Goal: Transaction & Acquisition: Purchase product/service

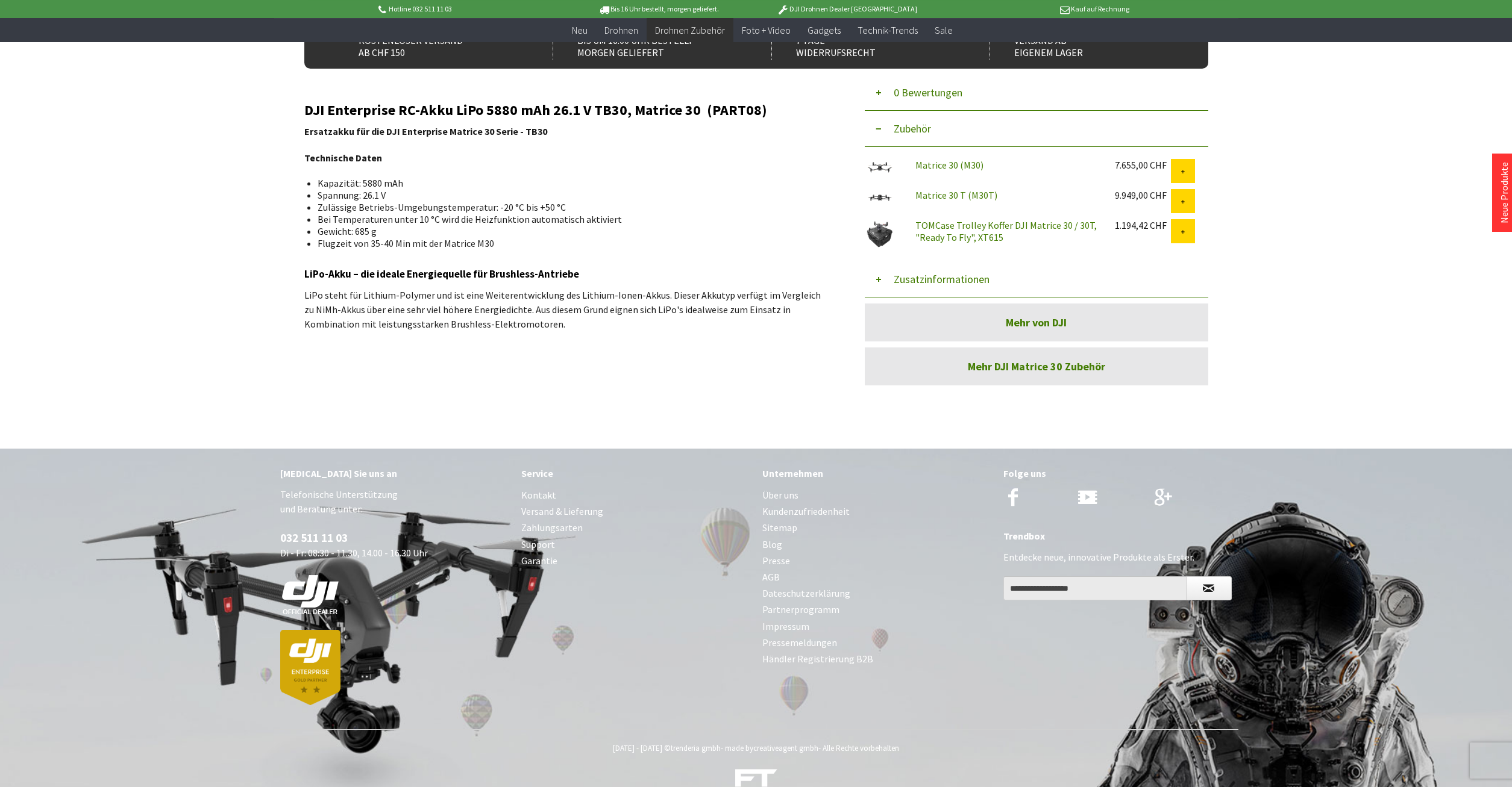
scroll to position [382, 0]
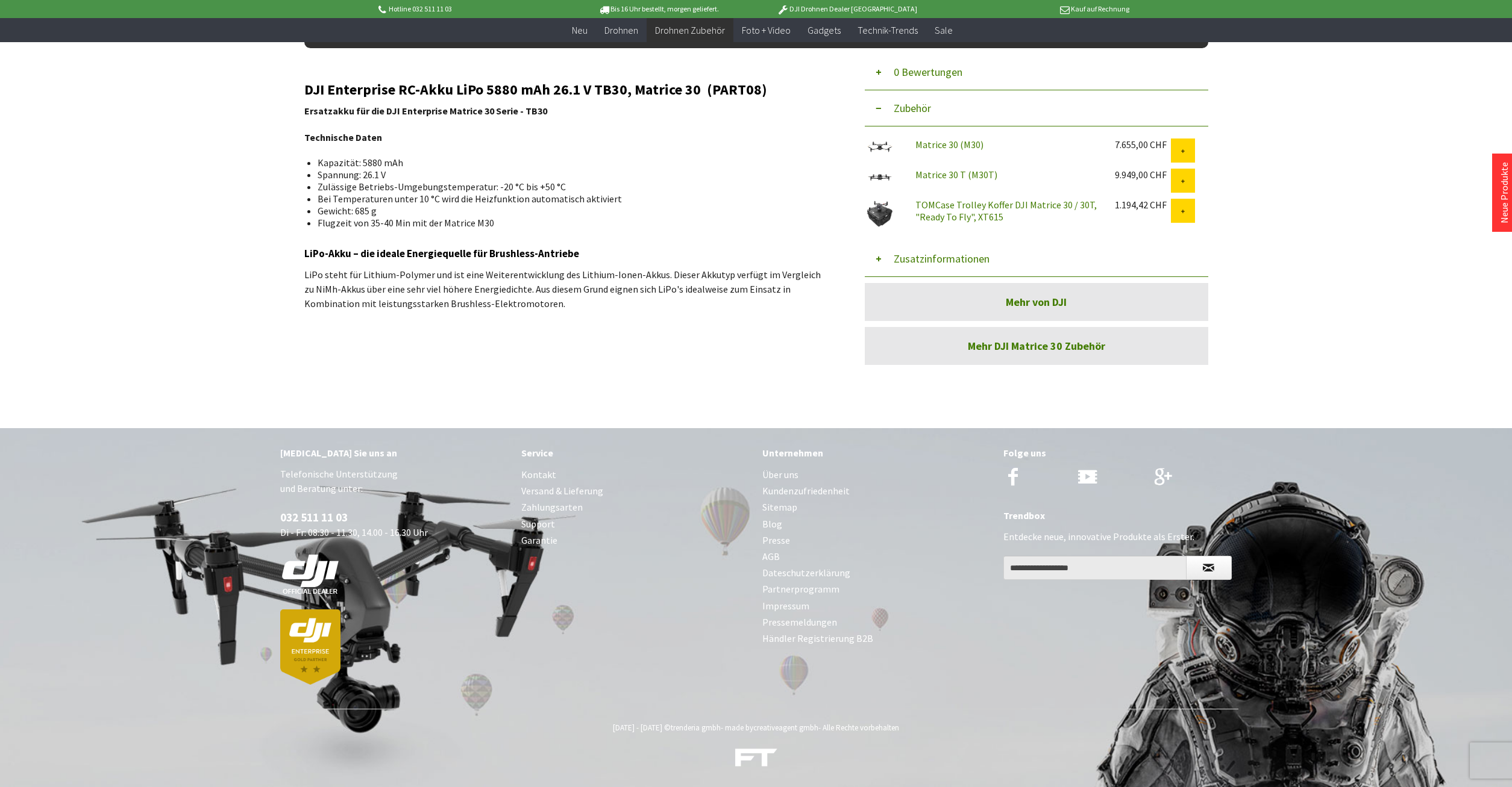
click at [305, 571] on img at bounding box center [310, 574] width 60 height 41
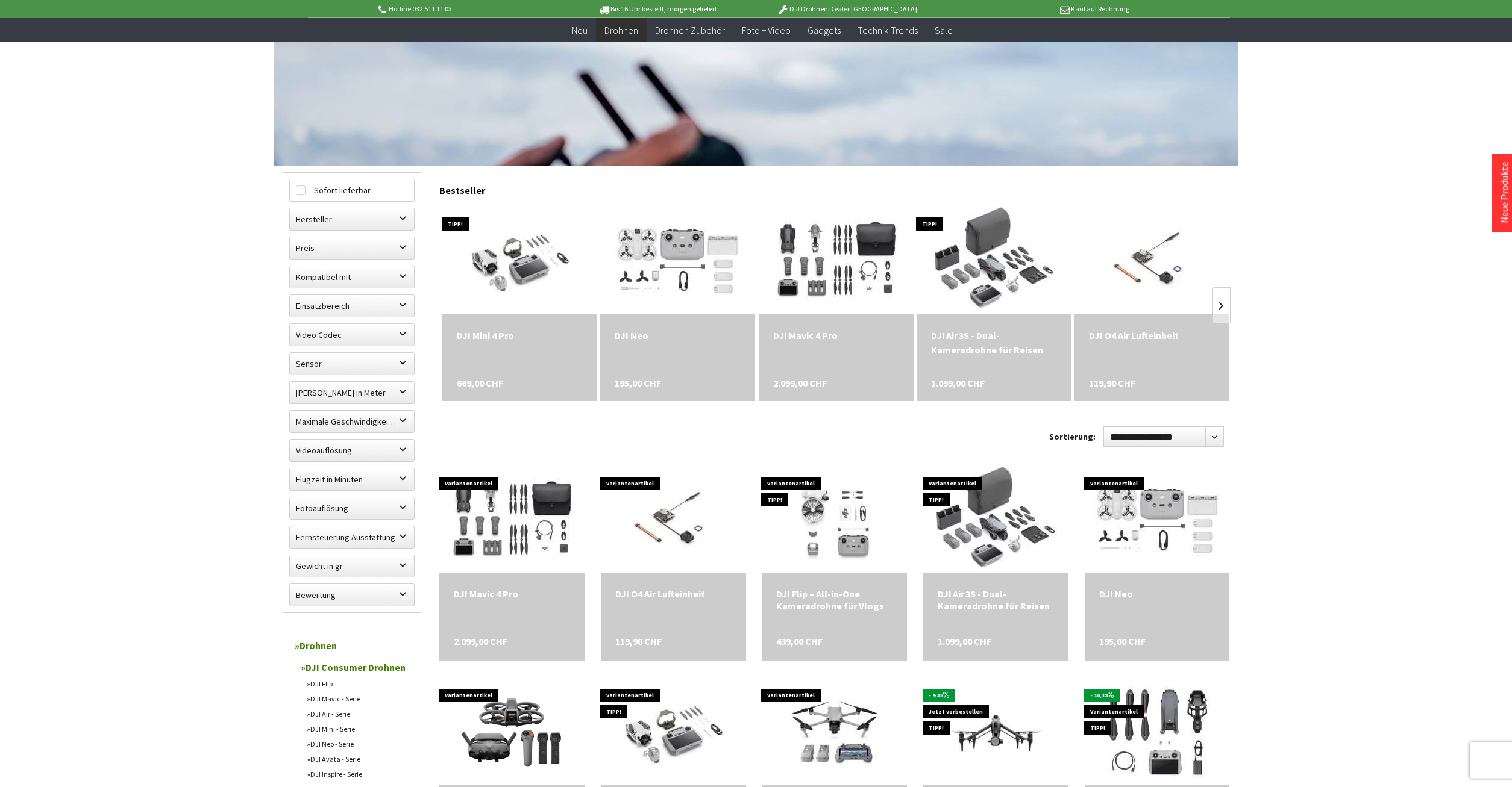
scroll to position [246, 0]
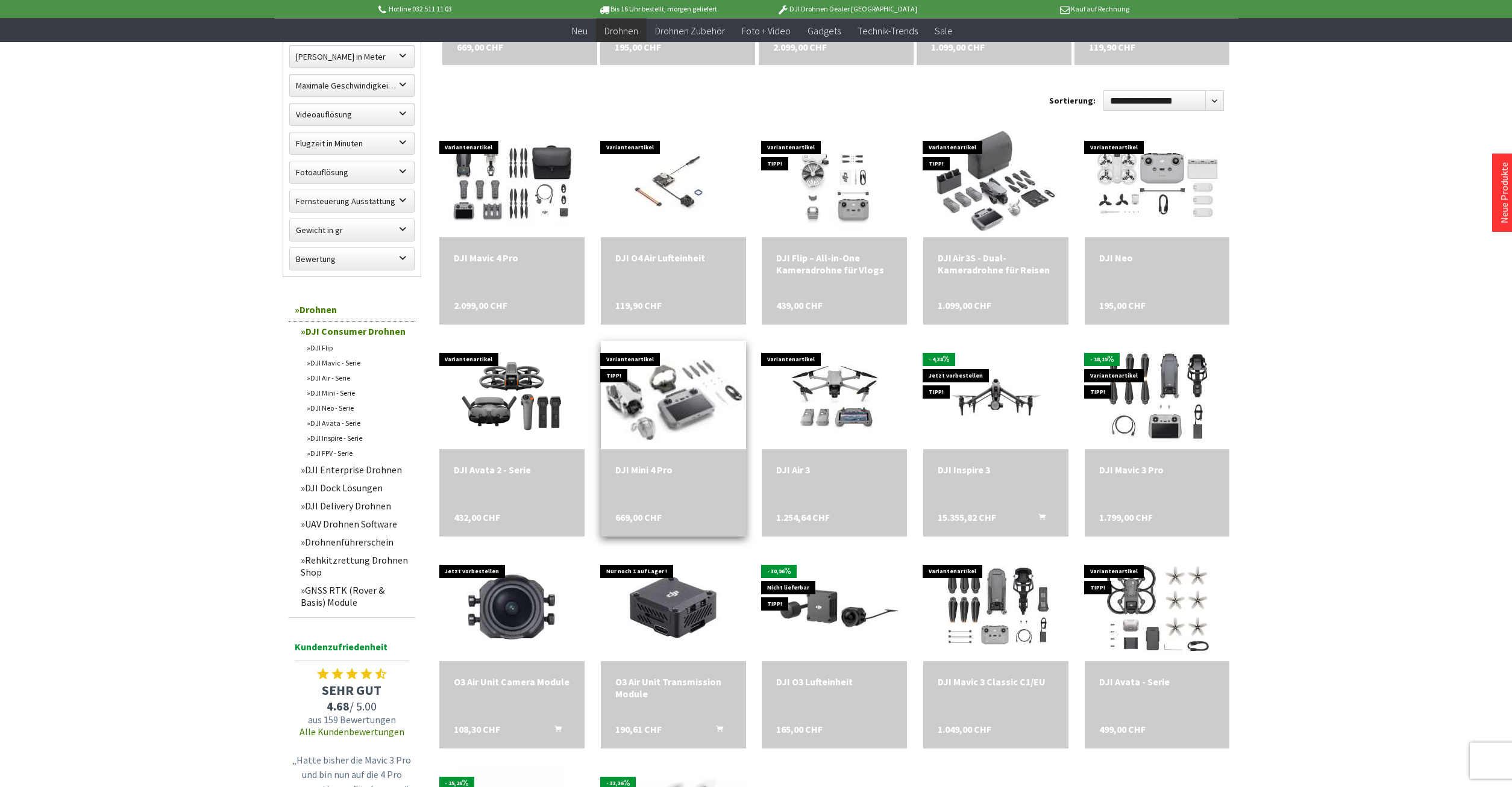
scroll to position [553, 0]
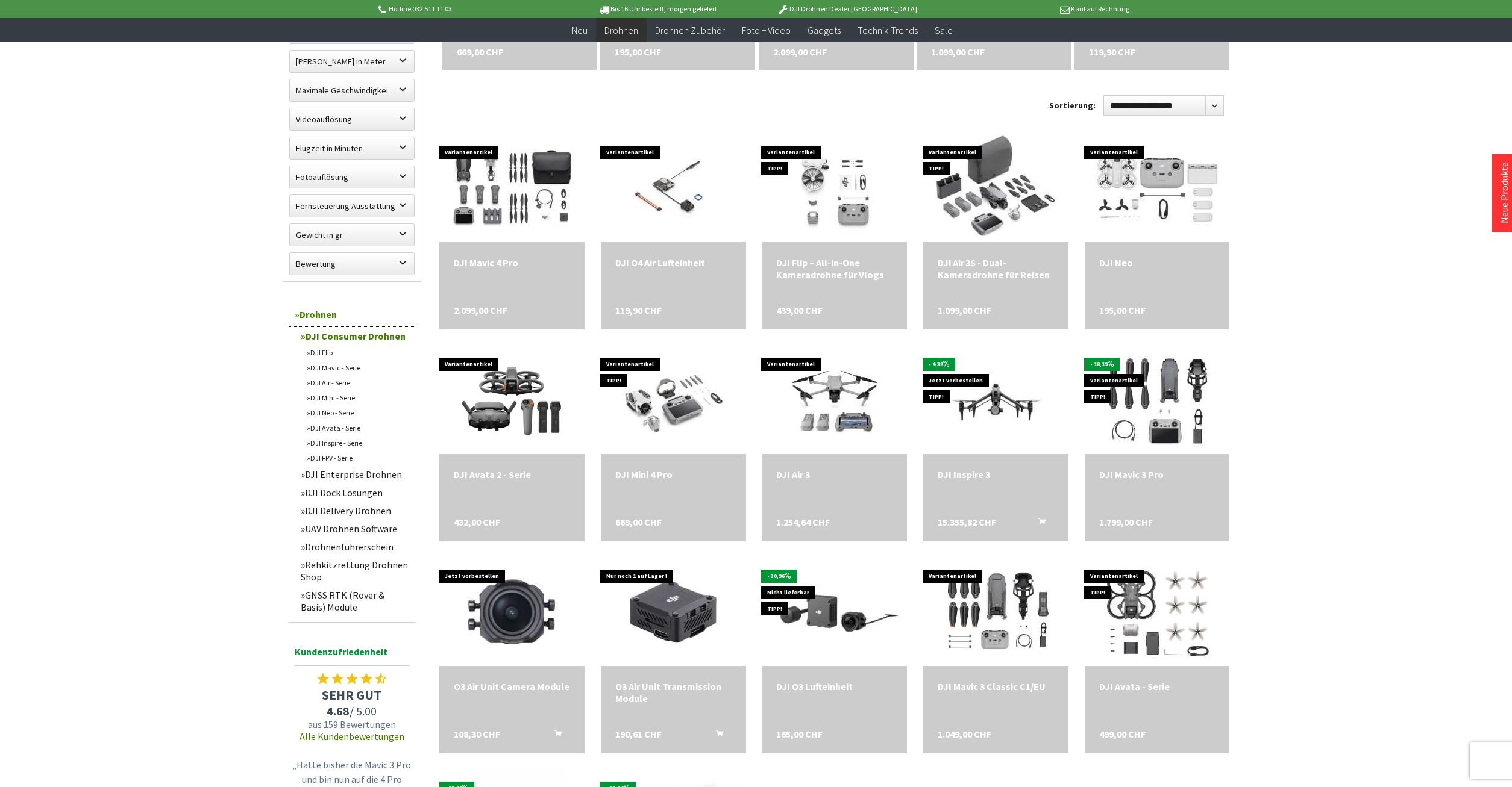
click at [385, 477] on link "DJI Enterprise Drohnen" at bounding box center [354, 475] width 121 height 18
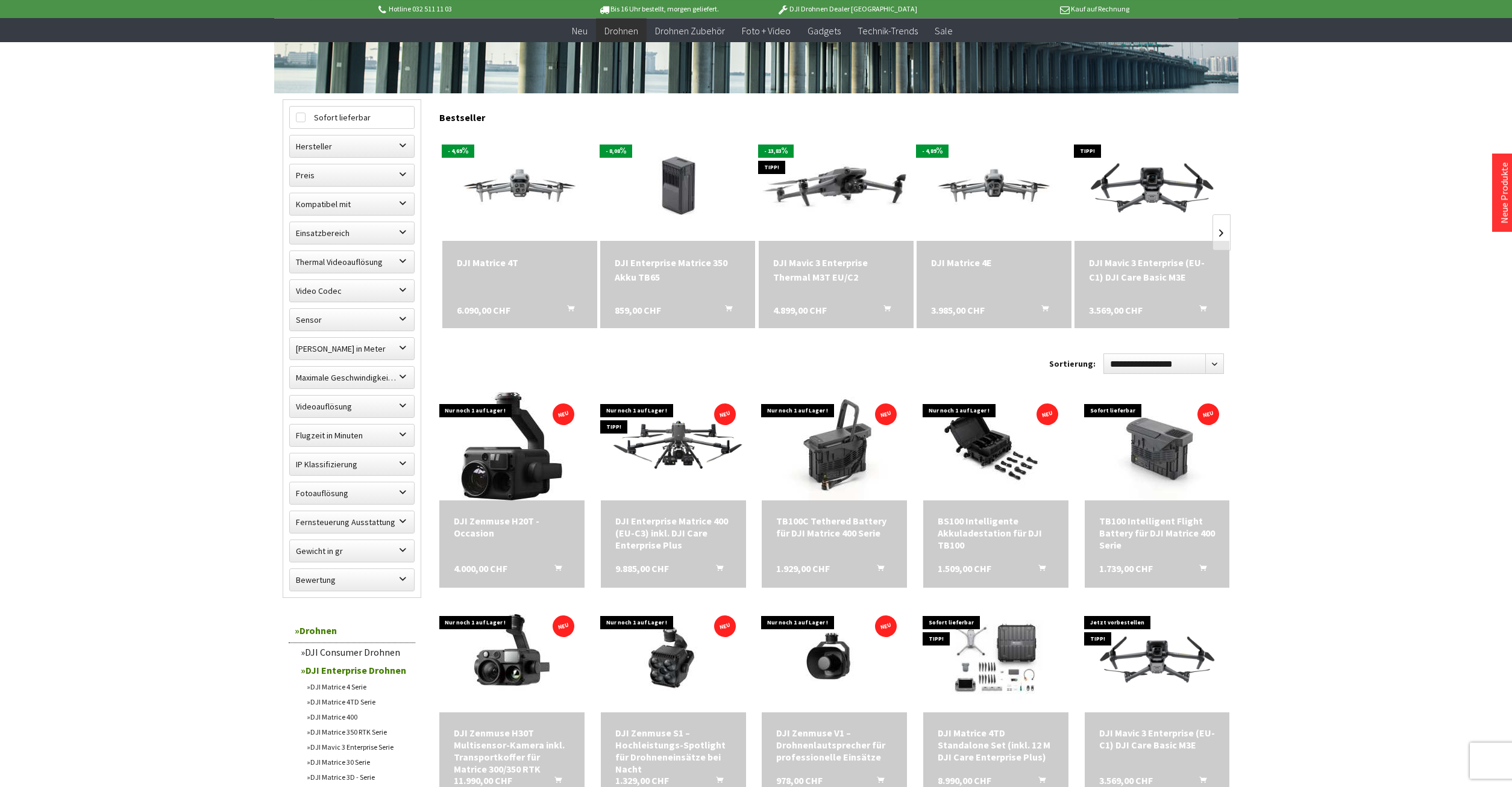
scroll to position [307, 0]
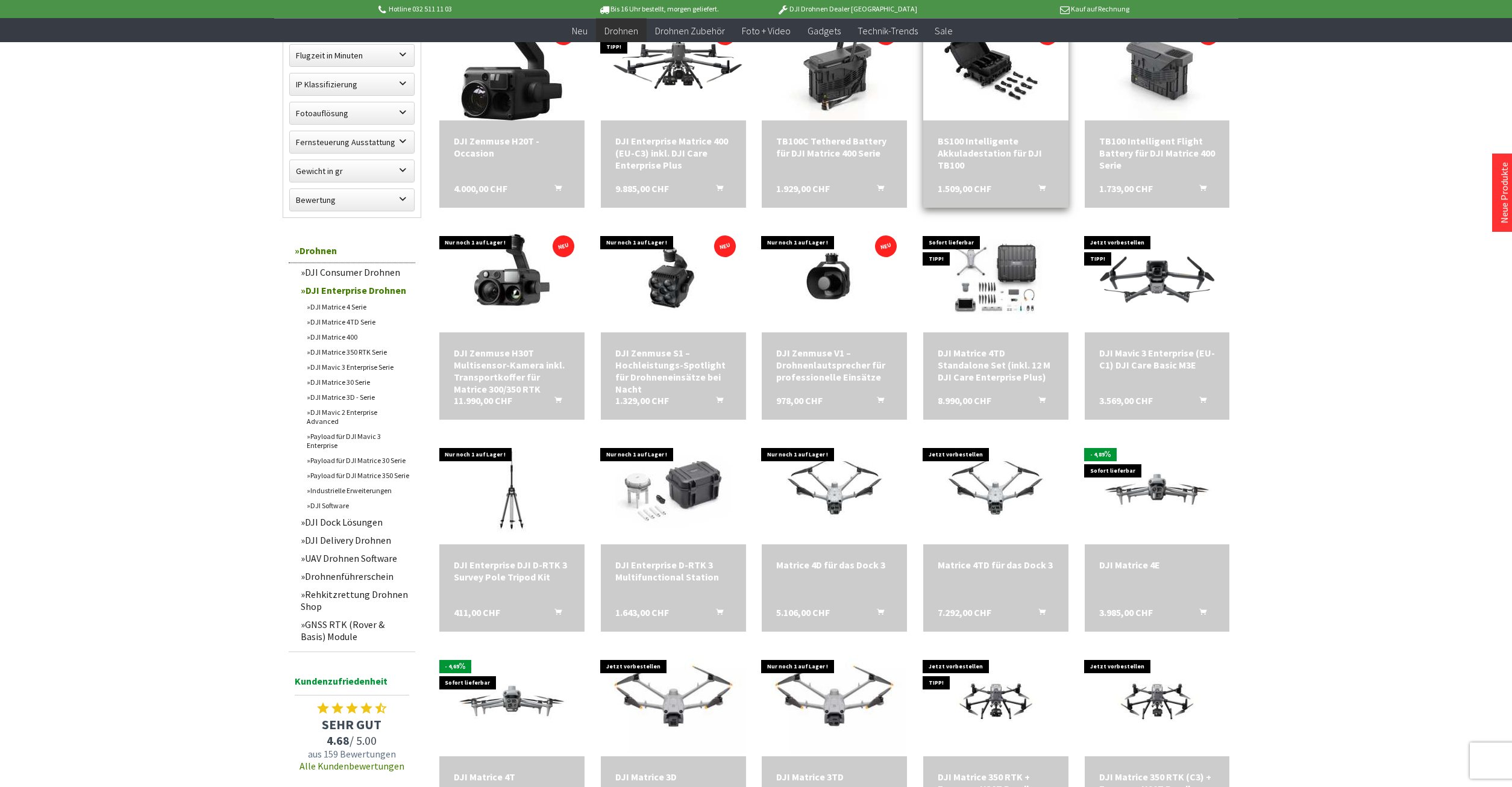
scroll to position [676, 0]
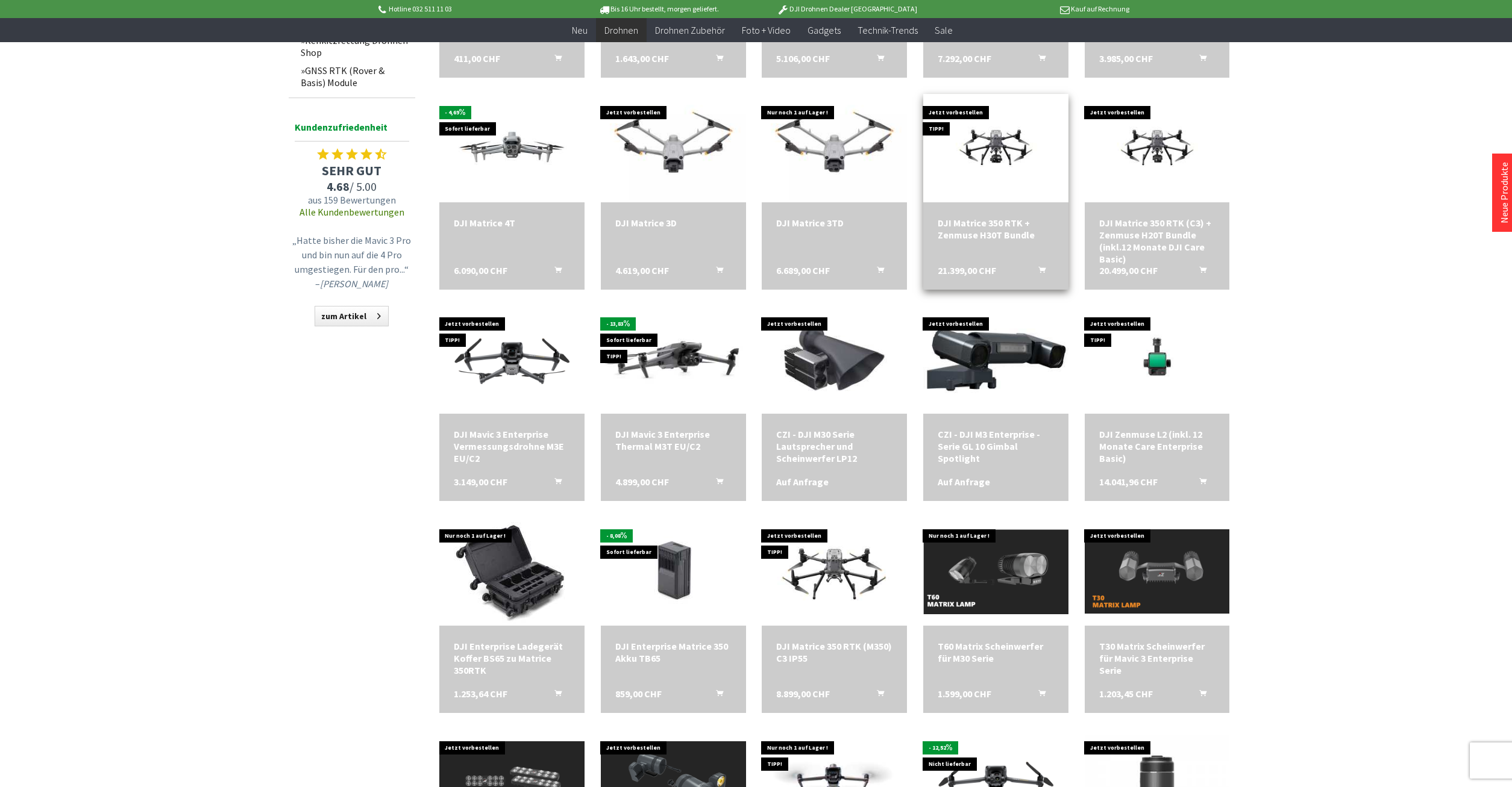
scroll to position [1290, 0]
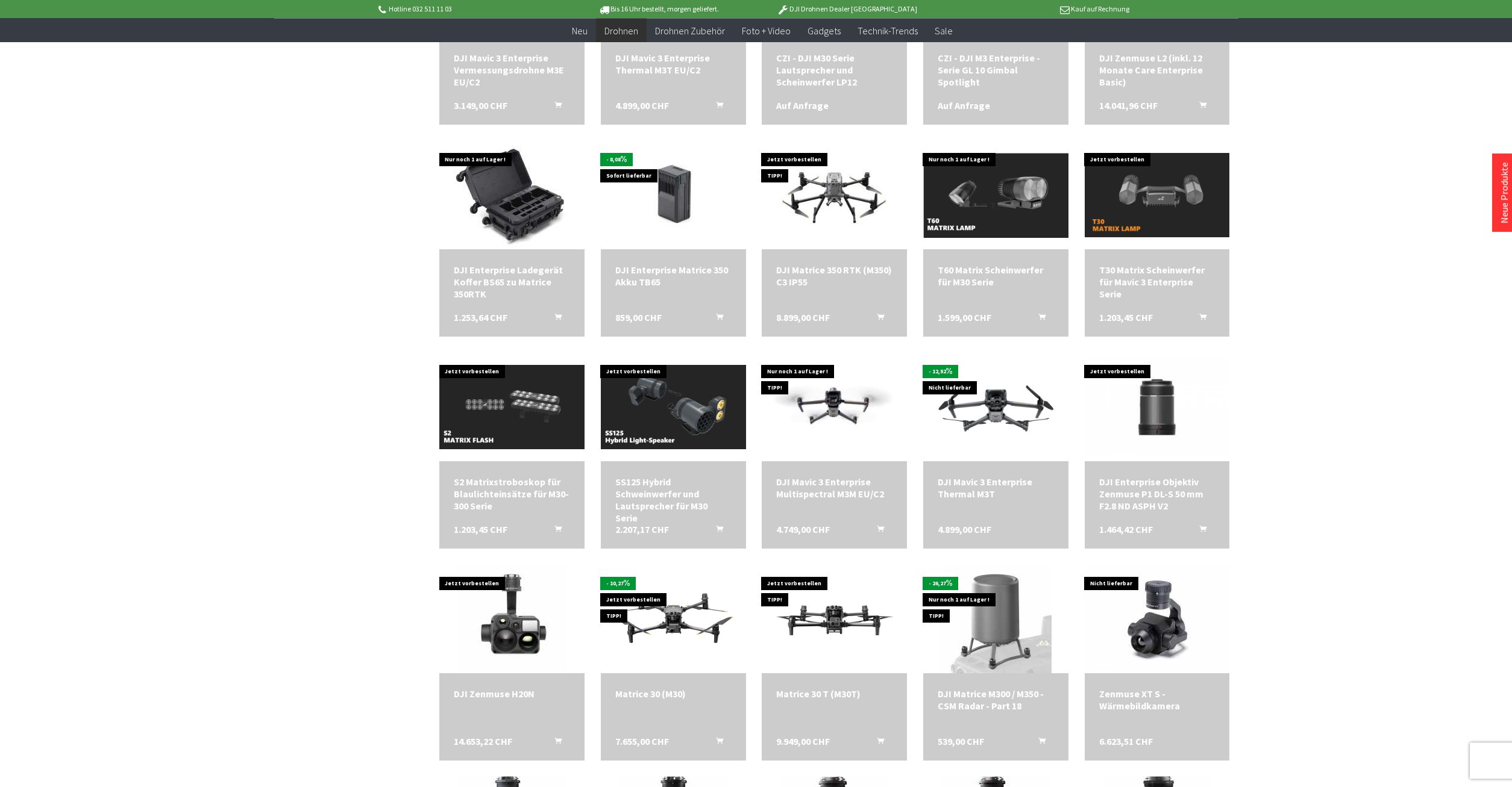
scroll to position [1597, 0]
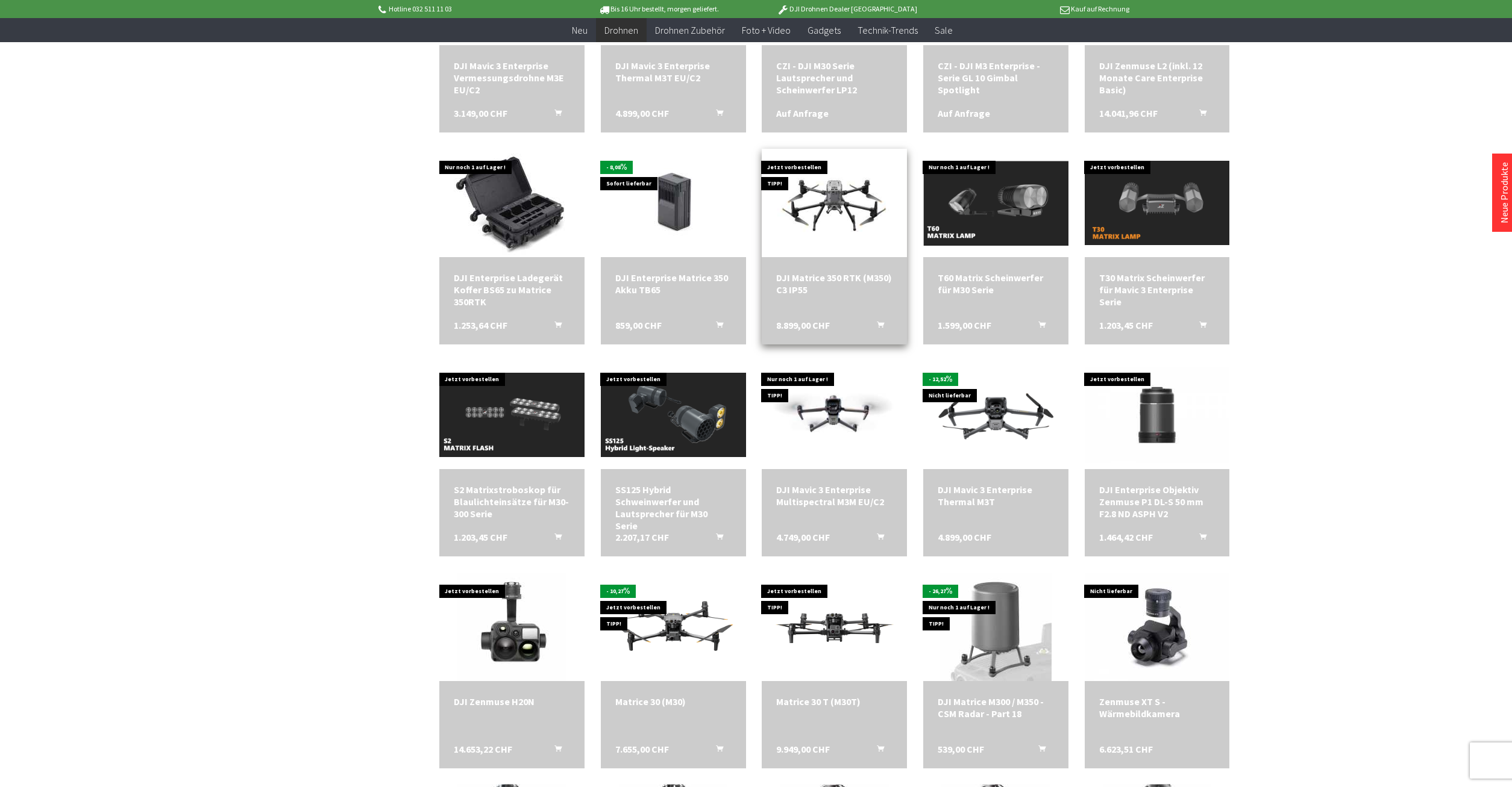
click at [823, 280] on div "DJI Matrice 350 RTK (M350) C3 IP55" at bounding box center [834, 283] width 117 height 24
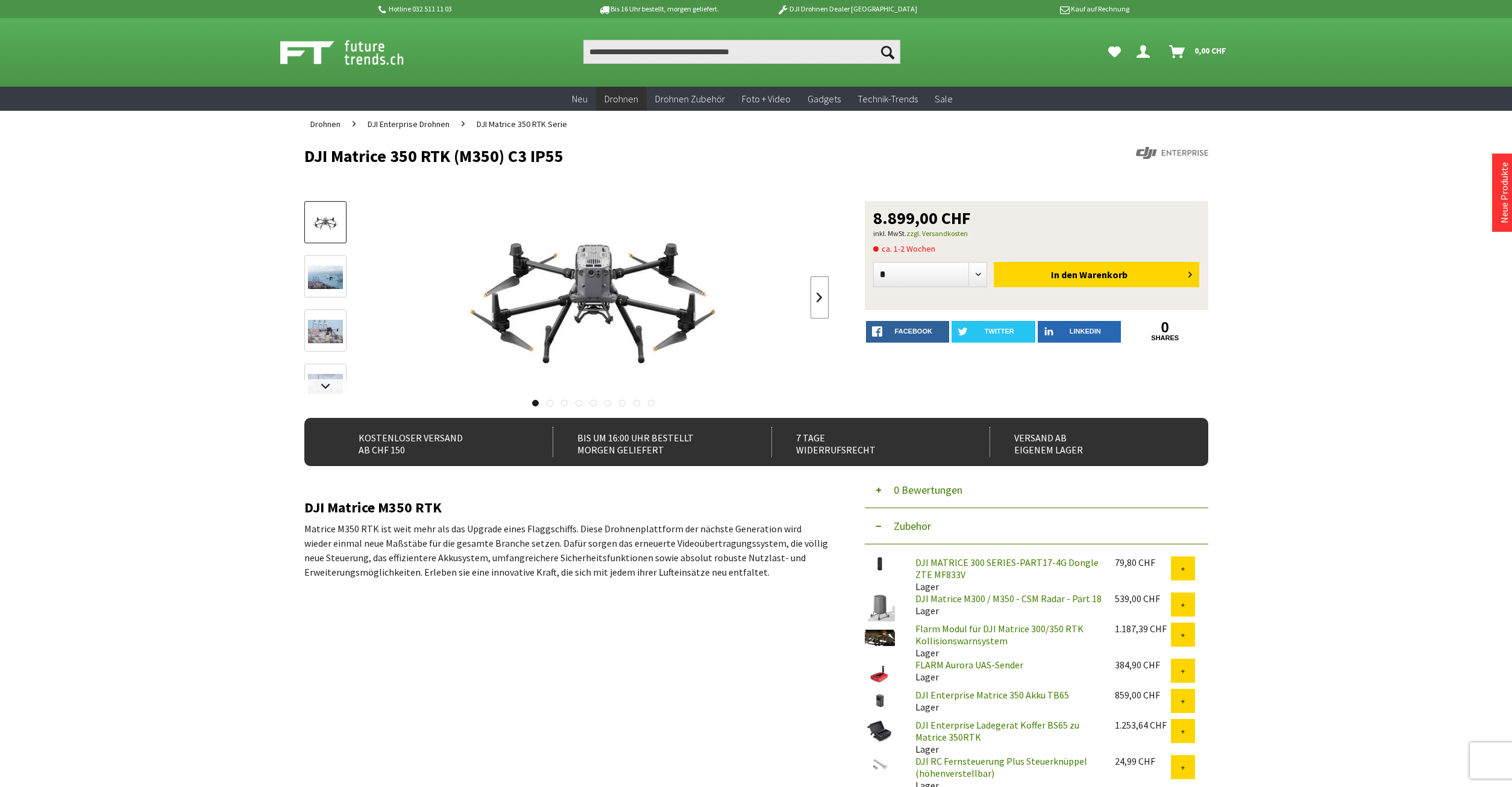
click at [820, 280] on link at bounding box center [820, 297] width 18 height 42
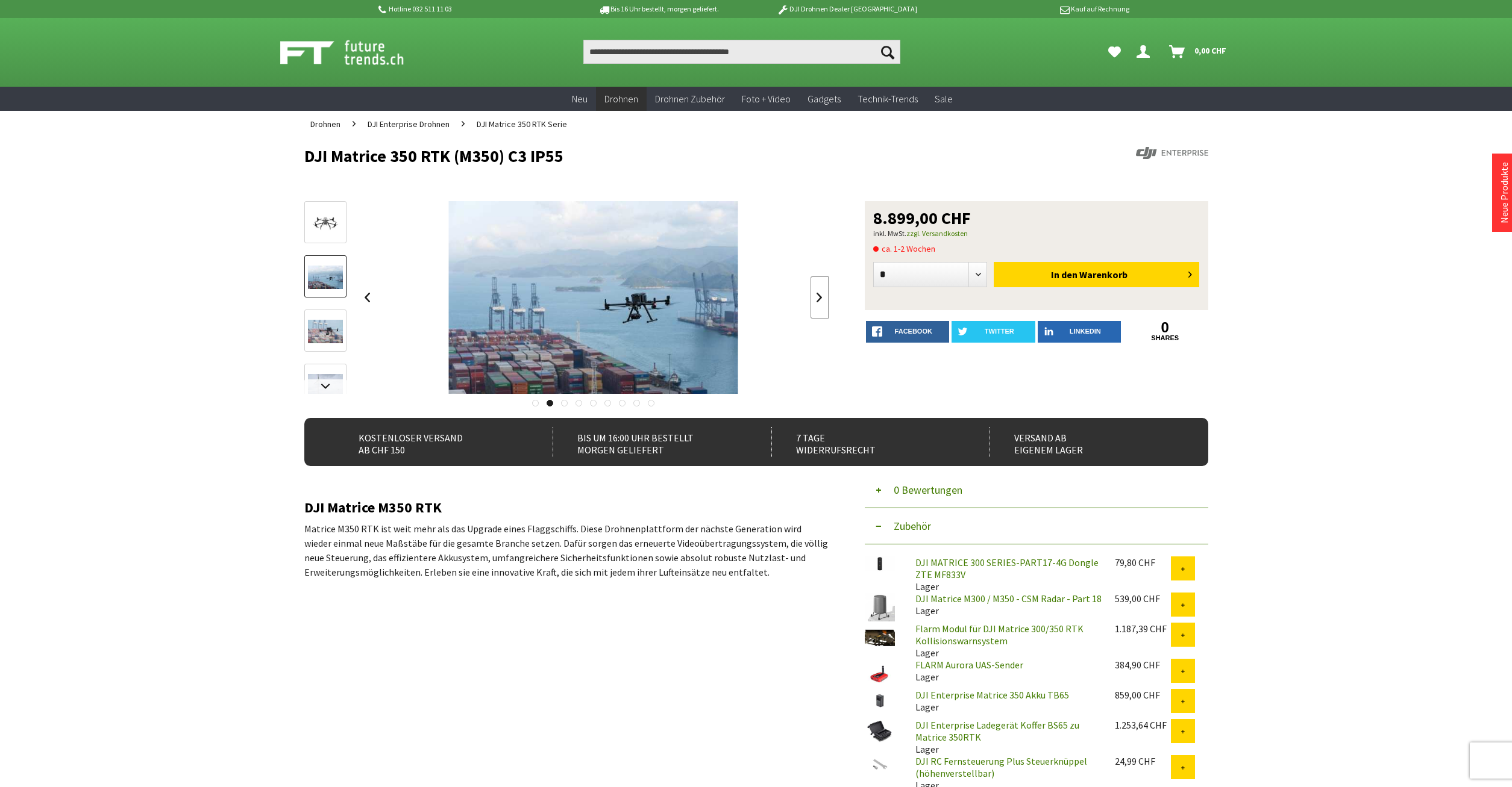
click at [820, 280] on link at bounding box center [820, 297] width 18 height 42
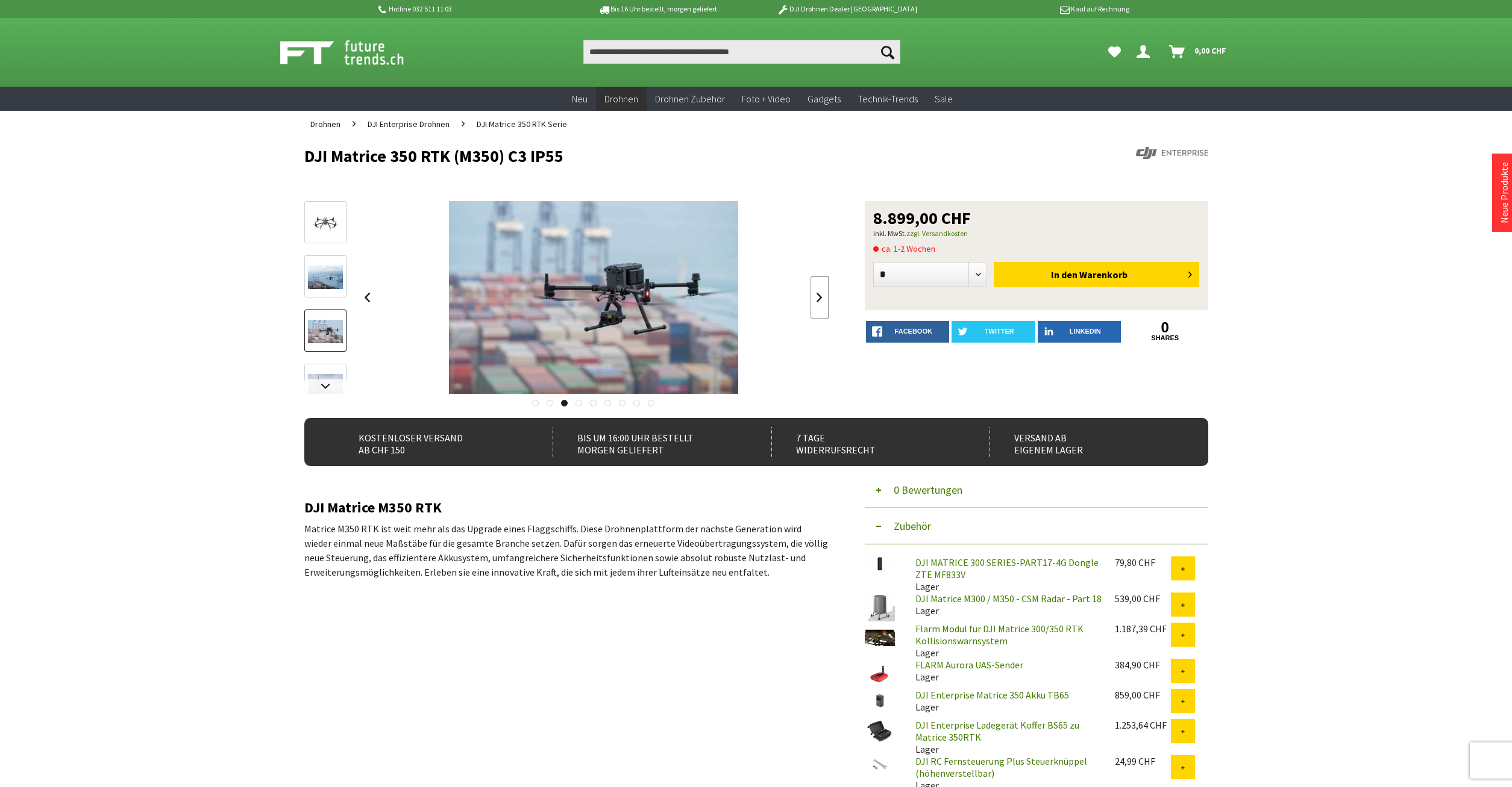
click at [820, 280] on link at bounding box center [820, 297] width 18 height 42
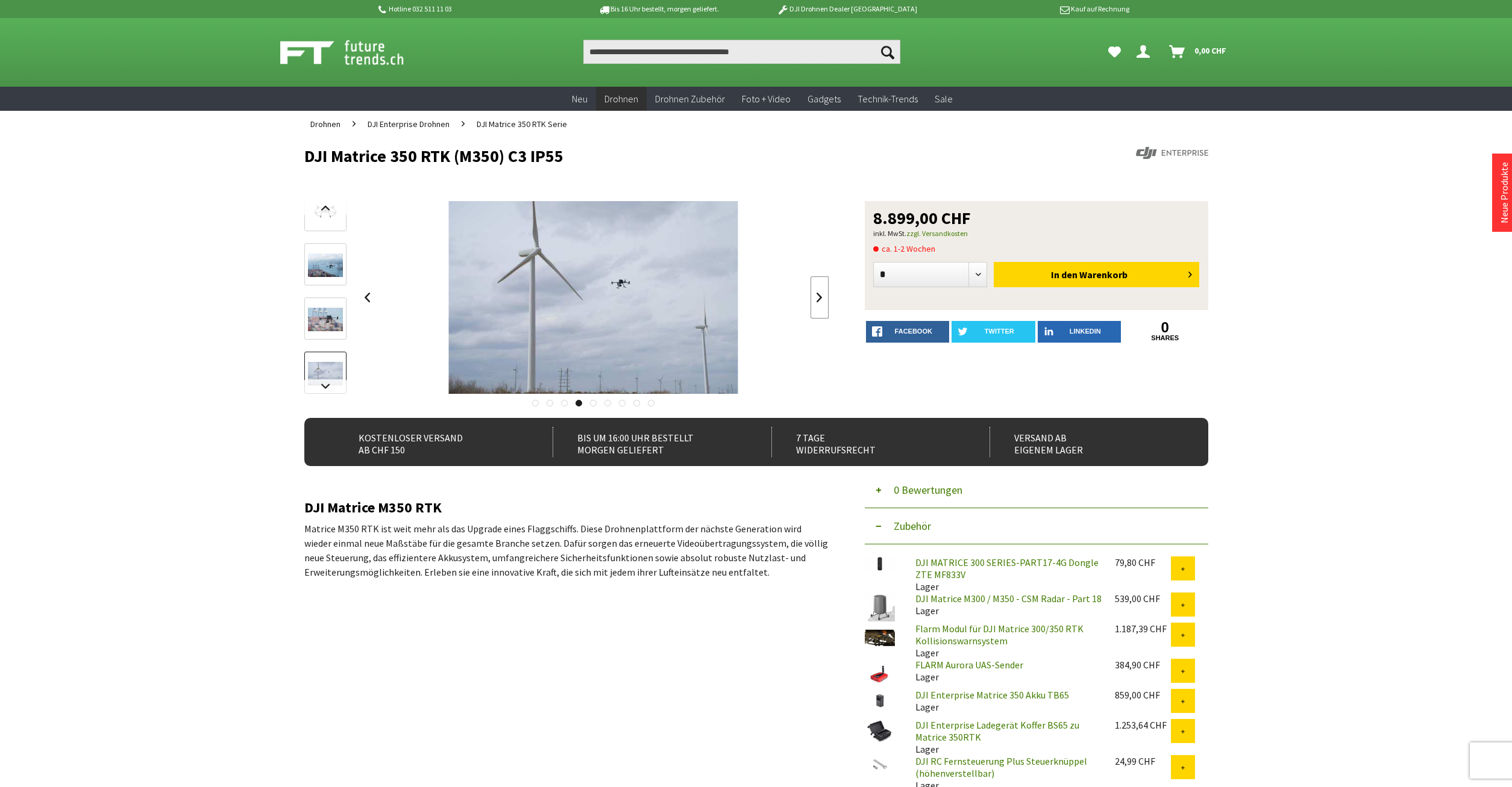
click at [820, 280] on link at bounding box center [820, 297] width 18 height 42
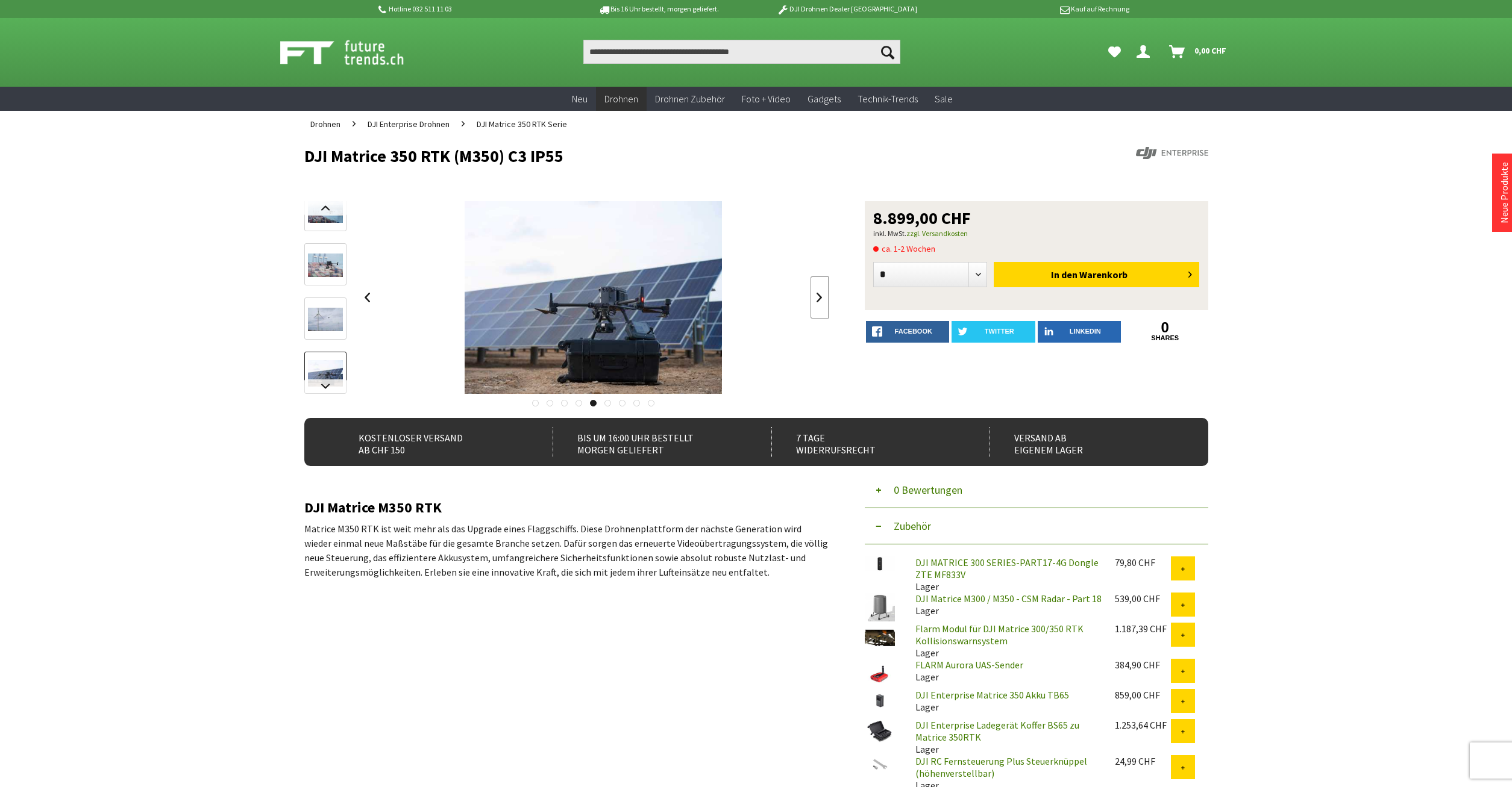
click at [820, 280] on link at bounding box center [820, 297] width 18 height 42
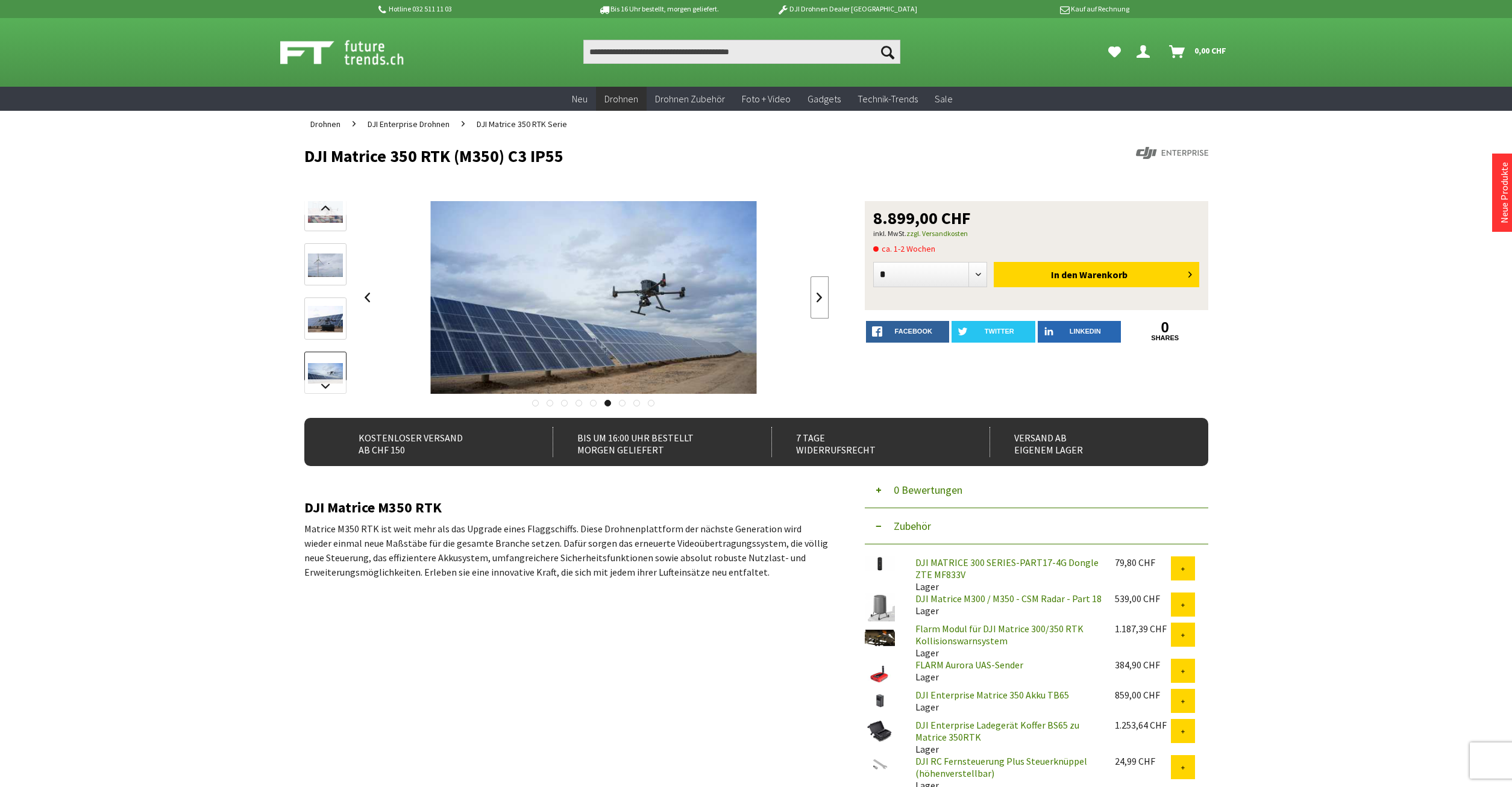
click at [820, 280] on link at bounding box center [820, 297] width 18 height 42
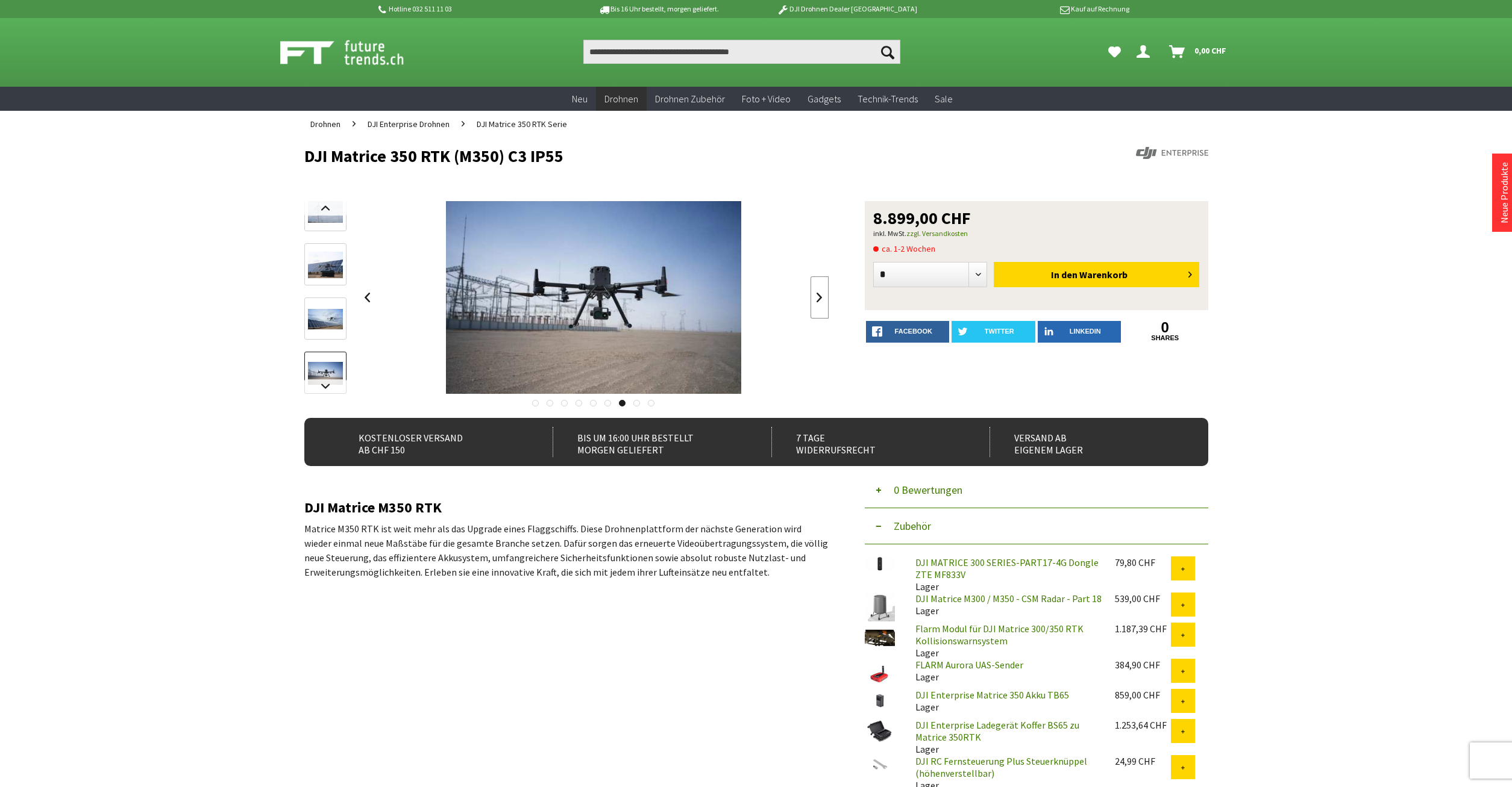
click at [820, 280] on link at bounding box center [820, 297] width 18 height 42
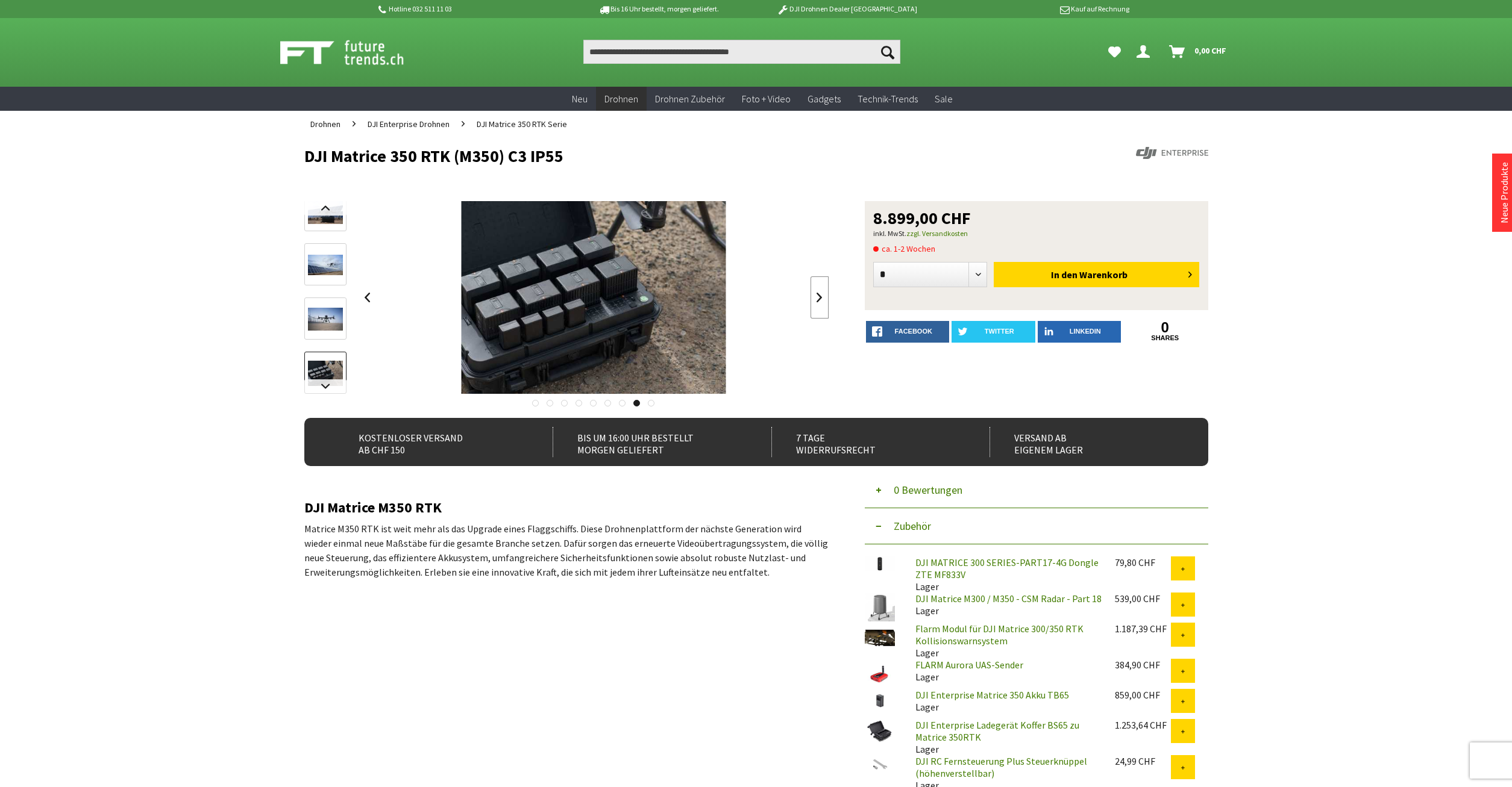
click at [820, 280] on link at bounding box center [820, 297] width 18 height 42
click at [888, 280] on img at bounding box center [1064, 298] width 352 height 193
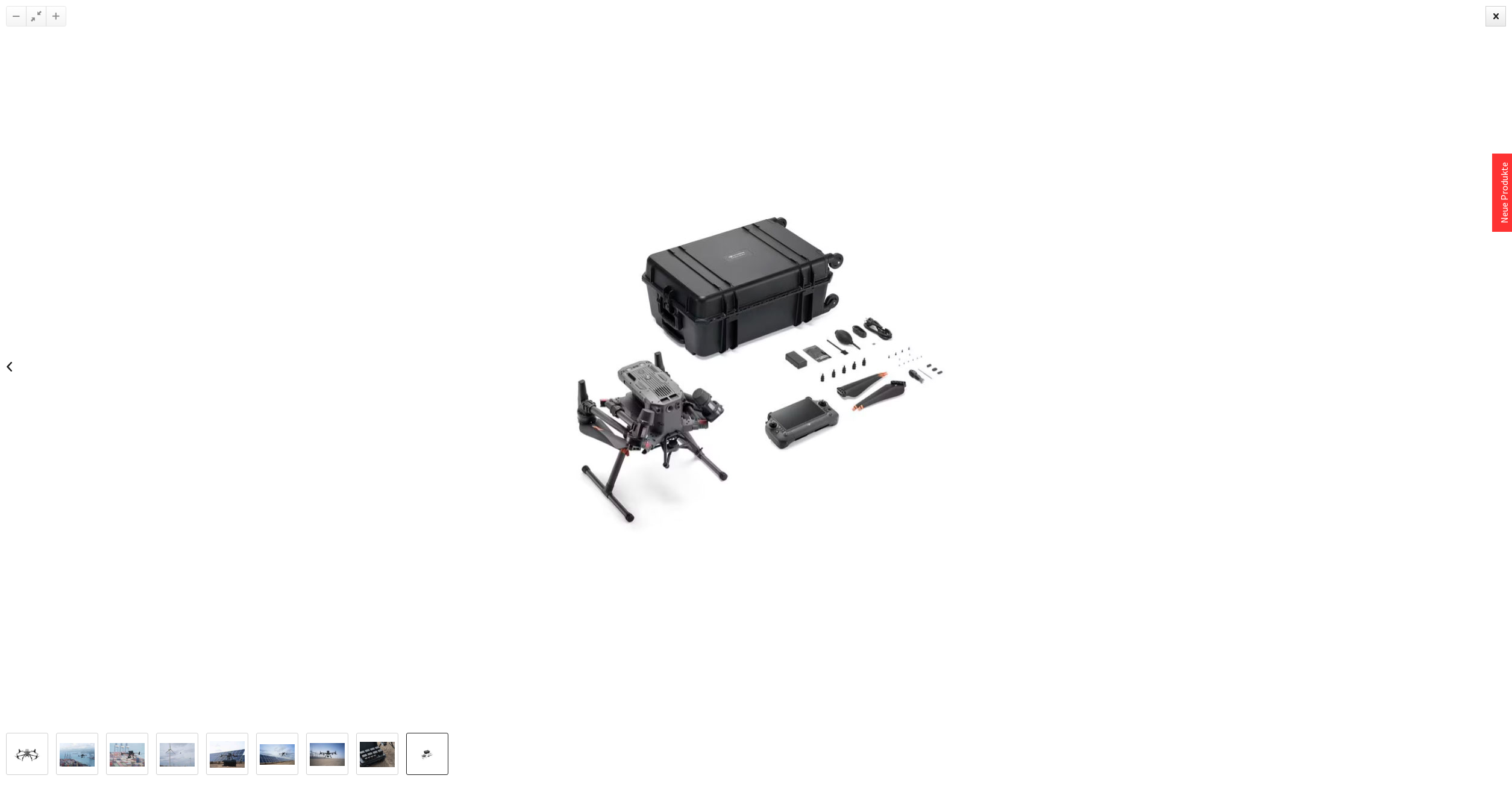
click at [820, 280] on div at bounding box center [756, 367] width 1512 height 733
click at [1494, 13] on div at bounding box center [1496, 17] width 21 height 21
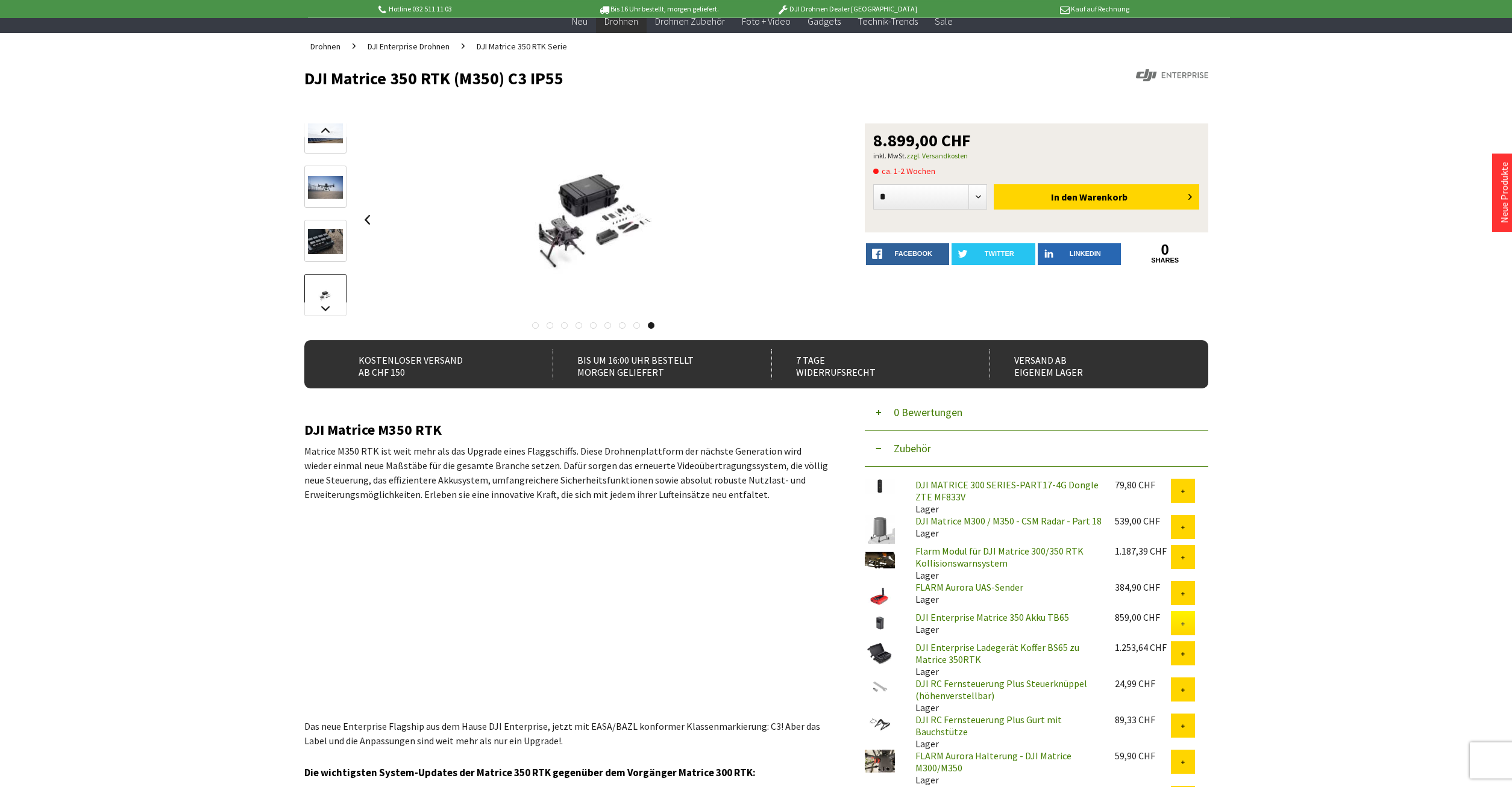
scroll to position [61, 0]
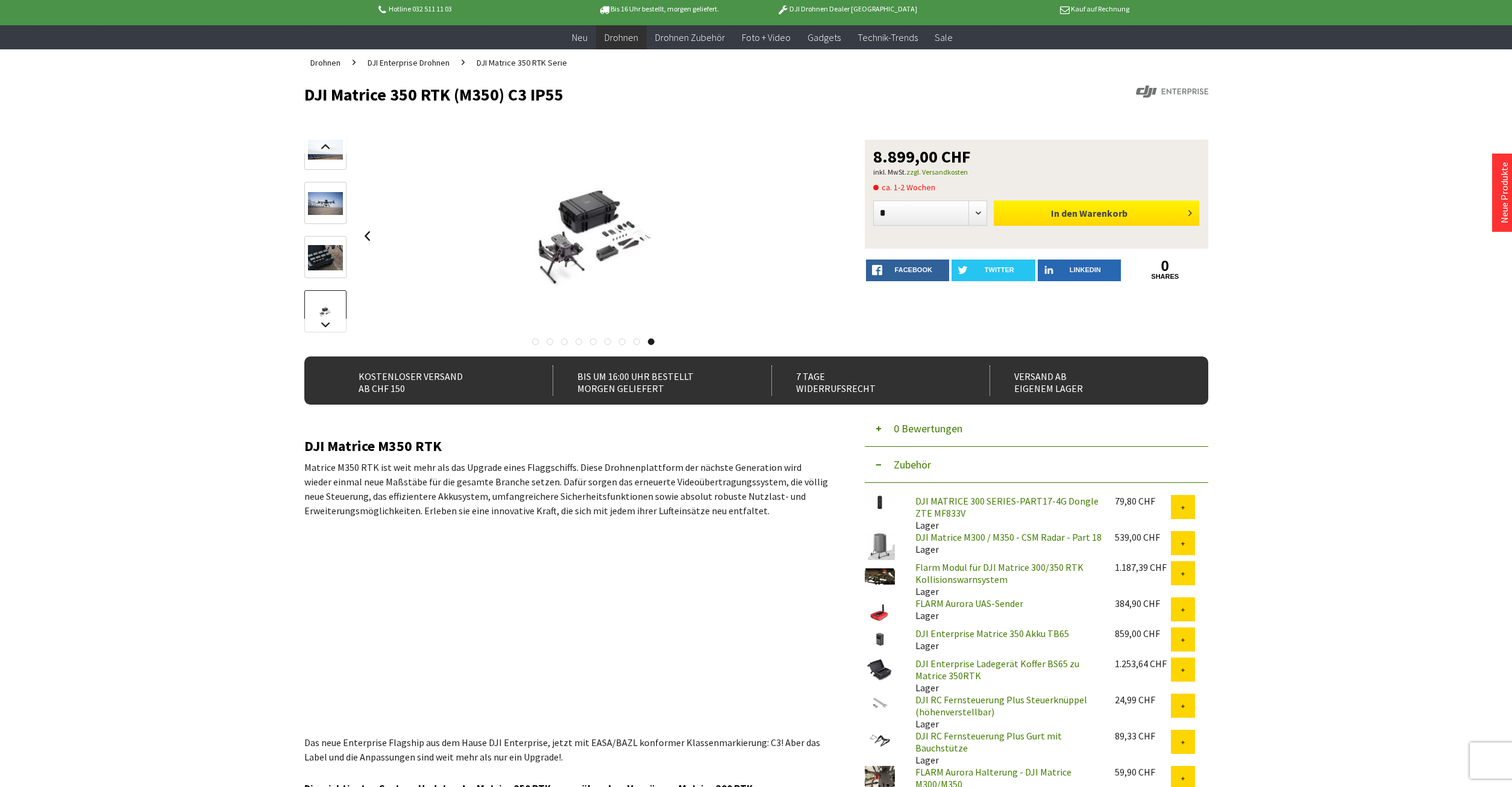
click at [1094, 214] on span "Warenkorb" at bounding box center [1104, 213] width 48 height 12
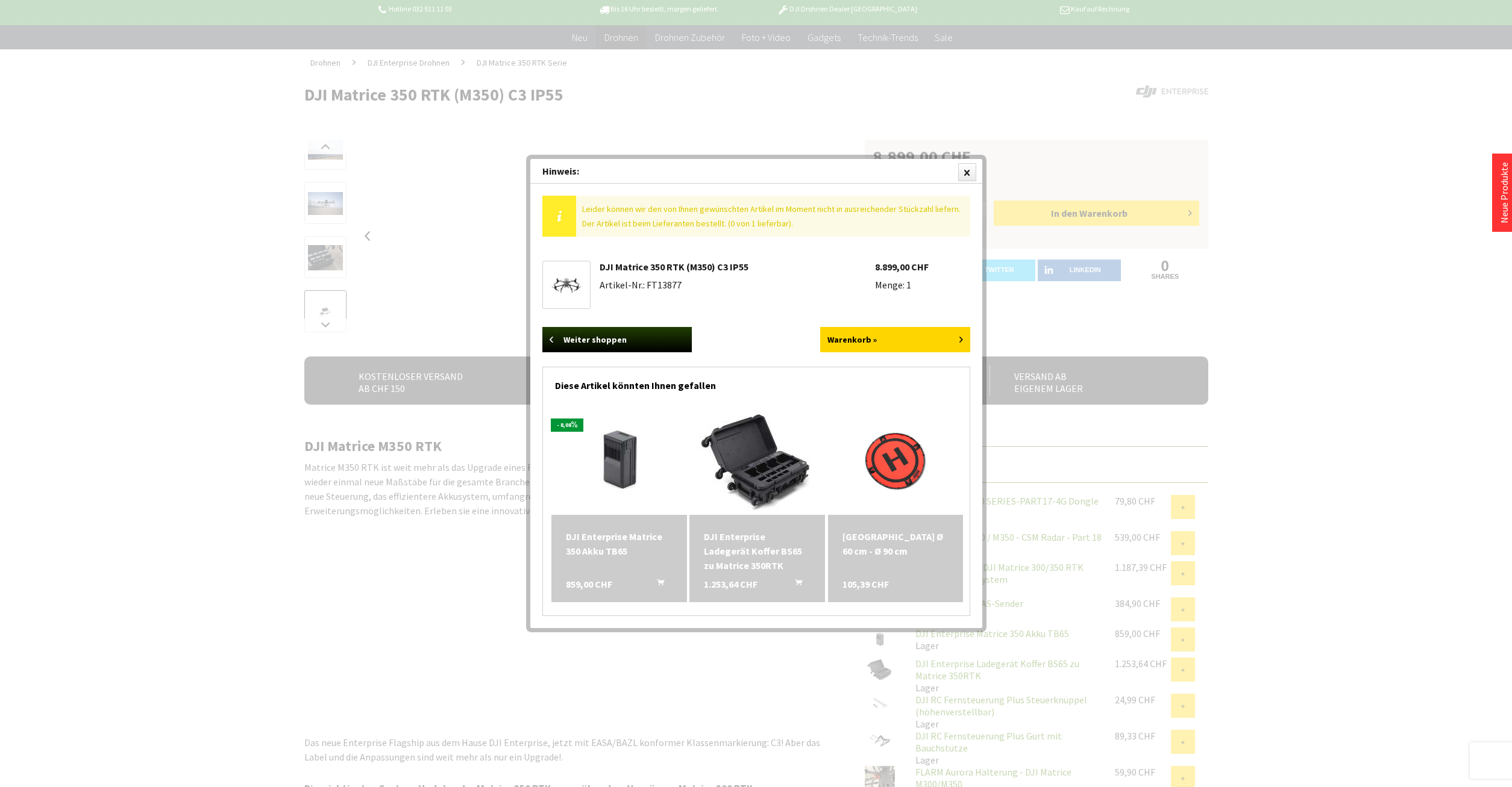
click at [746, 476] on img at bounding box center [757, 460] width 136 height 108
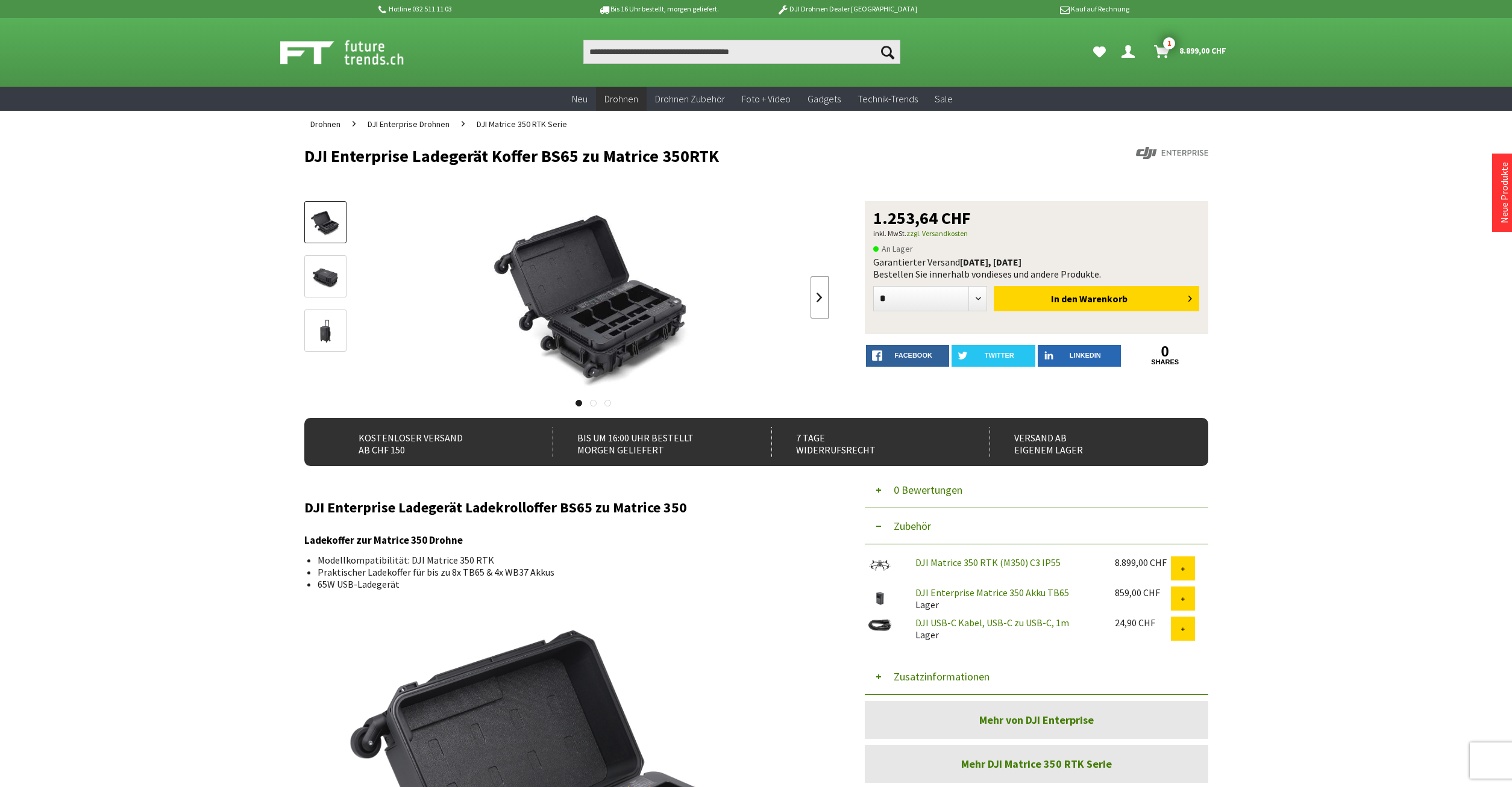
click at [816, 300] on link at bounding box center [820, 297] width 18 height 42
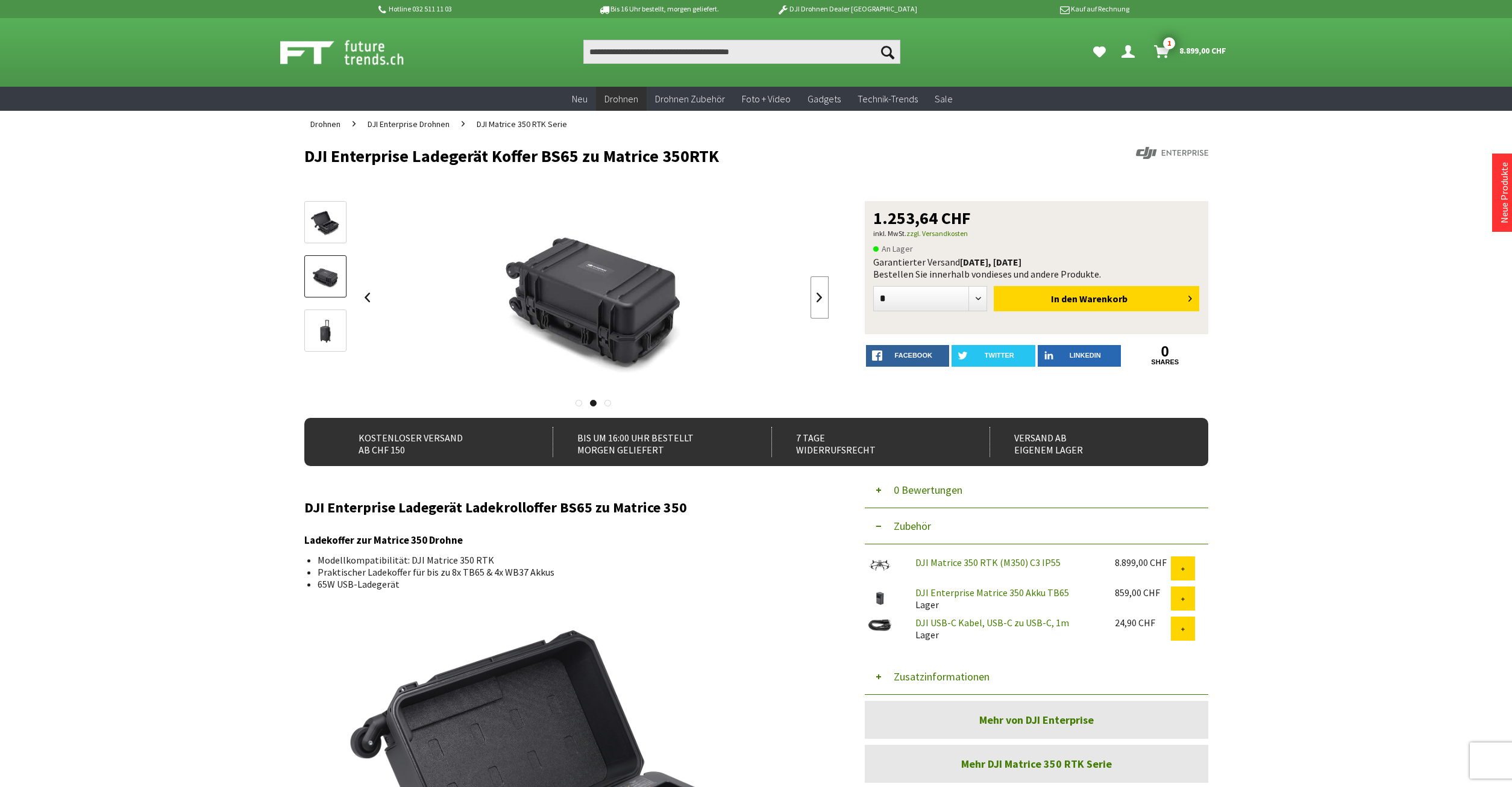
click at [816, 300] on link at bounding box center [820, 297] width 18 height 42
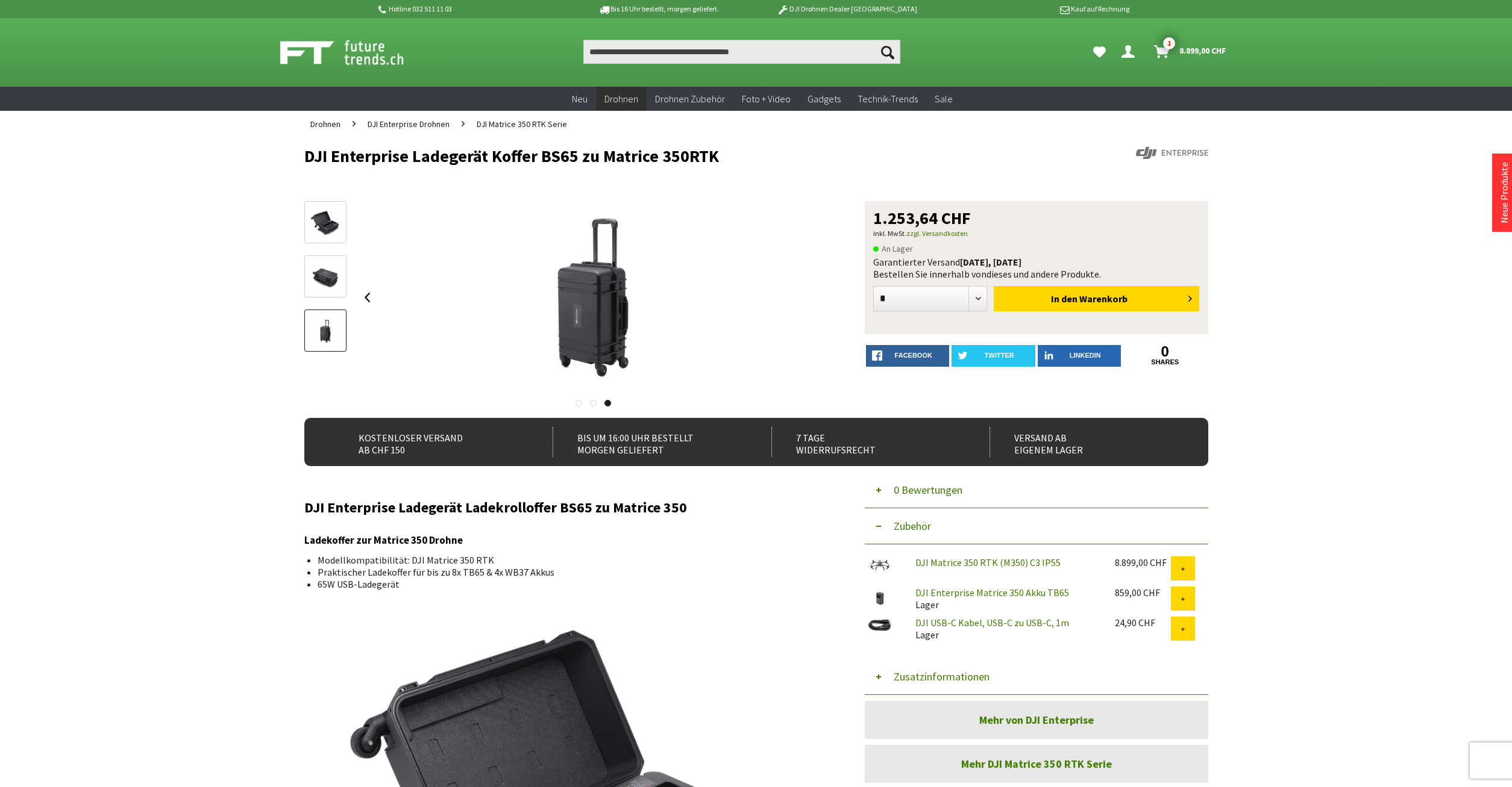
click at [816, 300] on div at bounding box center [594, 298] width 471 height 193
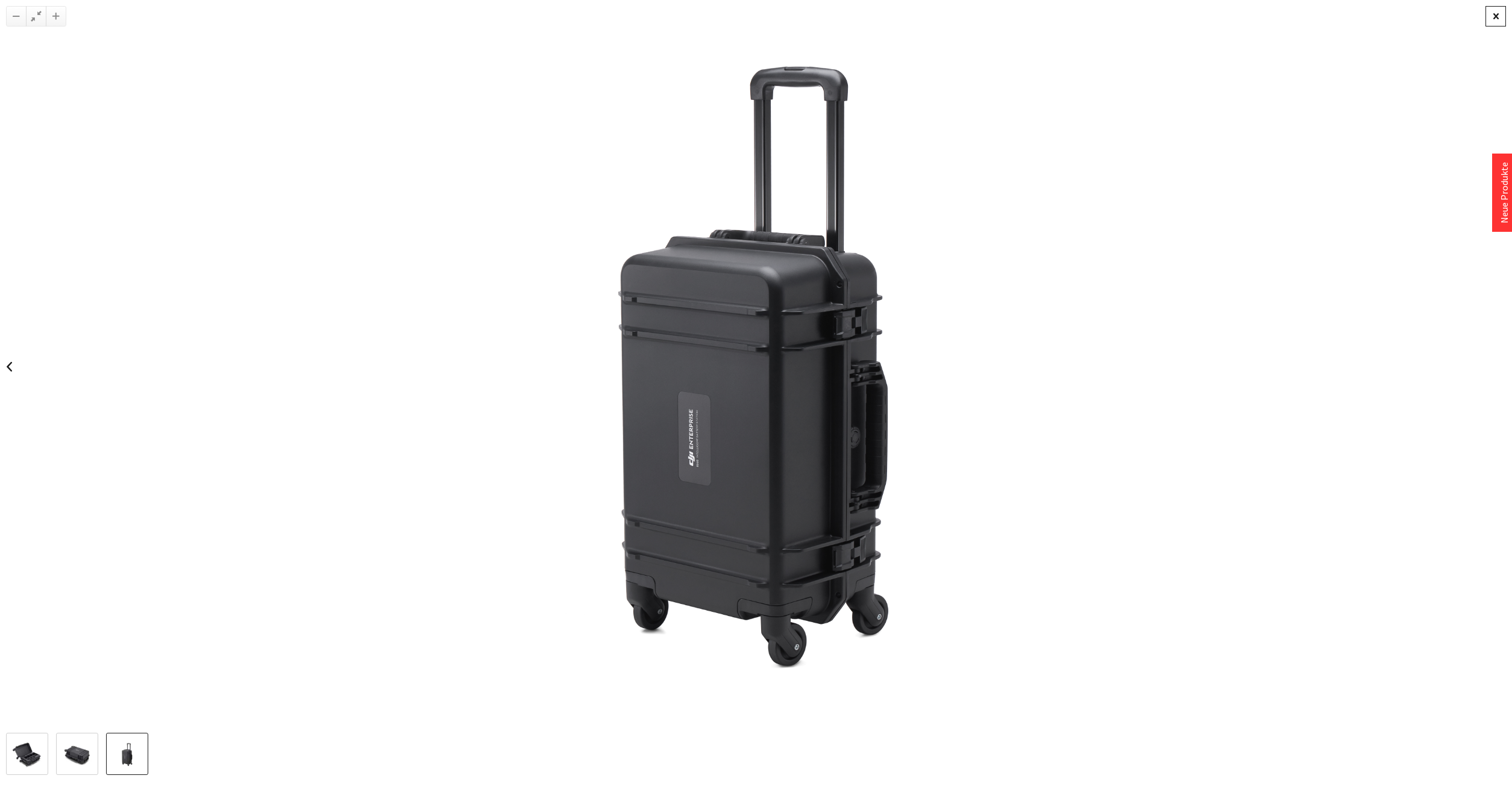
click at [1491, 17] on div at bounding box center [1496, 17] width 21 height 21
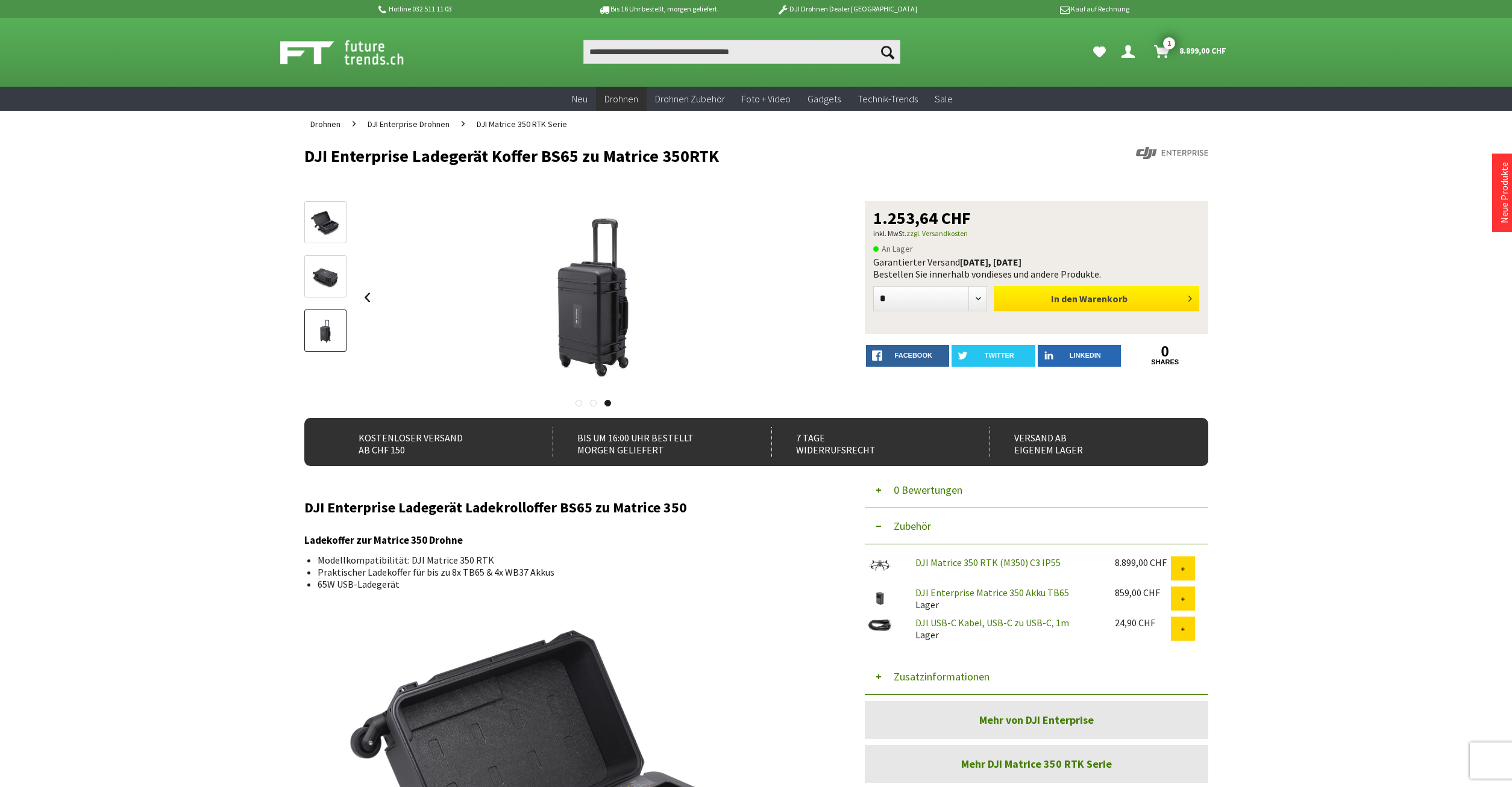
click at [1053, 301] on span "In den" at bounding box center [1064, 298] width 26 height 12
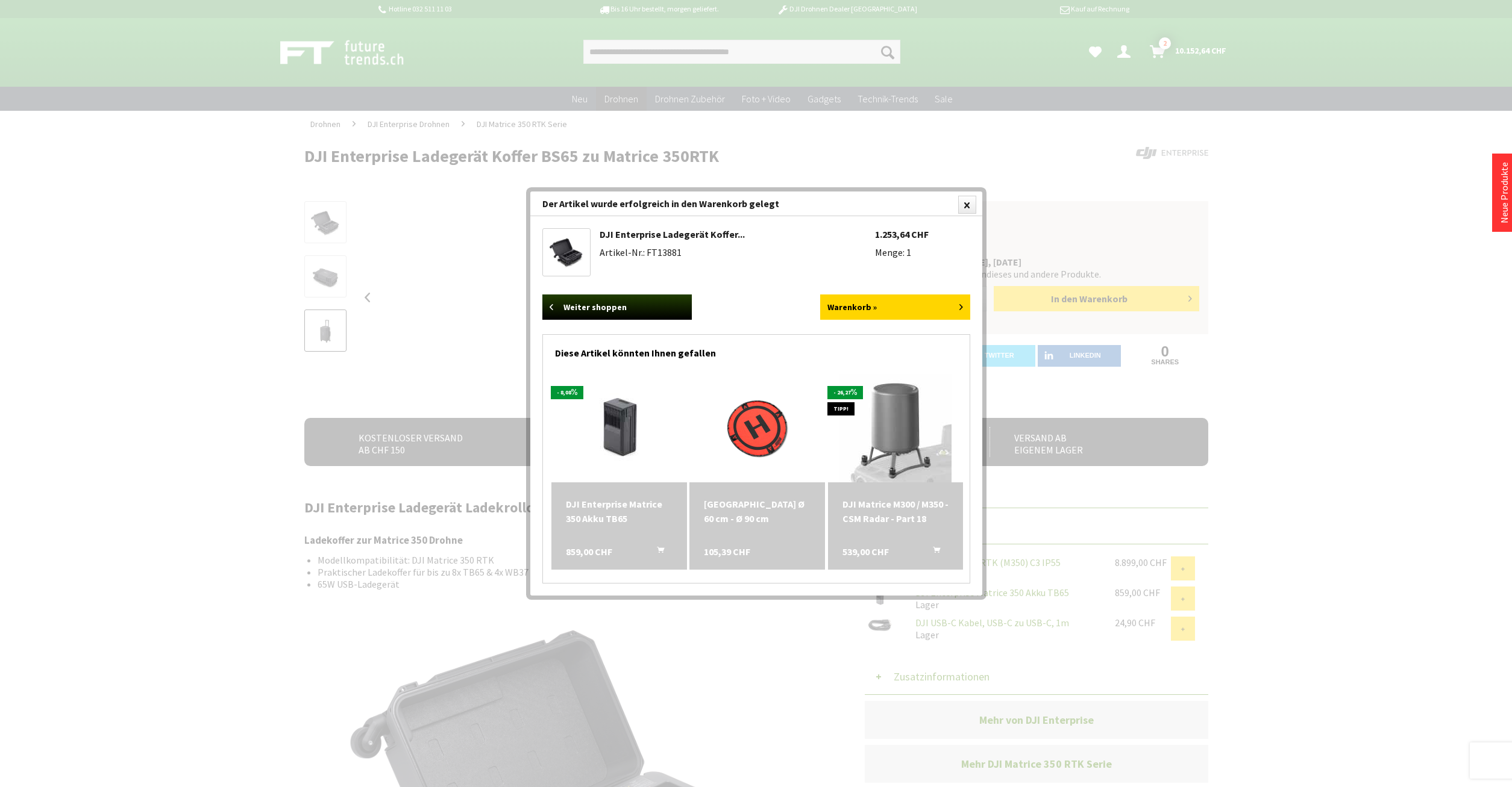
click at [611, 427] on img at bounding box center [619, 428] width 136 height 108
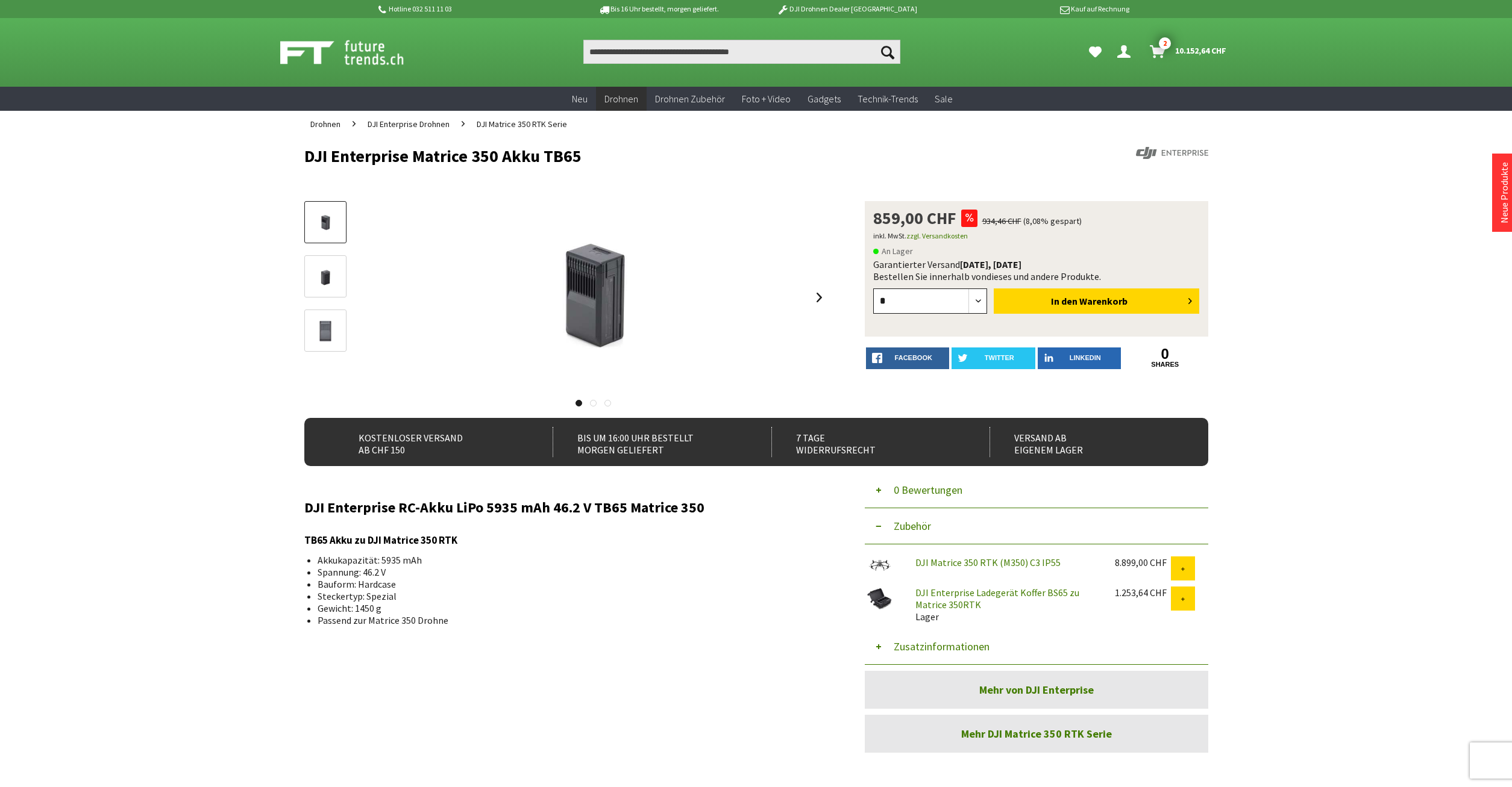
click at [874, 289] on select "* *" at bounding box center [931, 301] width 114 height 25
select select "*"
click option "*" at bounding box center [0, 0] width 0 height 0
click at [1093, 298] on span "Warenkorb" at bounding box center [1104, 300] width 48 height 12
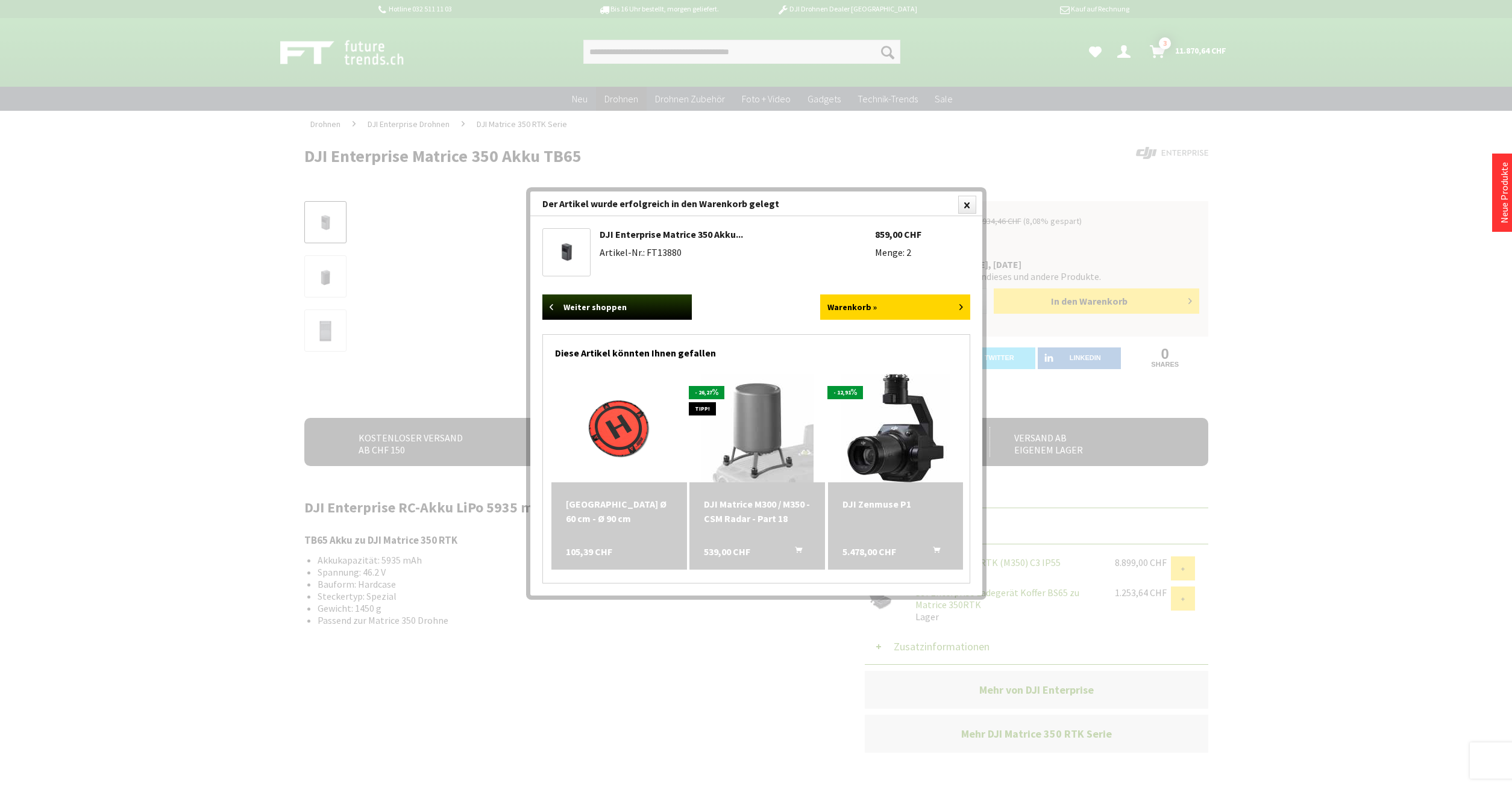
click at [900, 462] on img at bounding box center [895, 428] width 108 height 108
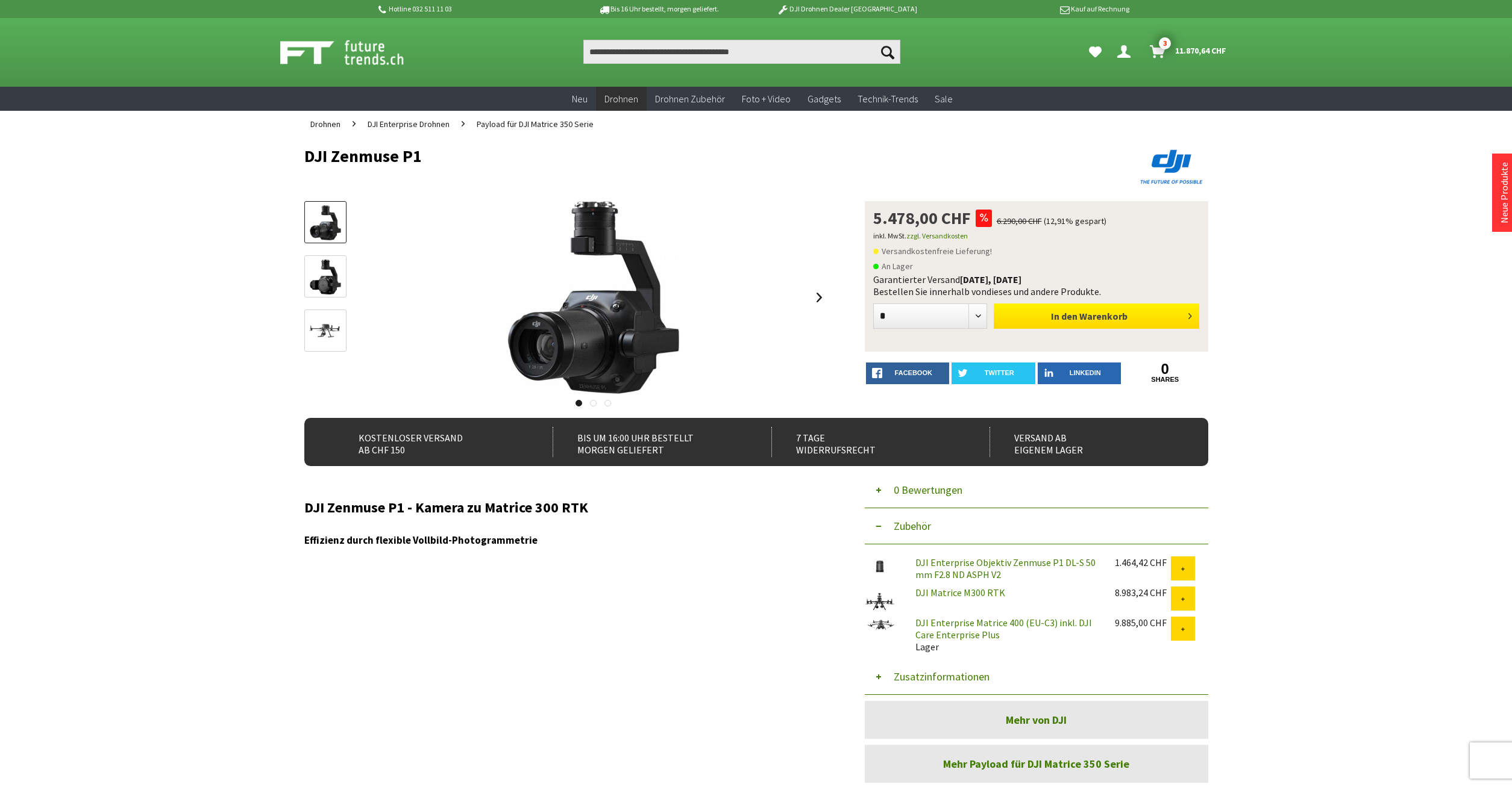
click at [1064, 318] on span "In den" at bounding box center [1064, 316] width 26 height 12
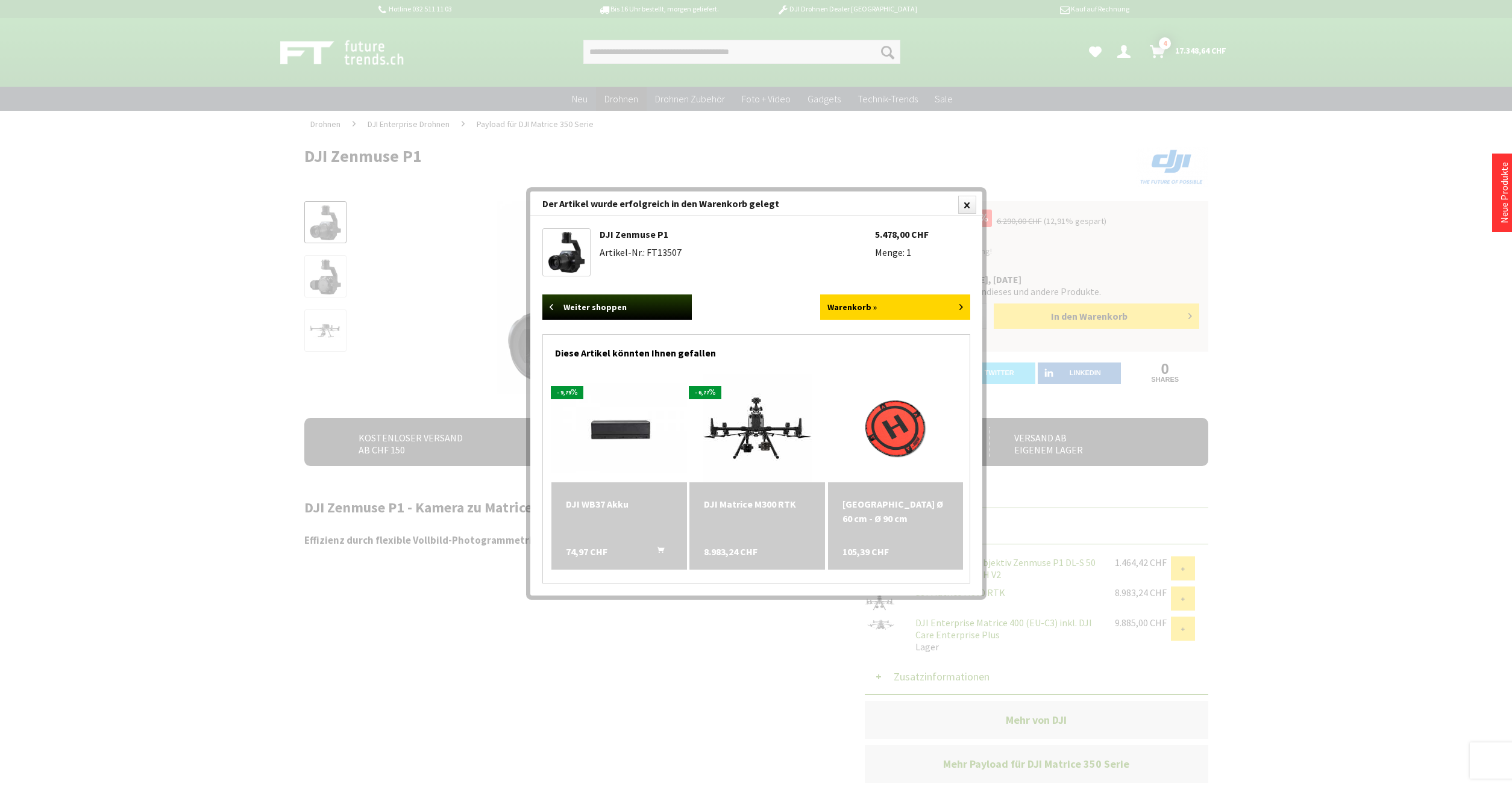
click at [623, 429] on img at bounding box center [619, 428] width 136 height 90
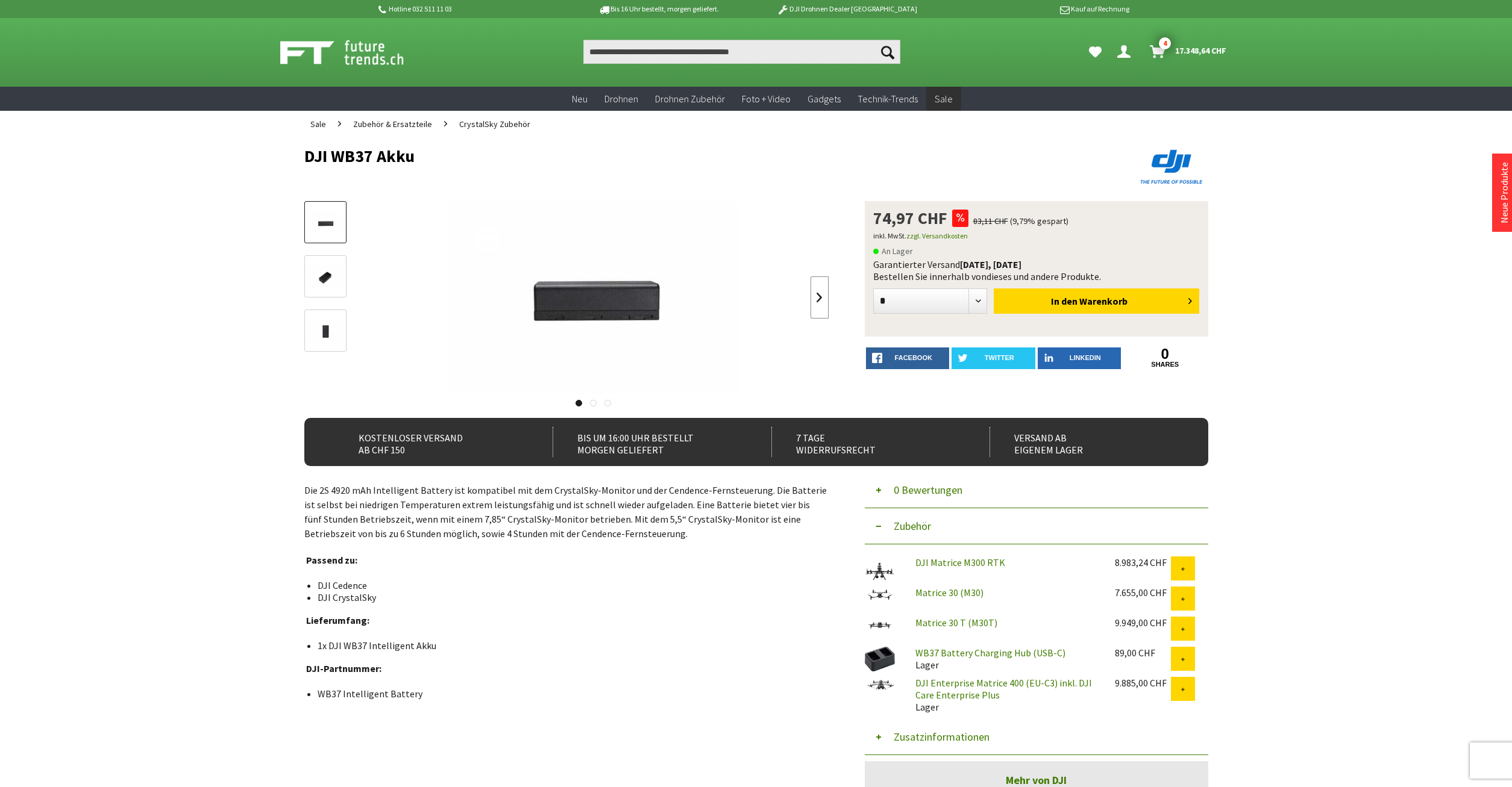
click at [823, 301] on link at bounding box center [820, 297] width 18 height 42
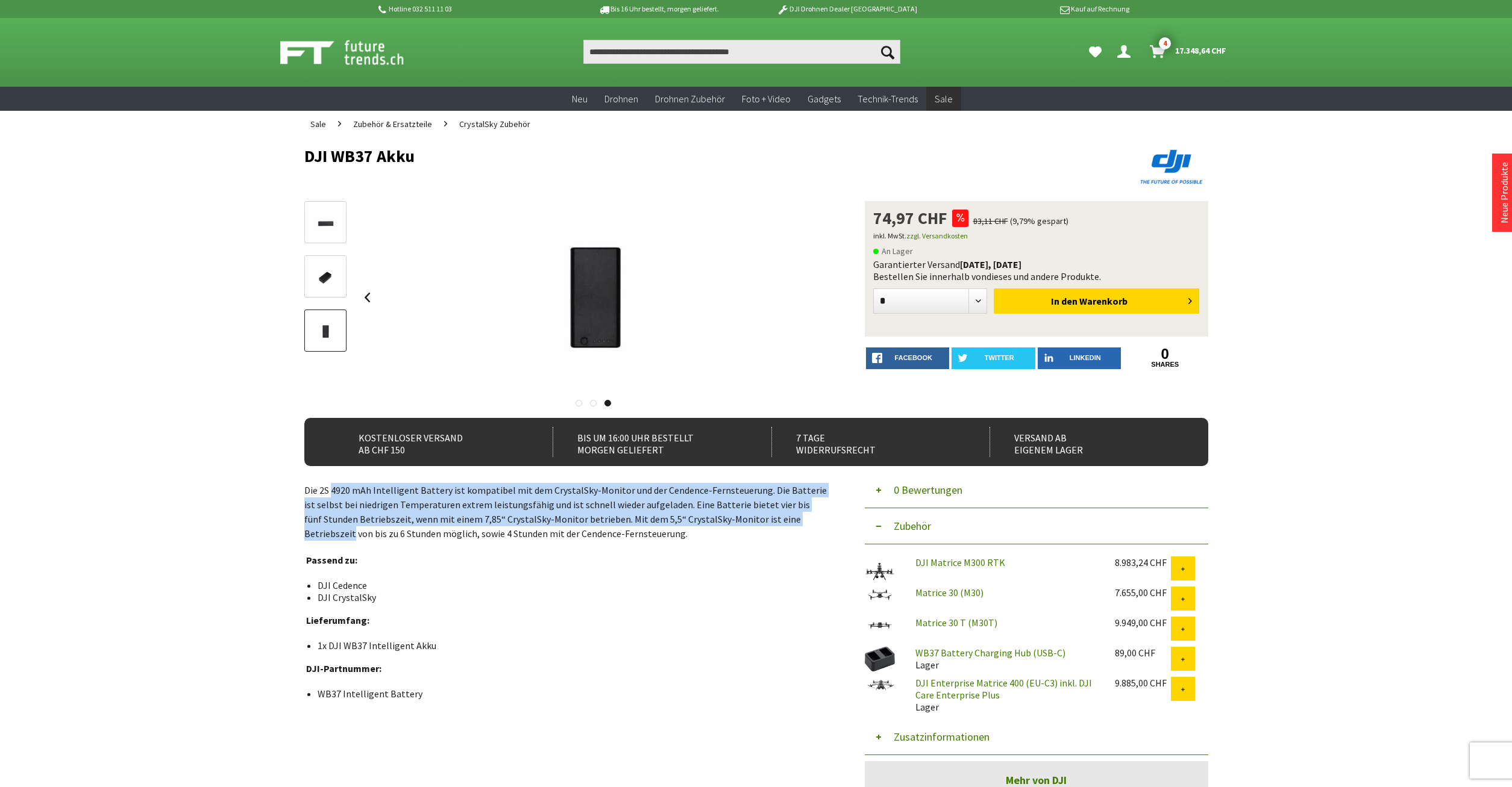
drag, startPoint x: 332, startPoint y: 491, endPoint x: 814, endPoint y: 525, distance: 483.2
click at [814, 525] on p "Die 2S 4920 mAh Intelligent Battery ist kompatibel mit dem CrystalSky-Monitor u…" at bounding box center [566, 512] width 524 height 58
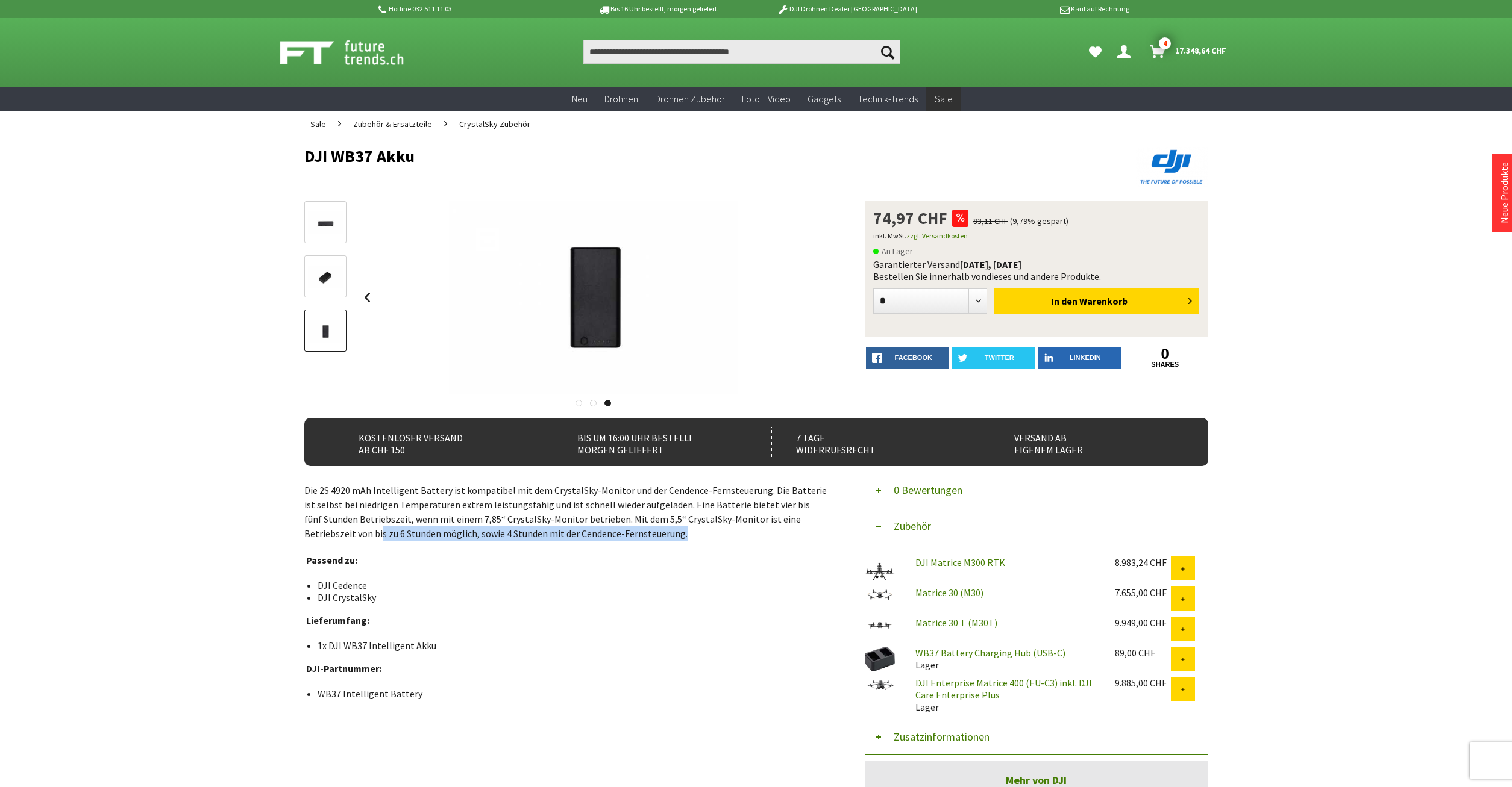
drag, startPoint x: 329, startPoint y: 537, endPoint x: 648, endPoint y: 540, distance: 319.0
click at [663, 535] on p "Die 2S 4920 mAh Intelligent Battery ist kompatibel mit dem CrystalSky-Monitor u…" at bounding box center [566, 512] width 524 height 58
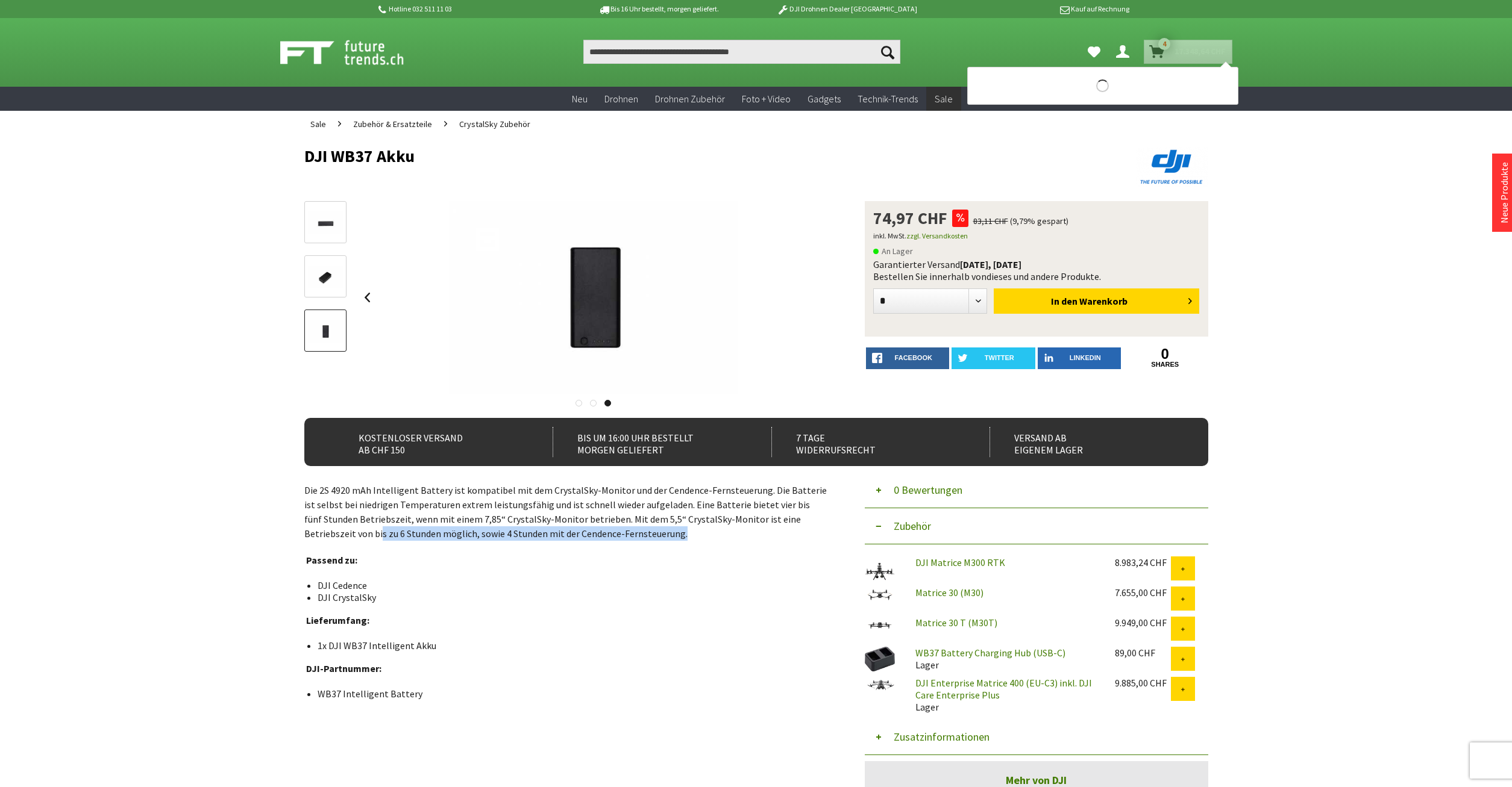
click at [1156, 45] on icon "Warenkorb" at bounding box center [1157, 47] width 16 height 10
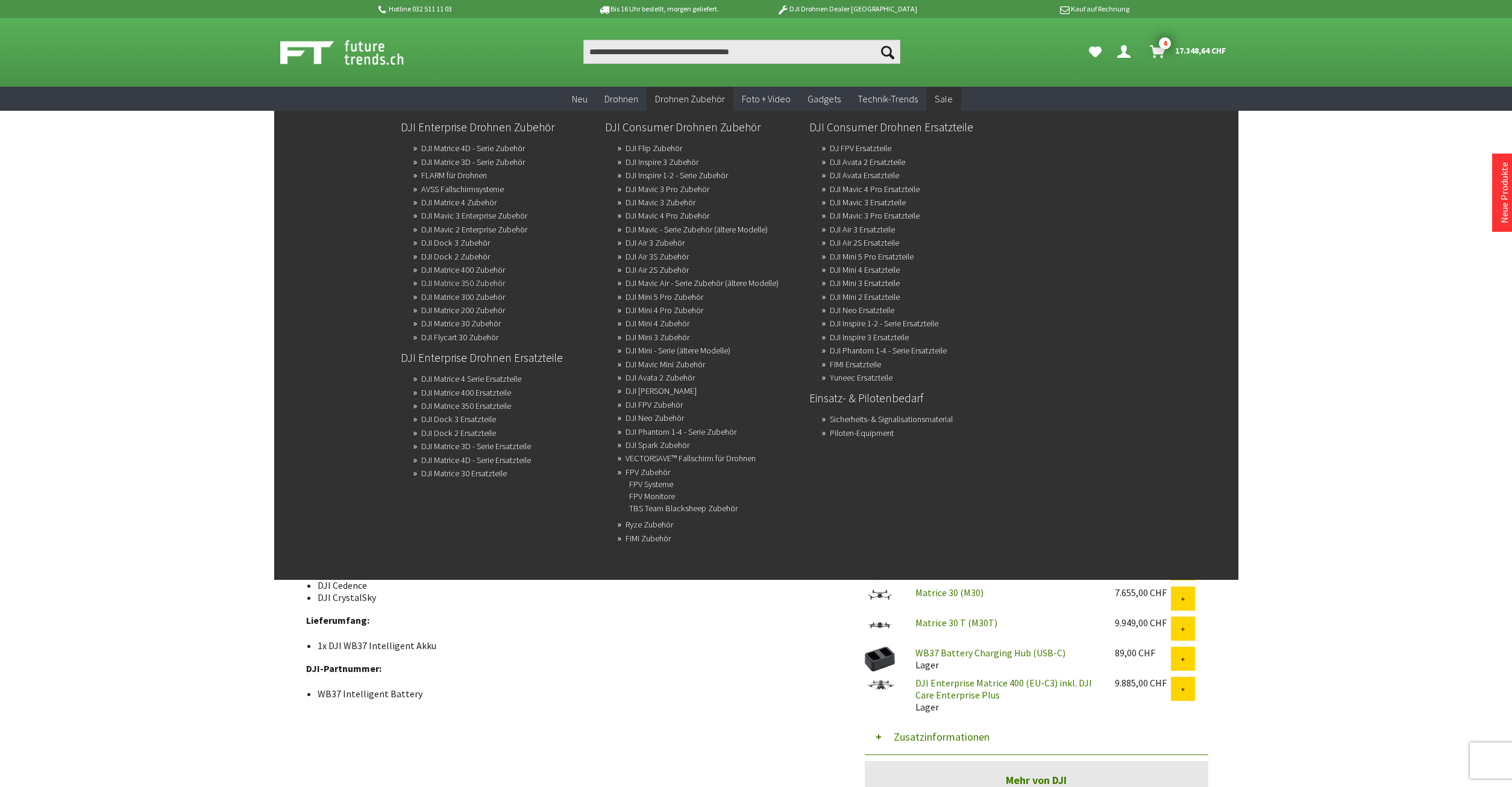
click at [434, 285] on link "DJI Matrice 350 Zubehör" at bounding box center [463, 283] width 83 height 17
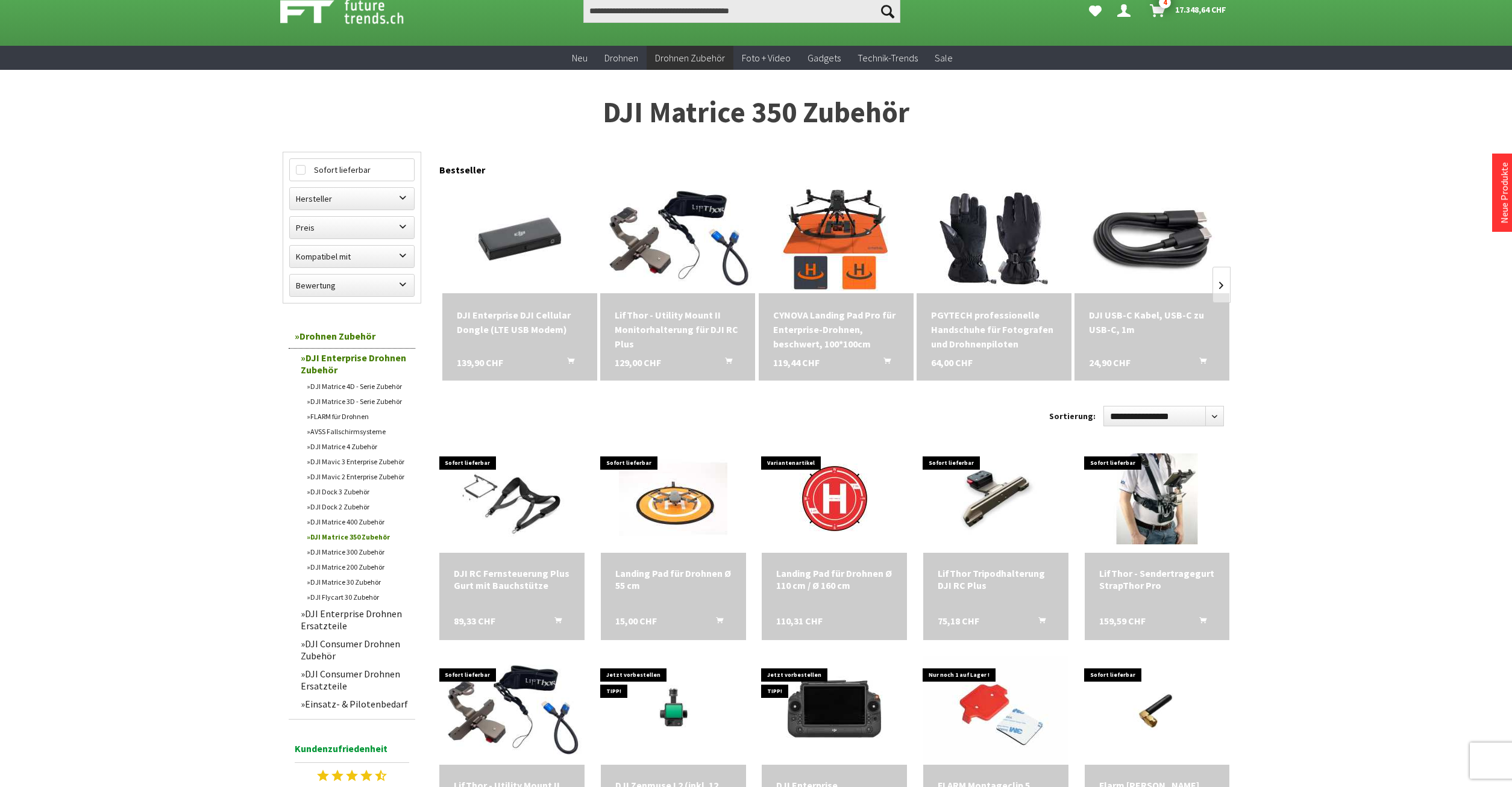
scroll to position [61, 0]
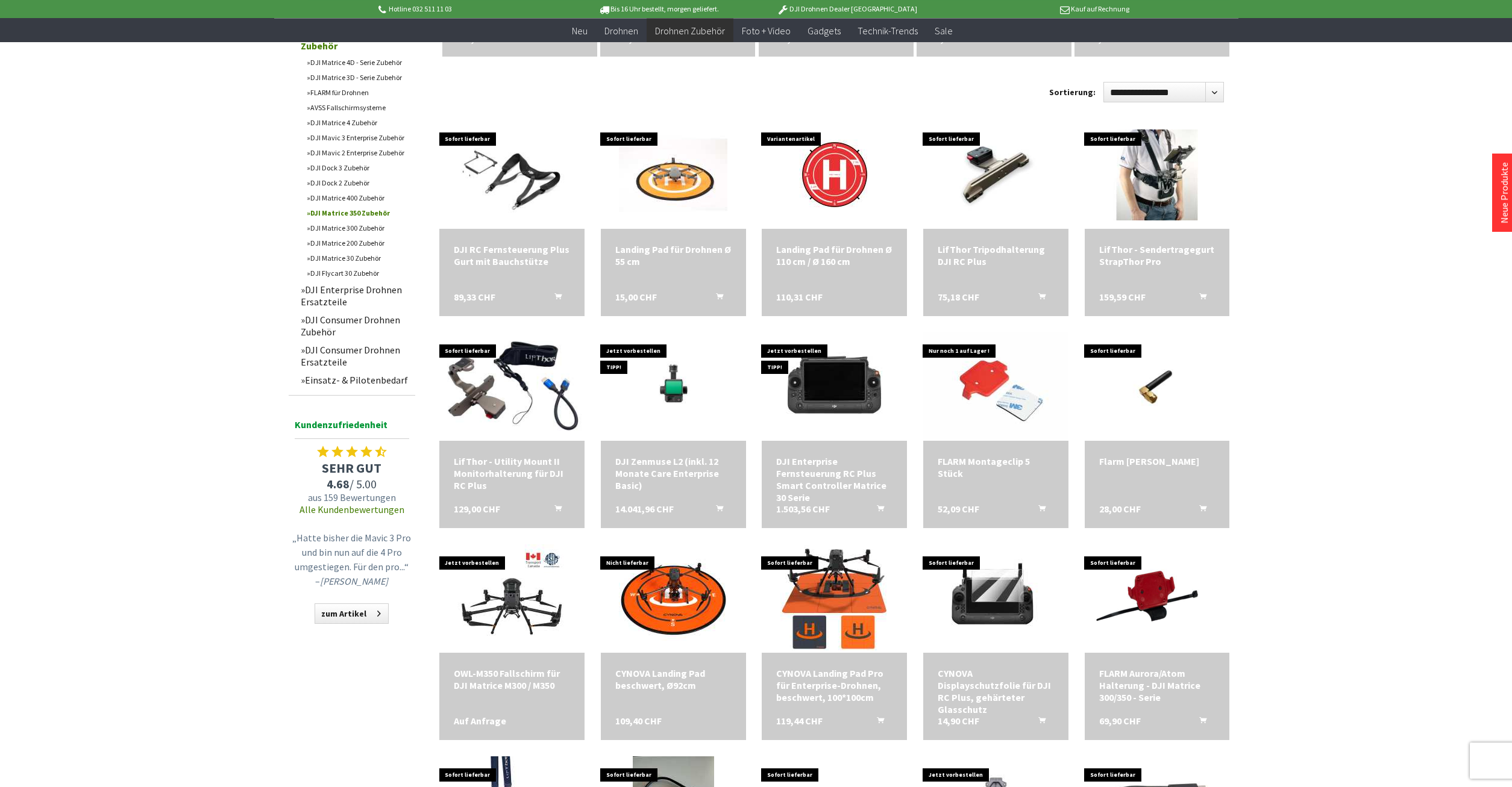
scroll to position [369, 0]
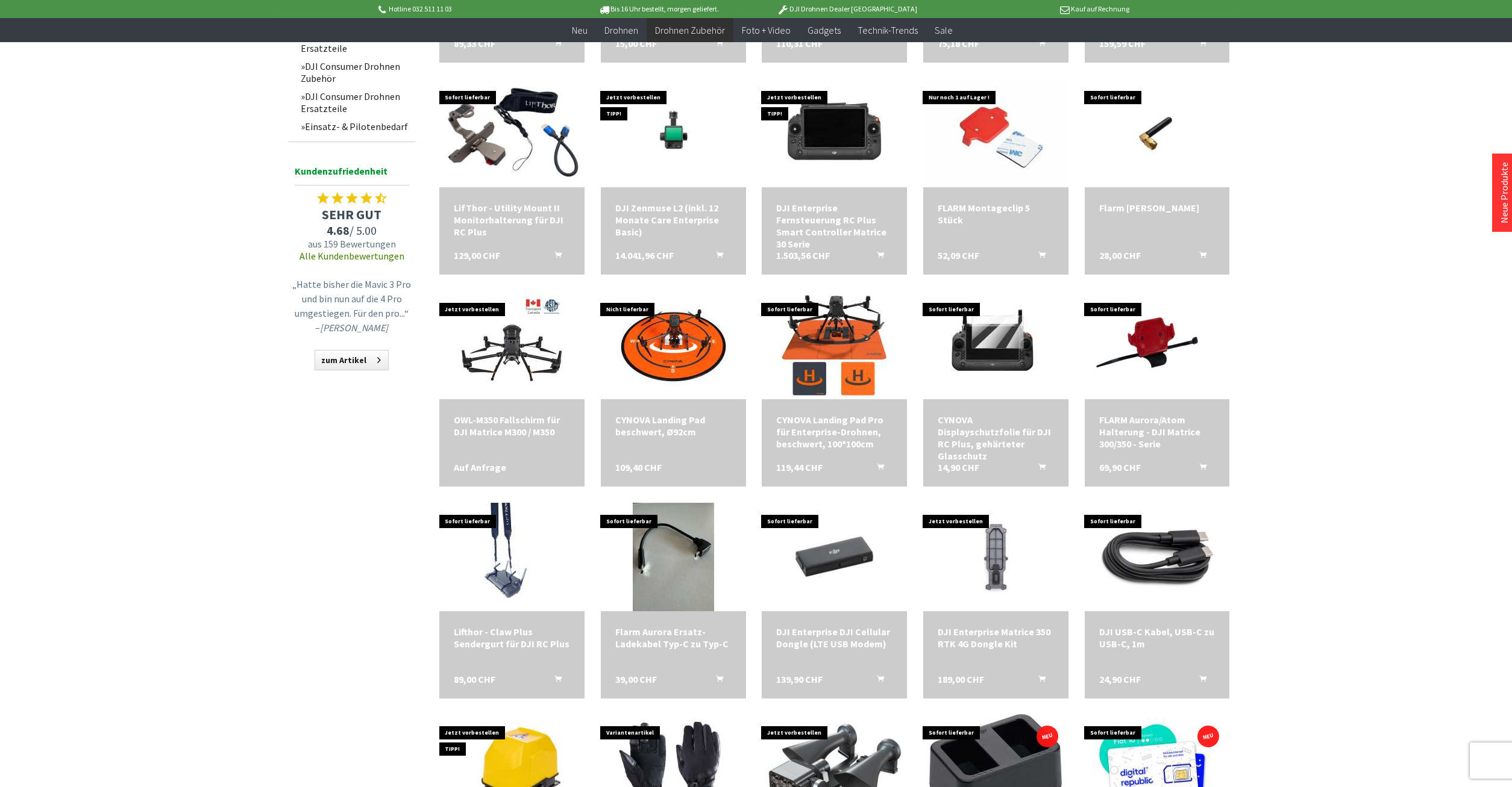
scroll to position [615, 0]
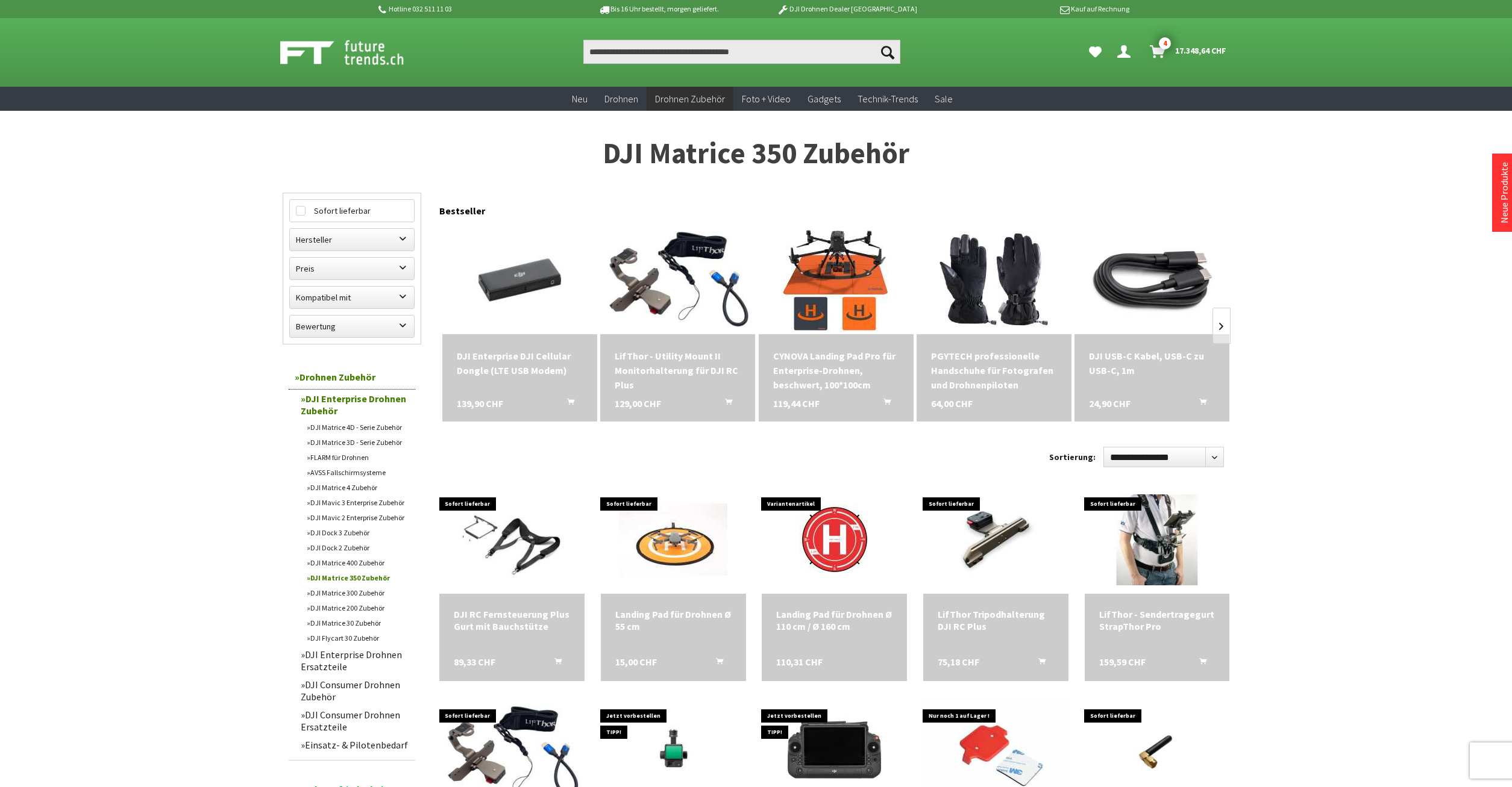
click at [1153, 46] on icon "Warenkorb" at bounding box center [1158, 47] width 16 height 10
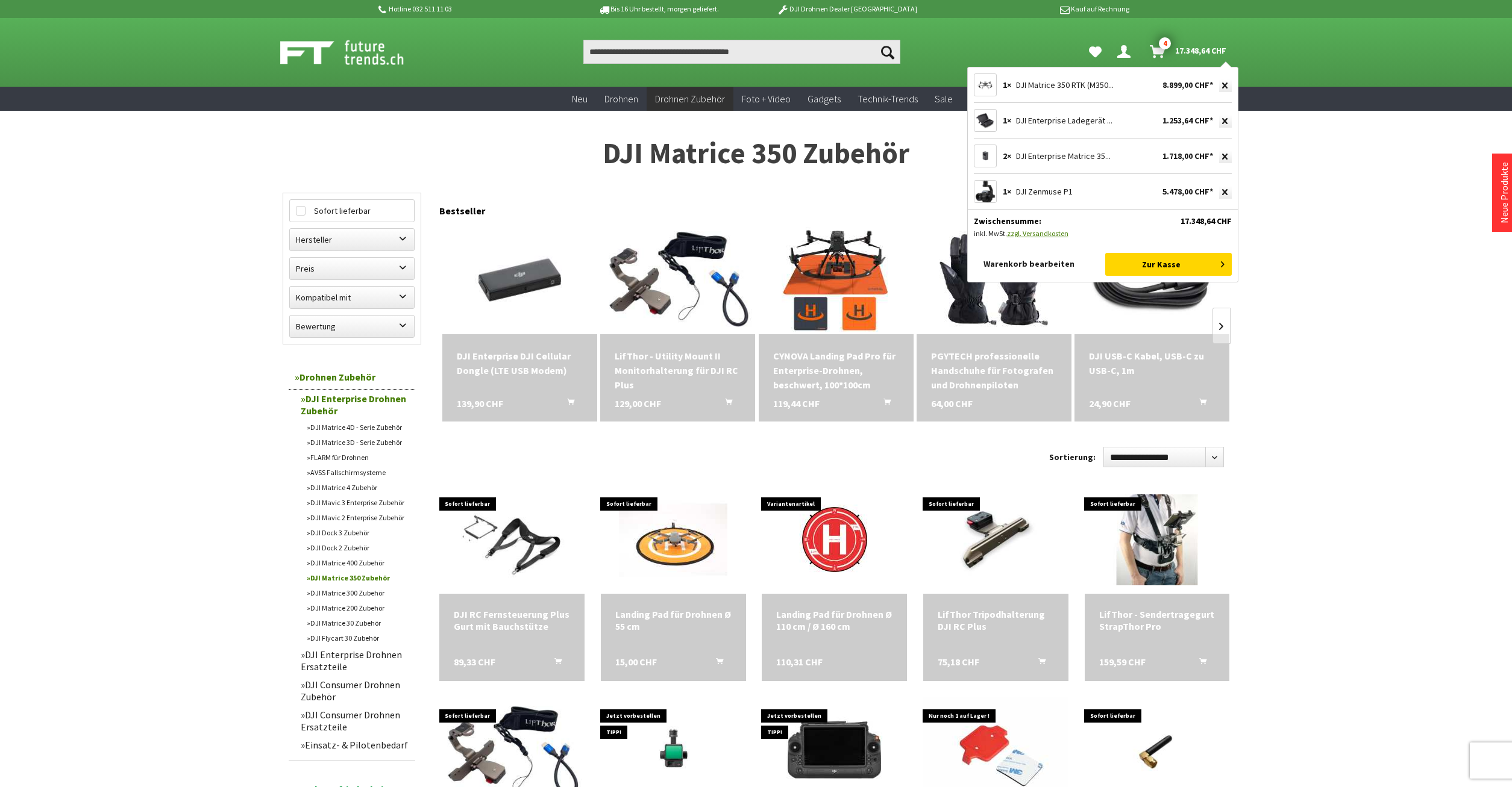
click at [1055, 268] on link "Warenkorb bearbeiten" at bounding box center [1038, 263] width 127 height 21
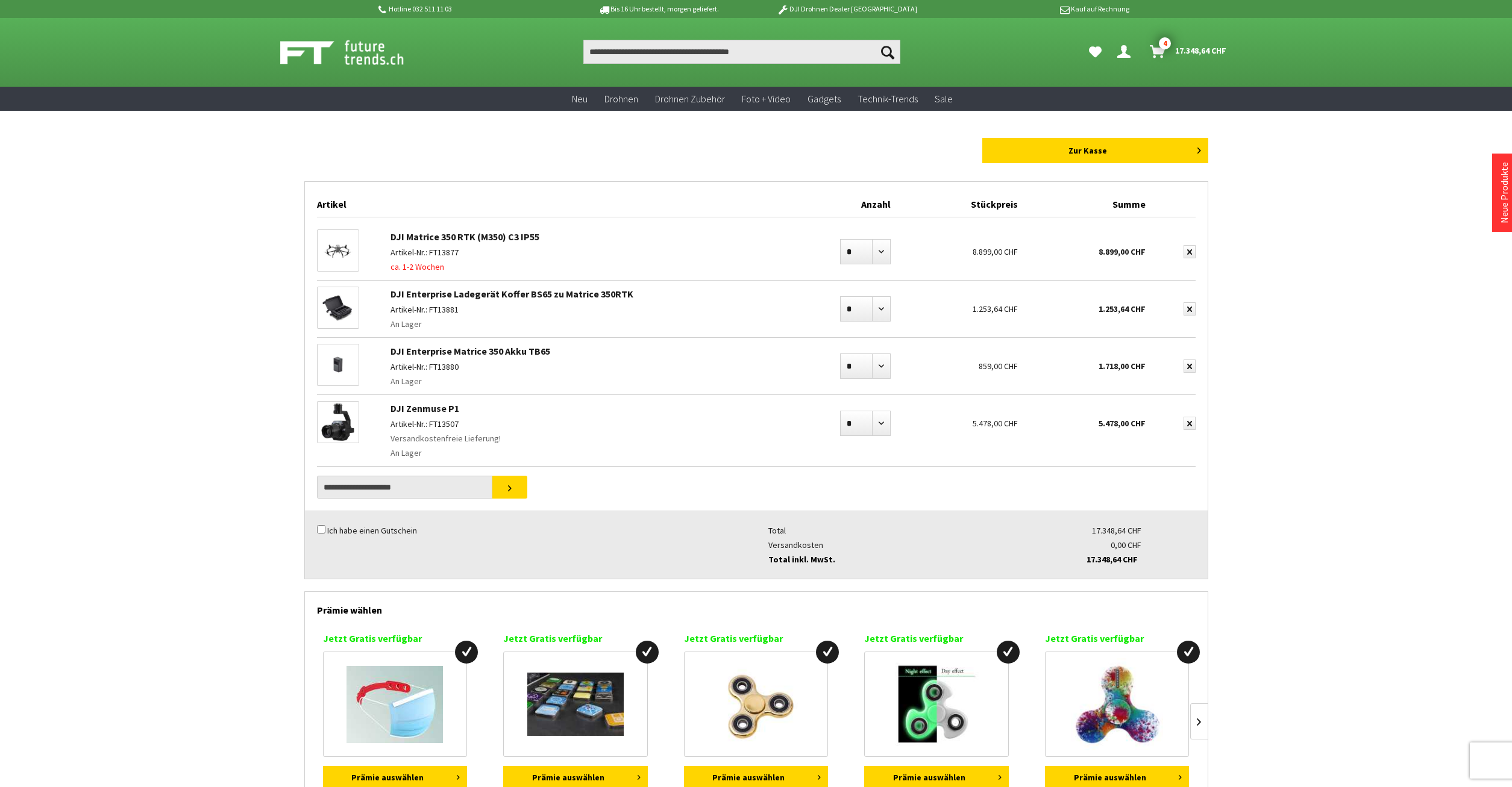
click at [432, 237] on link "DJI Matrice 350 RTK (M350) C3 IP55" at bounding box center [465, 236] width 149 height 12
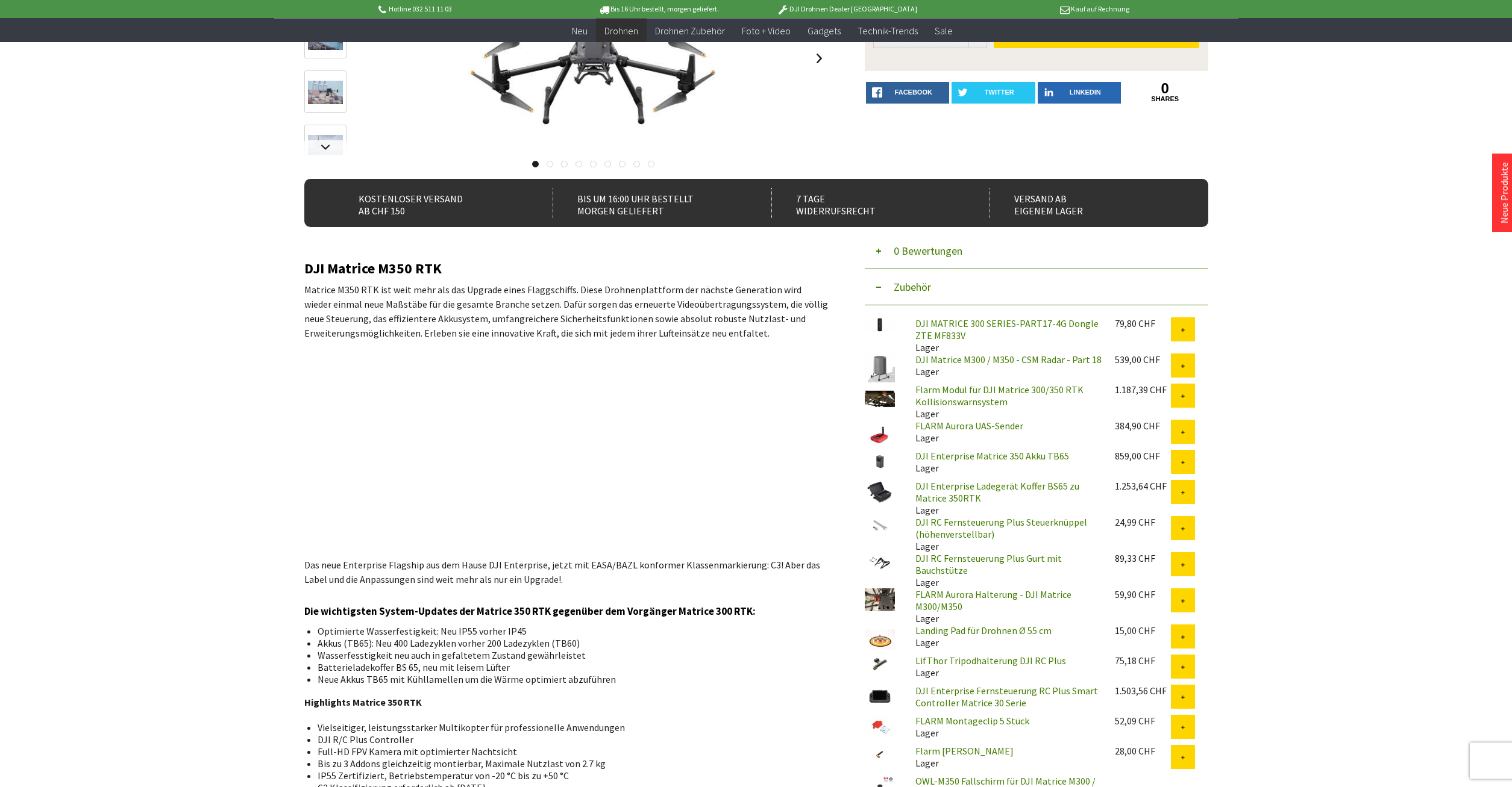
scroll to position [246, 0]
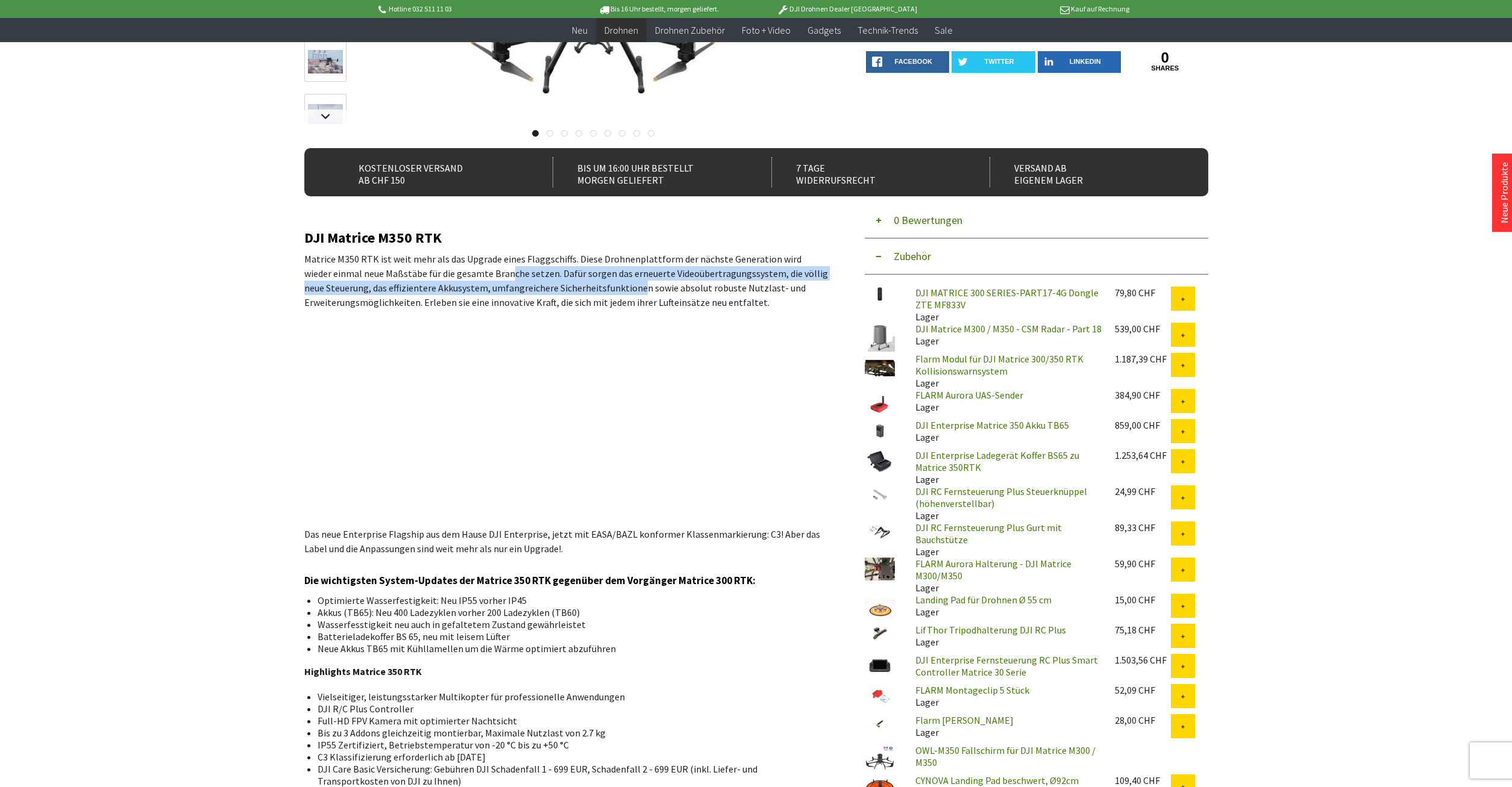
drag, startPoint x: 477, startPoint y: 278, endPoint x: 615, endPoint y: 289, distance: 138.4
click at [615, 289] on p "Matrice M350 RTK ist weit mehr als das Upgrade eines Flaggschiffs. Diese Drohne…" at bounding box center [566, 280] width 524 height 58
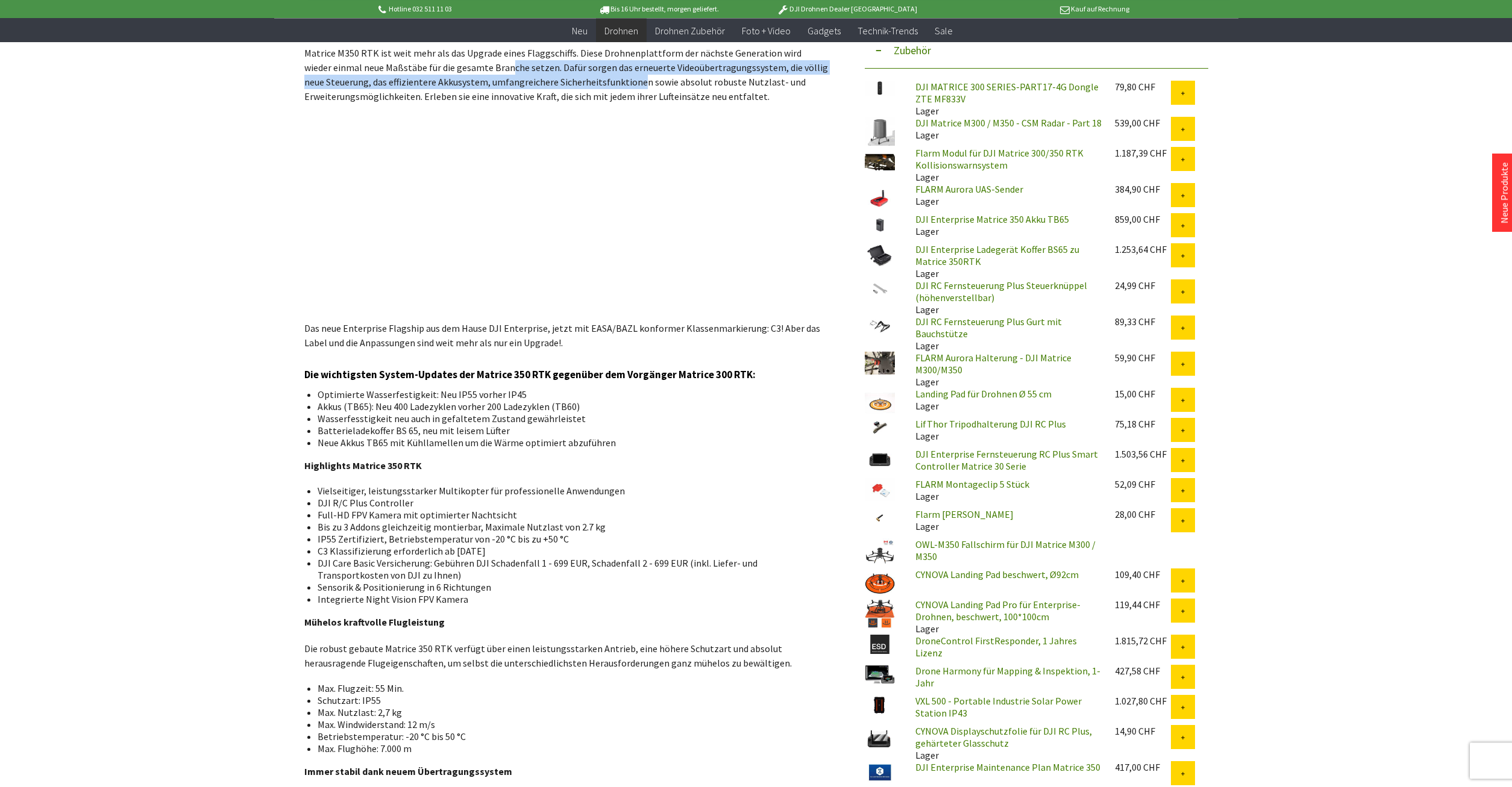
scroll to position [491, 0]
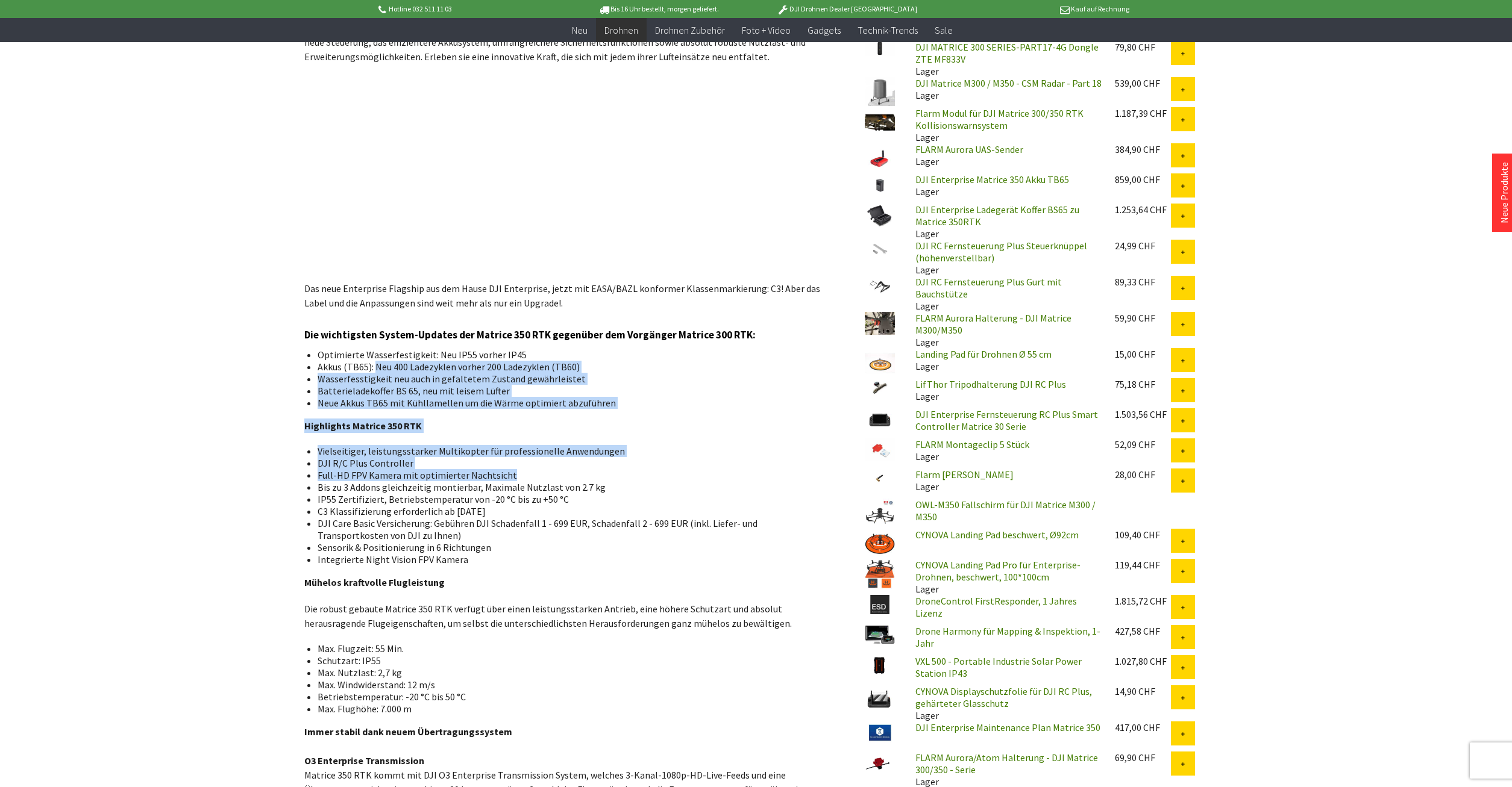
drag, startPoint x: 382, startPoint y: 369, endPoint x: 643, endPoint y: 472, distance: 280.6
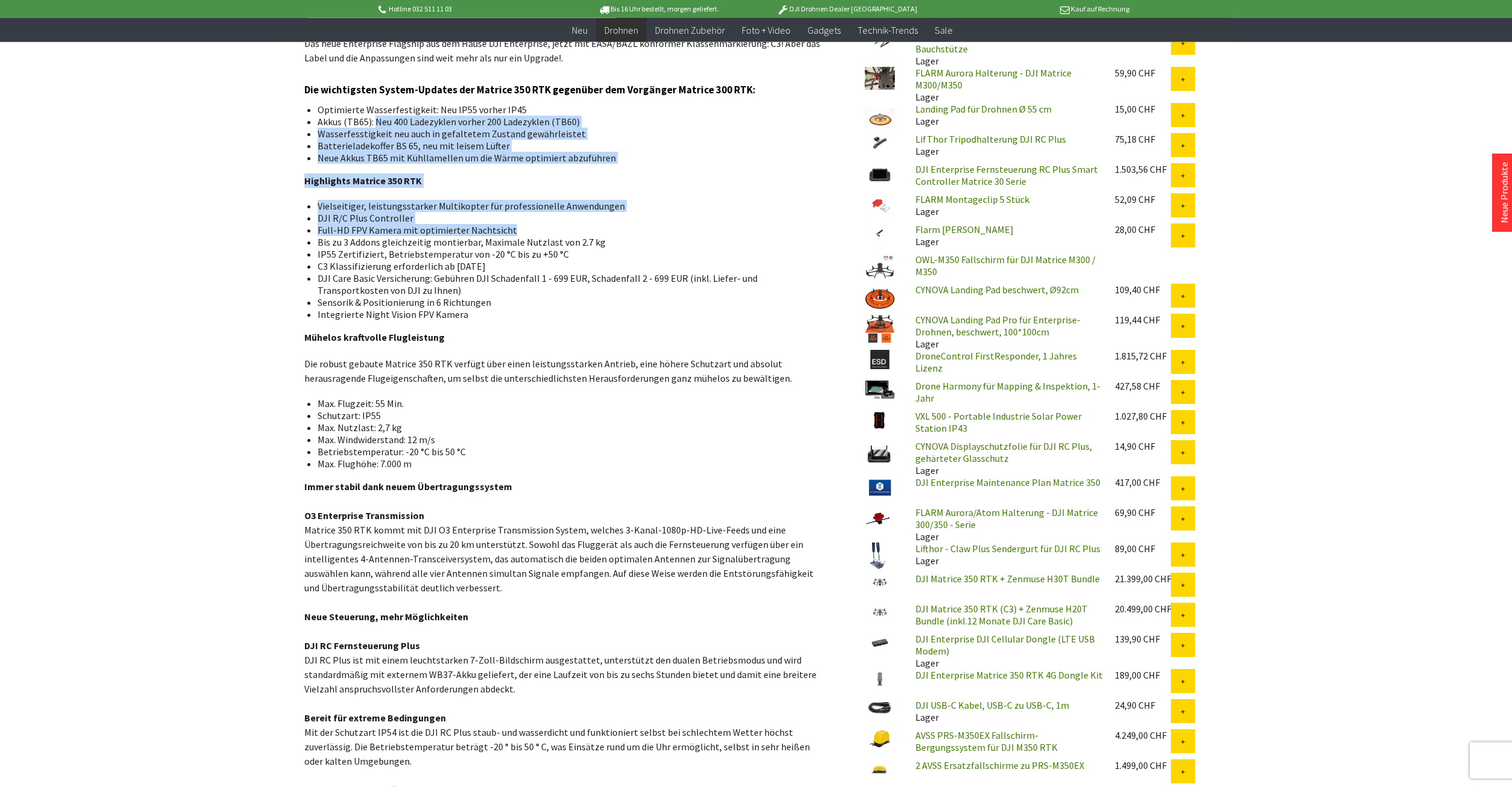
scroll to position [737, 0]
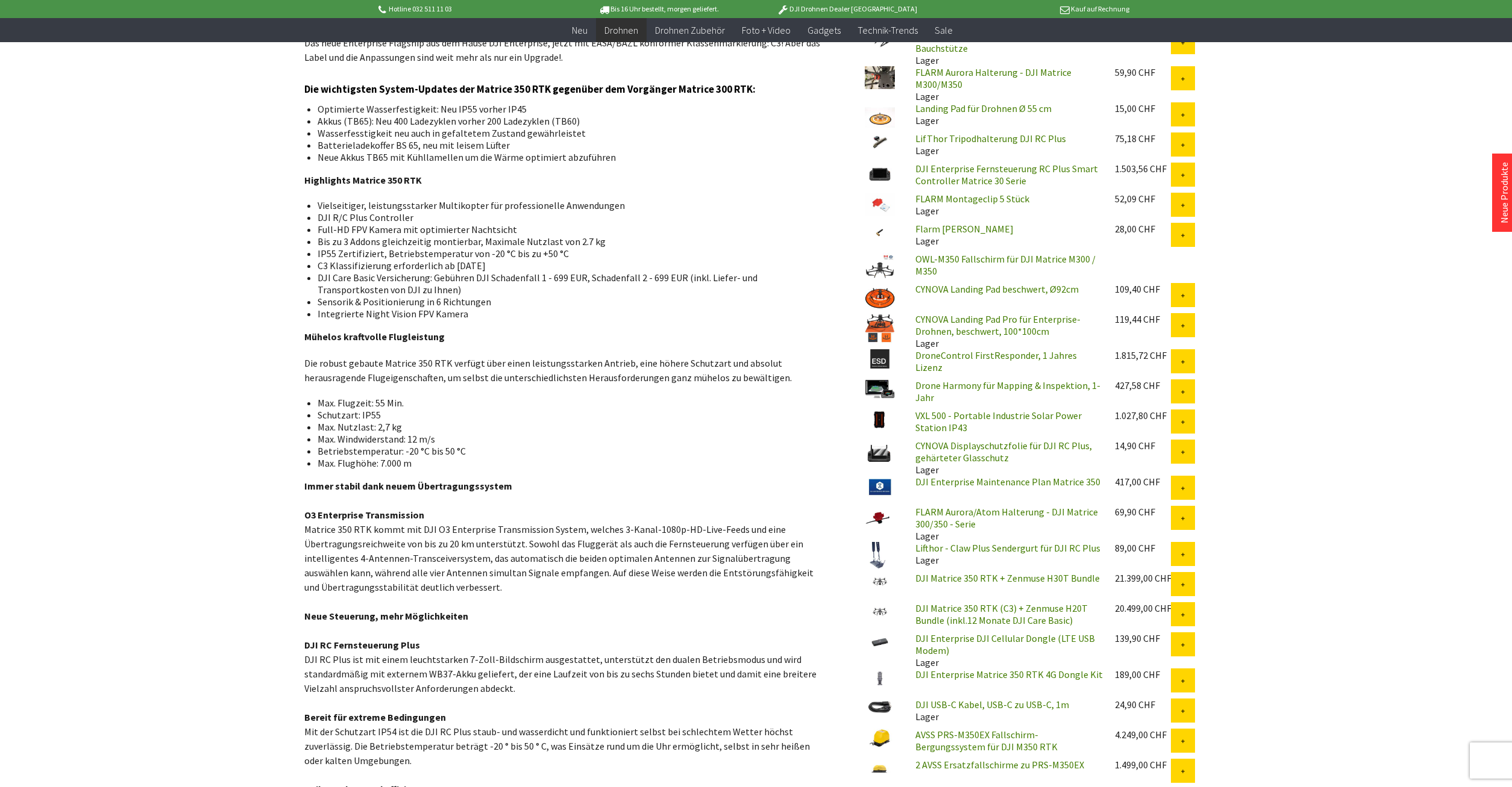
click at [429, 255] on li "IP55 Zertifiziert, Betriebstemperatur von -20 °C bis zu +50 °C" at bounding box center [568, 253] width 501 height 12
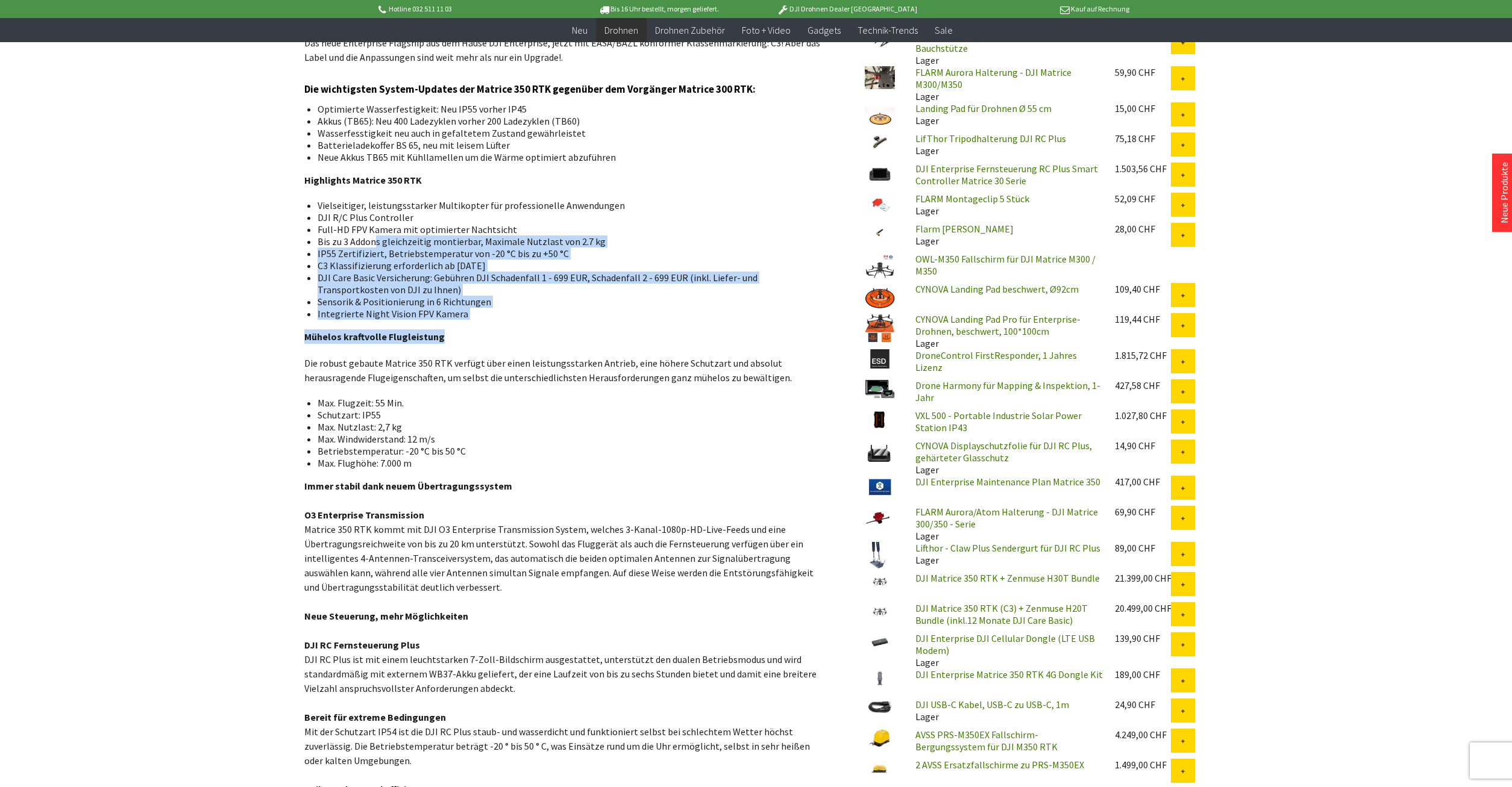
drag, startPoint x: 379, startPoint y: 242, endPoint x: 559, endPoint y: 340, distance: 204.9
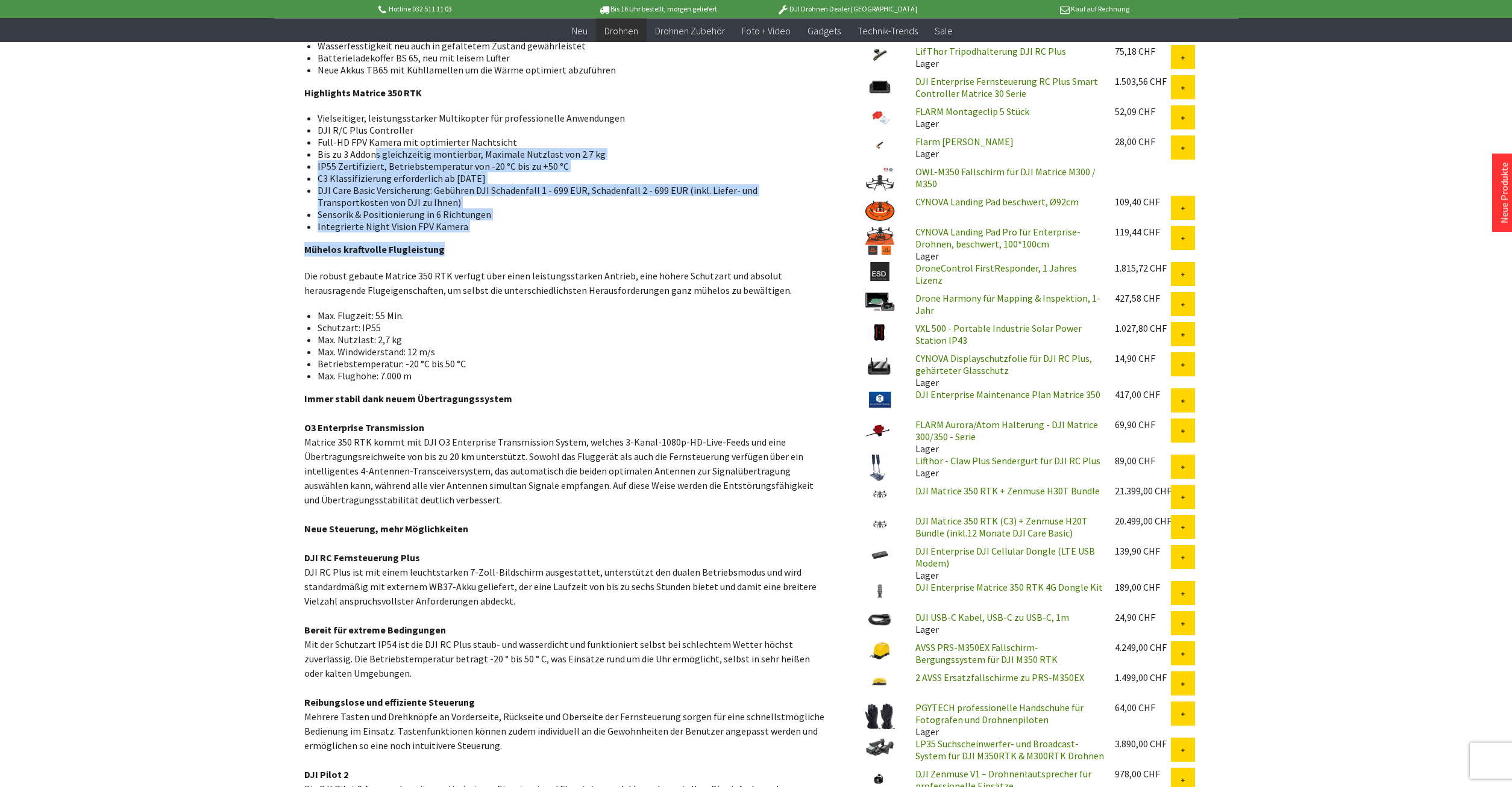
scroll to position [860, 0]
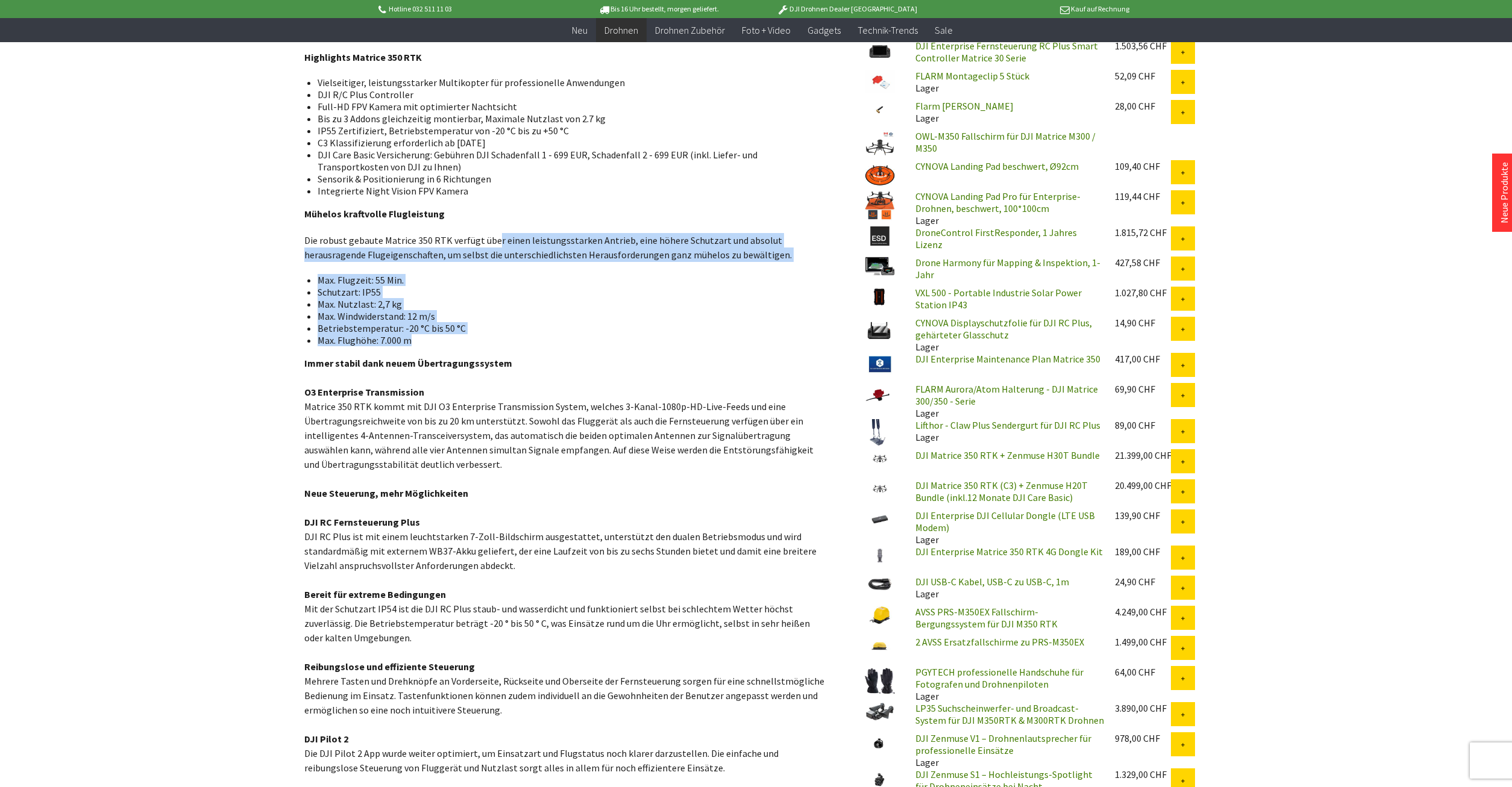
drag, startPoint x: 541, startPoint y: 260, endPoint x: 571, endPoint y: 335, distance: 80.8
click at [603, 294] on li "Schutzart: IP55" at bounding box center [568, 292] width 501 height 12
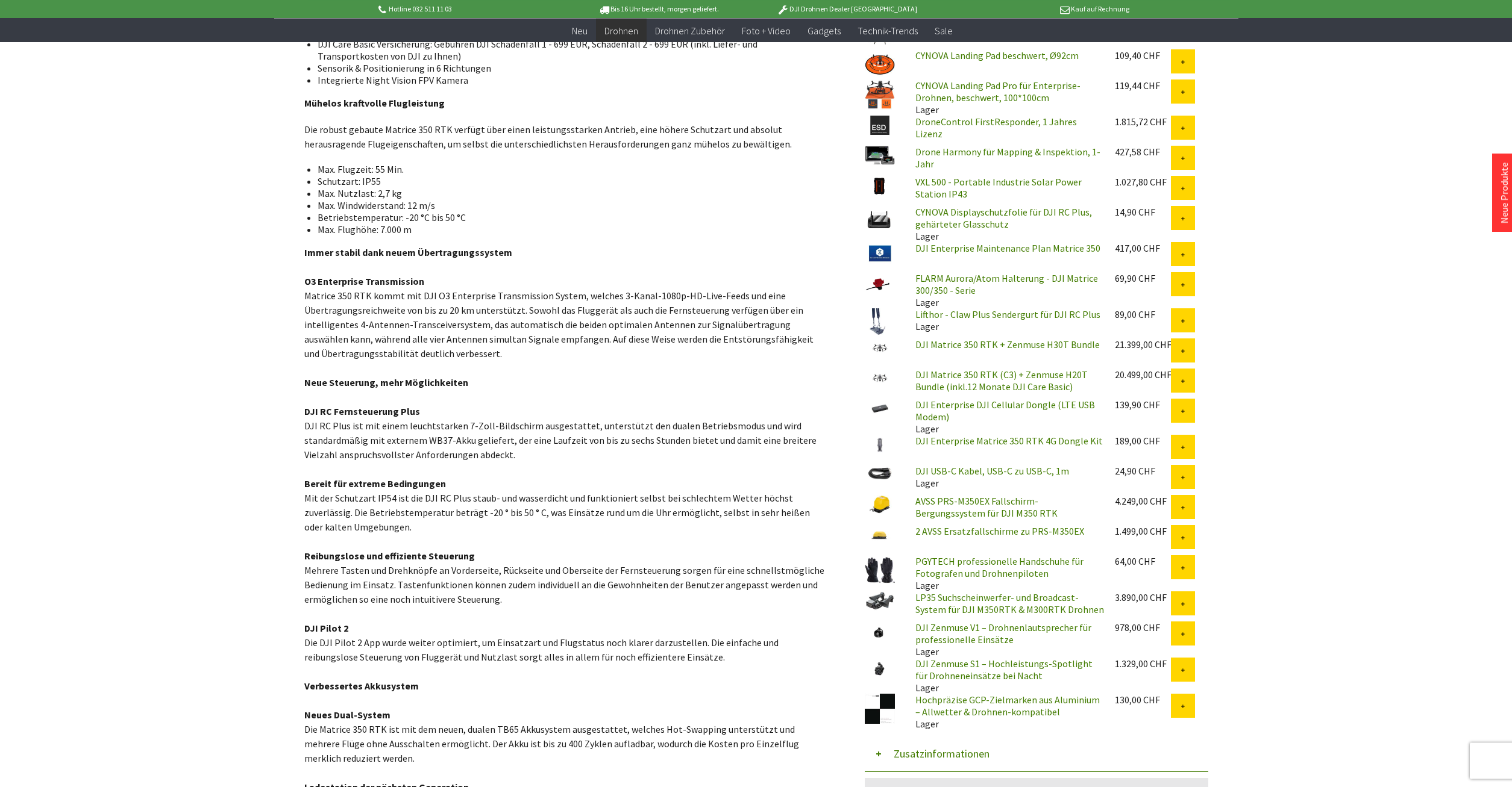
scroll to position [983, 0]
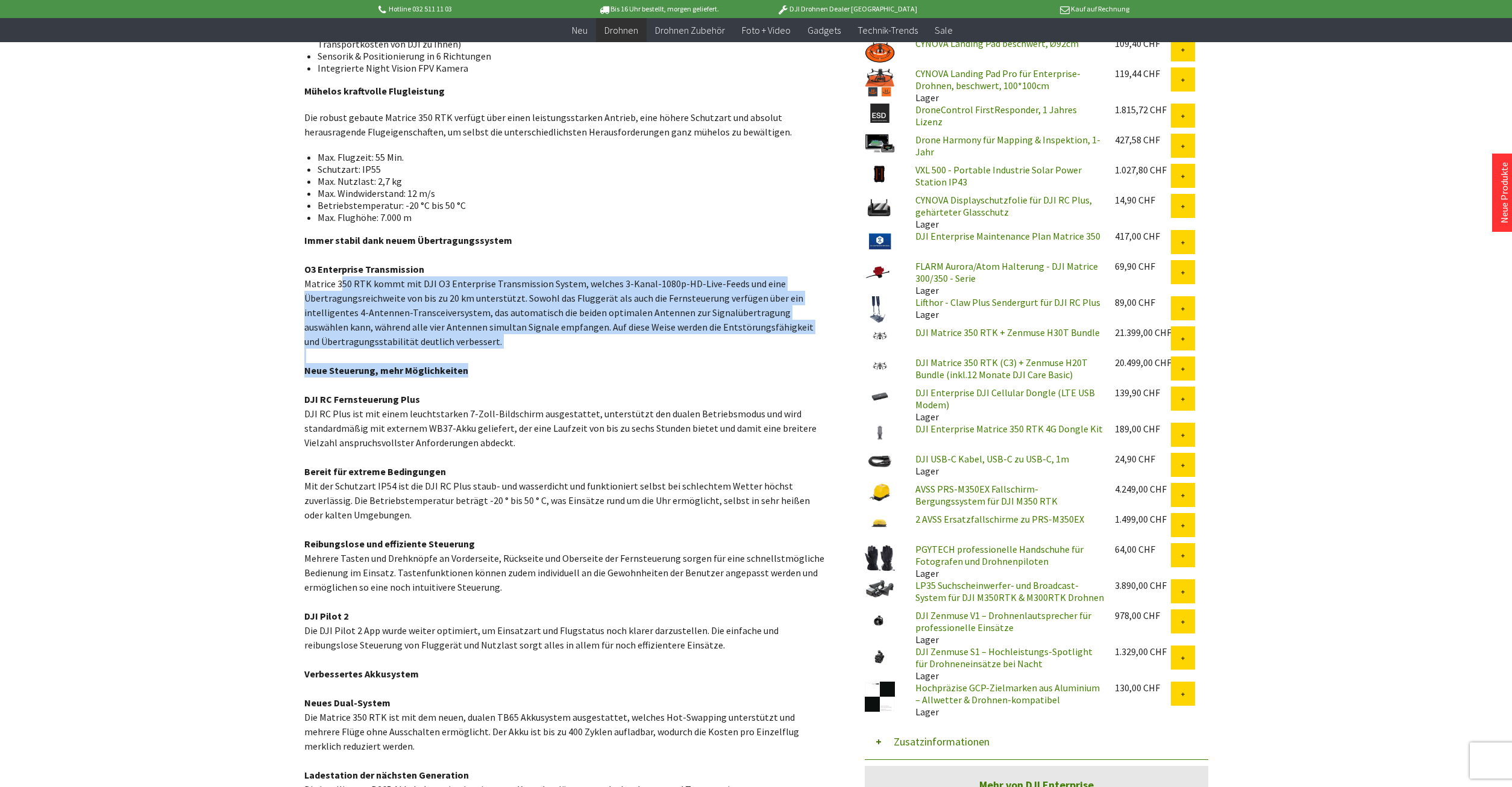
drag, startPoint x: 341, startPoint y: 282, endPoint x: 582, endPoint y: 370, distance: 256.6
click at [582, 370] on p "Immer stabil dank neuem Übertragungssystem O3 Enterprise Transmission Matrice 3…" at bounding box center [566, 515] width 524 height 564
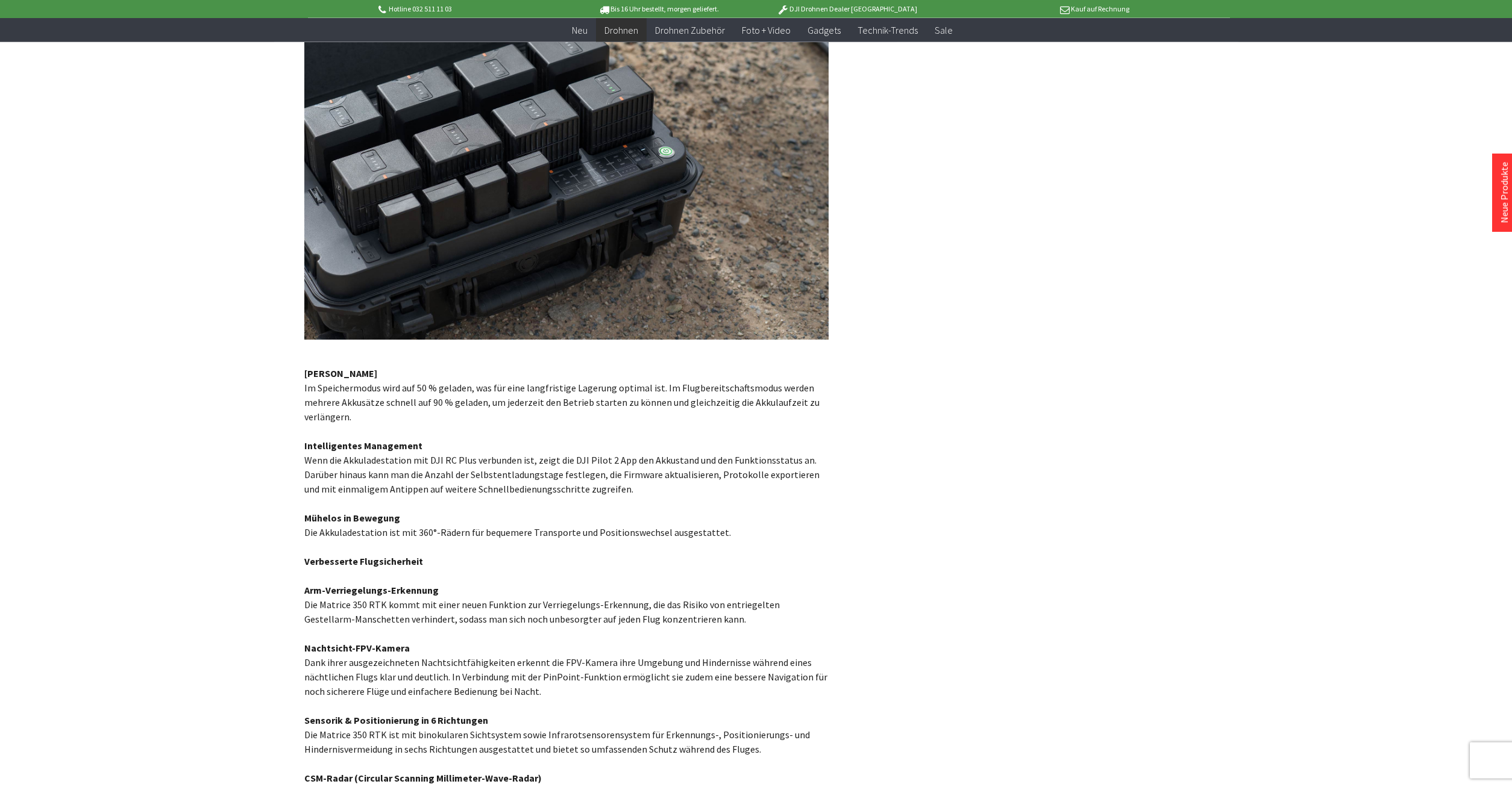
scroll to position [1843, 0]
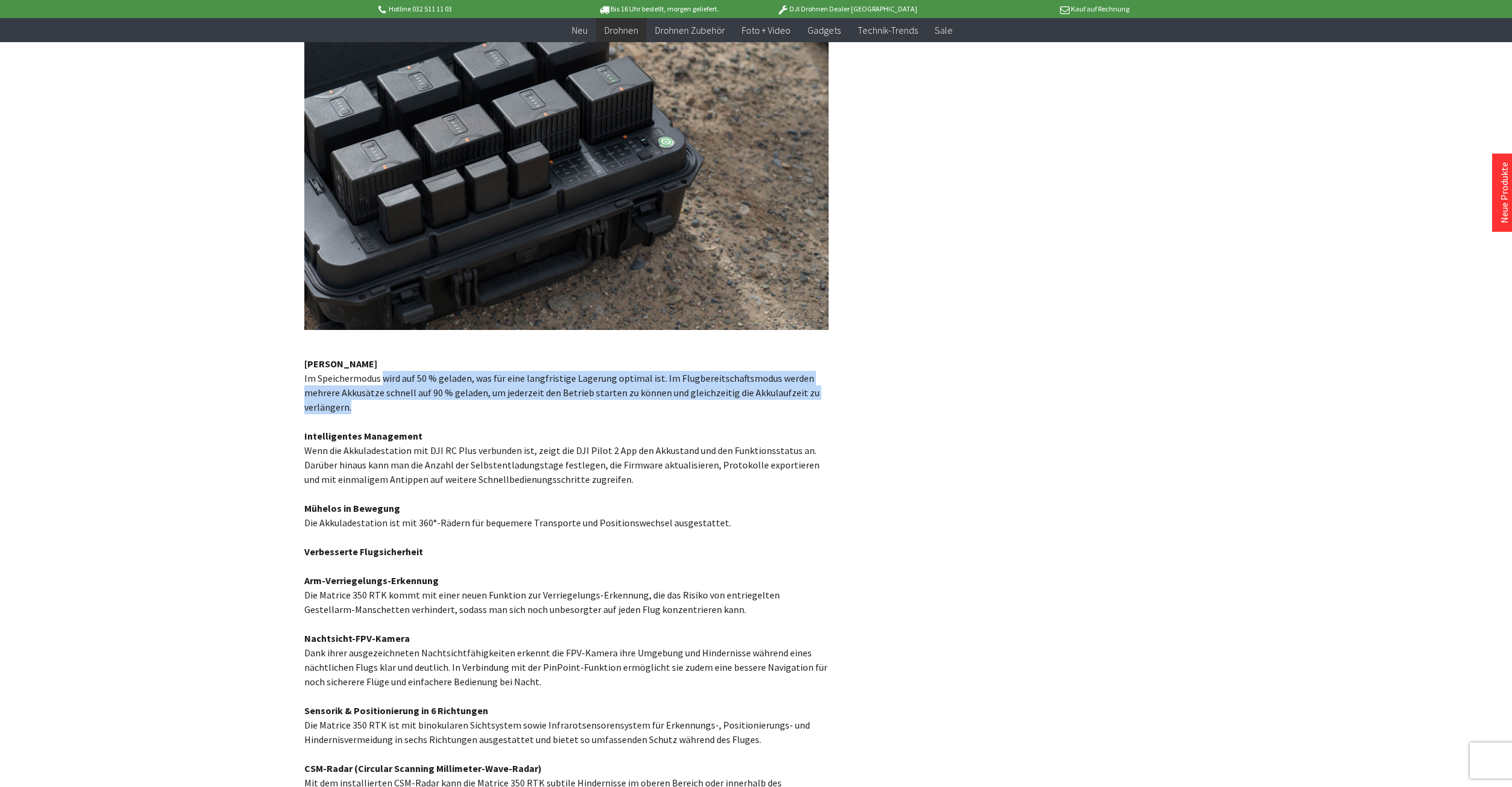
drag, startPoint x: 389, startPoint y: 385, endPoint x: 623, endPoint y: 409, distance: 235.2
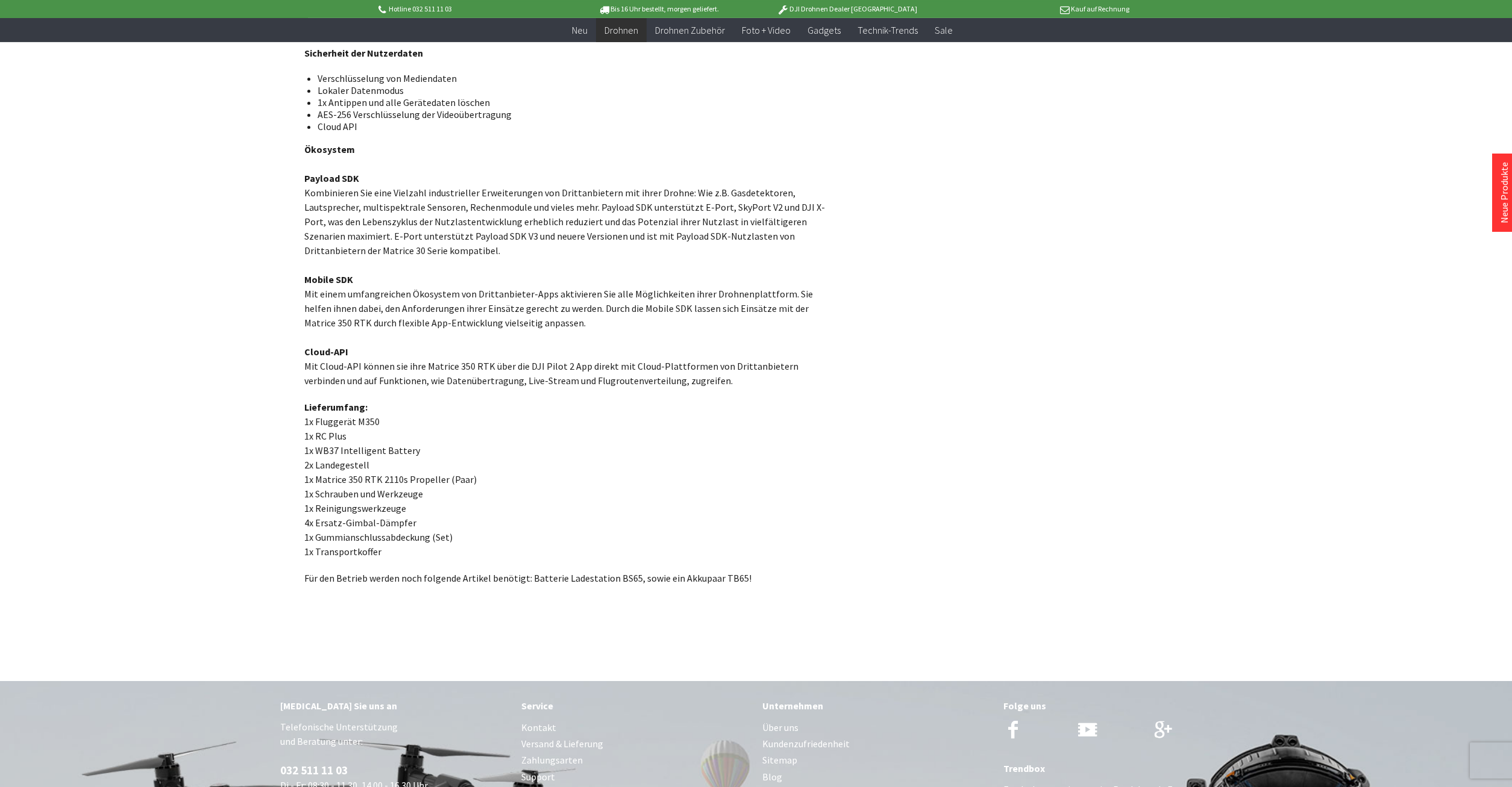
scroll to position [3932, 0]
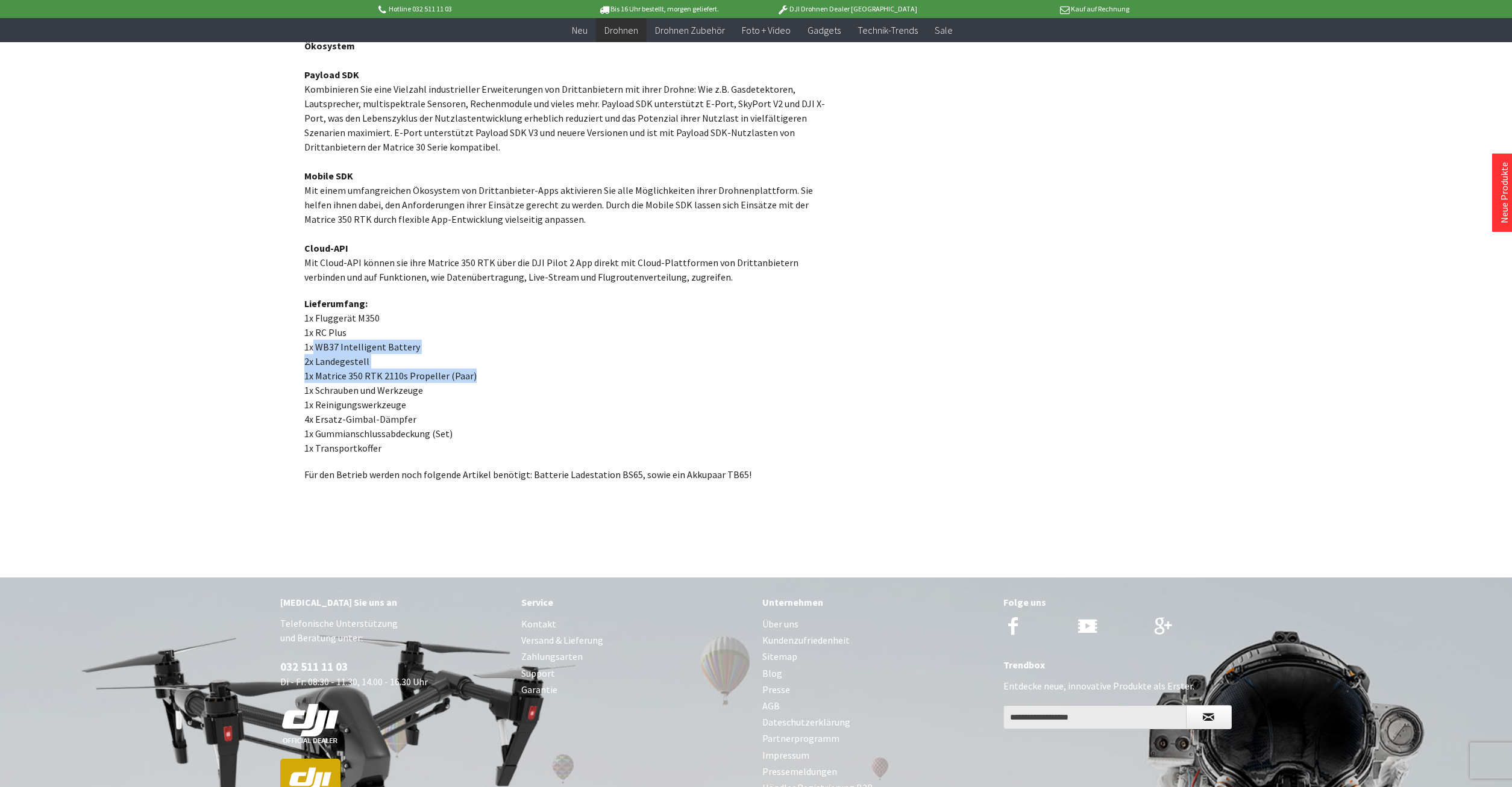
drag, startPoint x: 312, startPoint y: 318, endPoint x: 487, endPoint y: 341, distance: 176.5
click at [487, 341] on p "Lieferumfang: 1x Fluggerät M350 1x RC Plus 1x WB37 Intelligent Battery 2x Lande…" at bounding box center [566, 376] width 524 height 159
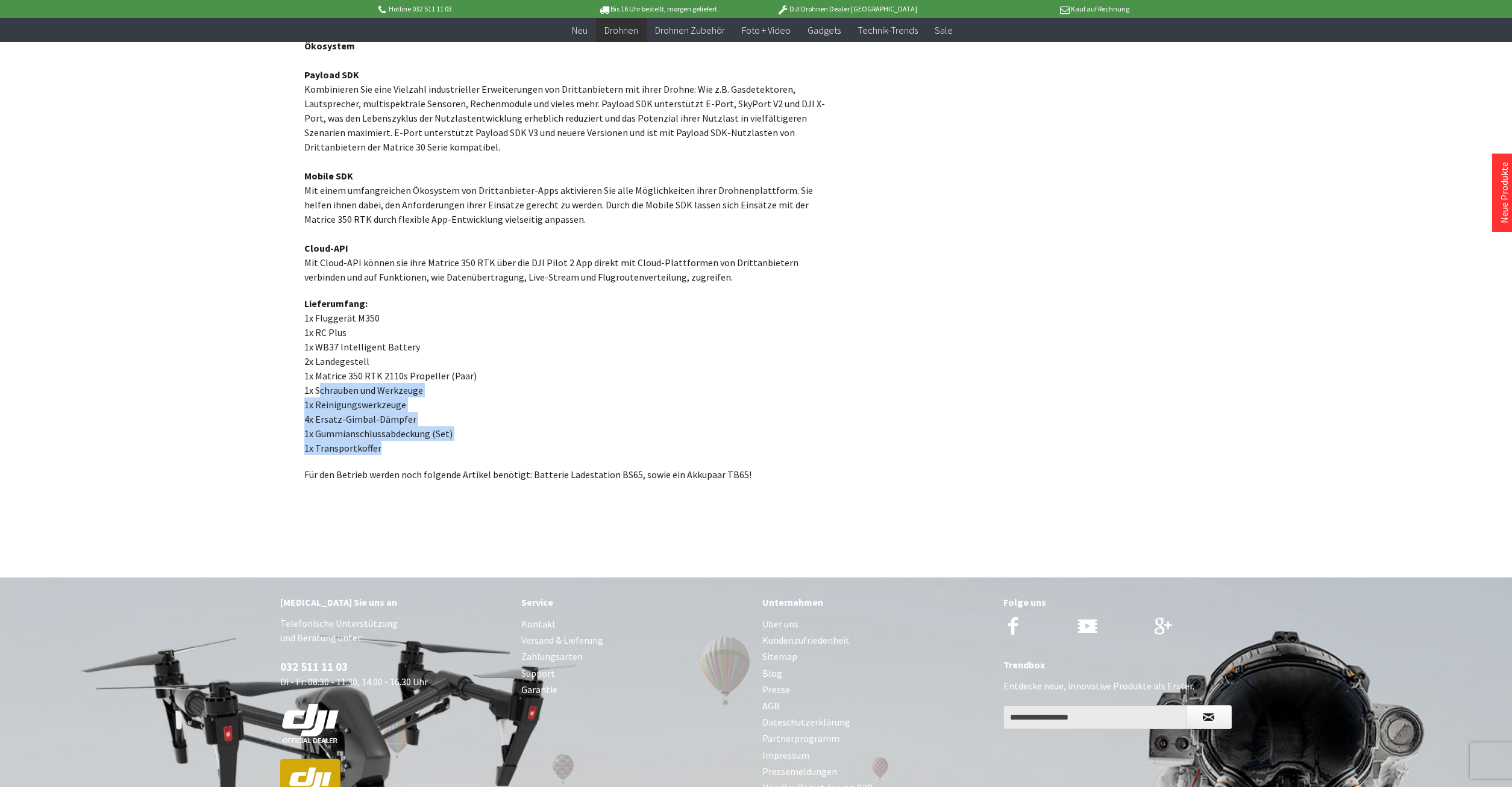
drag, startPoint x: 319, startPoint y: 358, endPoint x: 481, endPoint y: 420, distance: 173.5
click at [481, 420] on p "Lieferumfang: 1x Fluggerät M350 1x RC Plus 1x WB37 Intelligent Battery 2x Lande…" at bounding box center [566, 376] width 524 height 159
click at [566, 389] on p "Lieferumfang: 1x Fluggerät M350 1x RC Plus 1x WB37 Intelligent Battery 2x Lande…" at bounding box center [566, 376] width 524 height 159
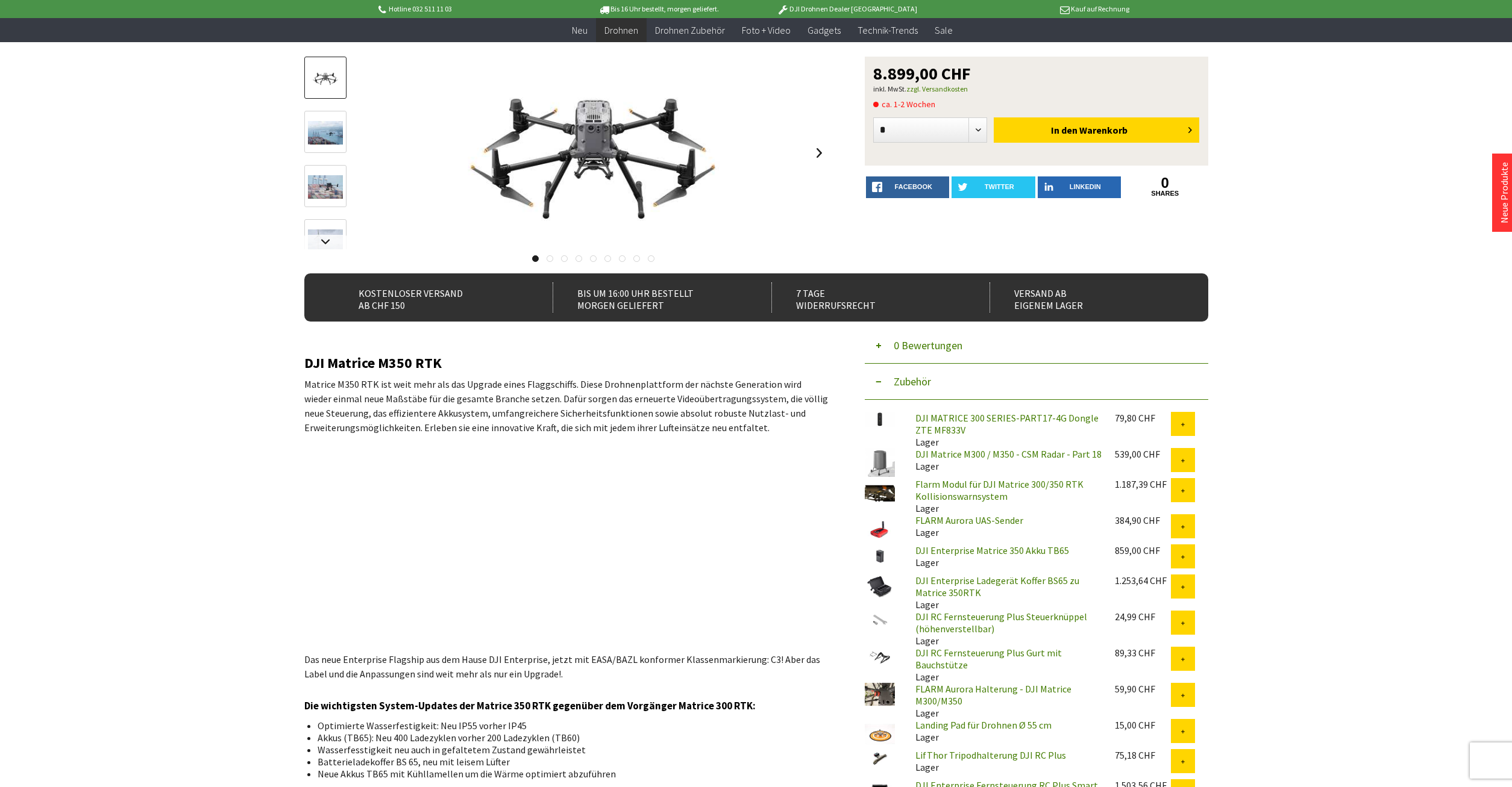
scroll to position [0, 0]
